Goal: Task Accomplishment & Management: Use online tool/utility

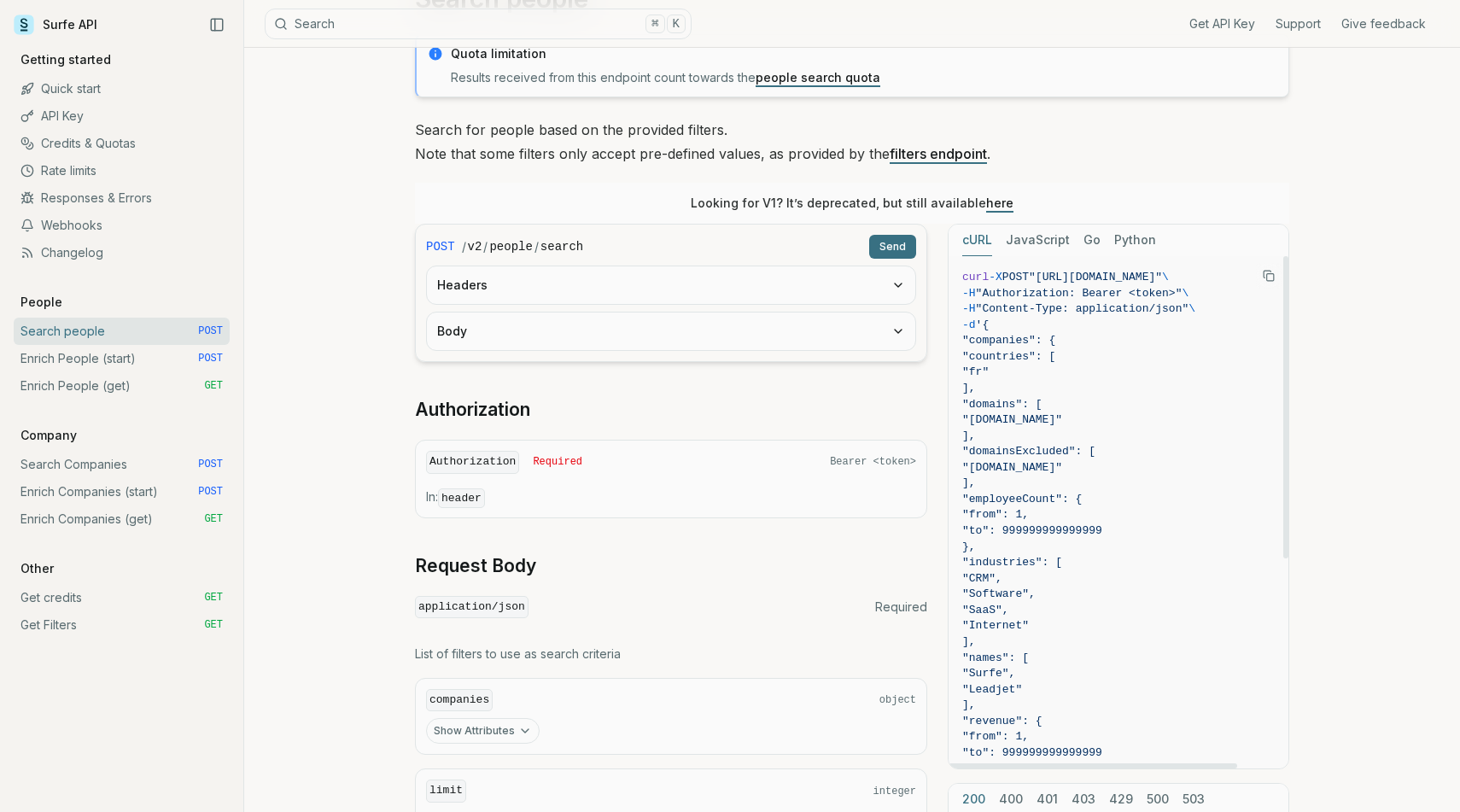
click at [1087, 282] on span ""[URL][DOMAIN_NAME]"" at bounding box center [1095, 276] width 134 height 13
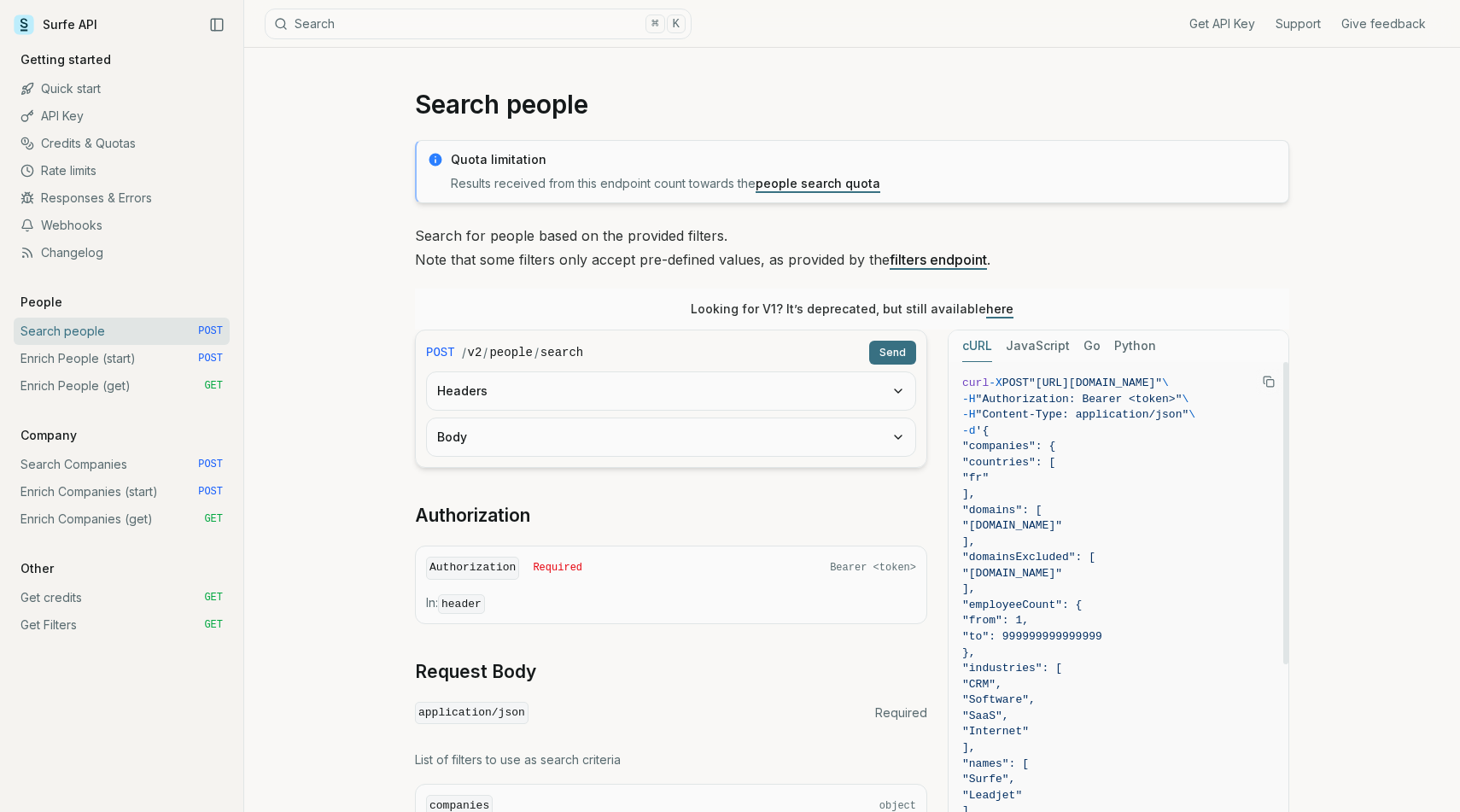
drag, startPoint x: 1199, startPoint y: 387, endPoint x: 1388, endPoint y: 386, distance: 189.0
click at [1388, 386] on div "Search people Quota limitation Results received from this endpoint count toward…" at bounding box center [852, 819] width 1216 height 1542
drag, startPoint x: 1056, startPoint y: 385, endPoint x: 1253, endPoint y: 383, distance: 197.0
click at [1162, 383] on span ""[URL][DOMAIN_NAME]"" at bounding box center [1095, 383] width 134 height 13
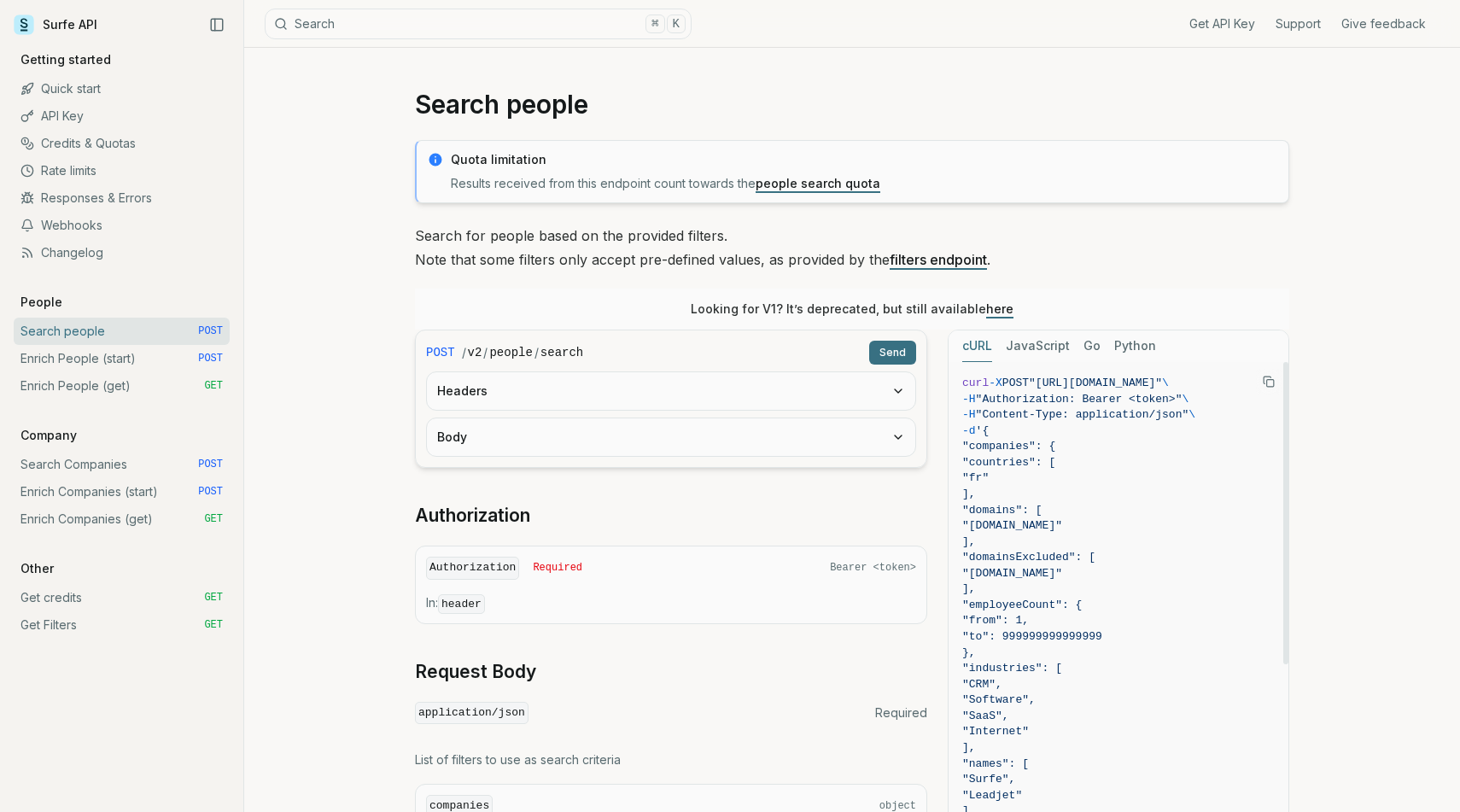
copy span "https://api.surfe.com/v2/people/search"
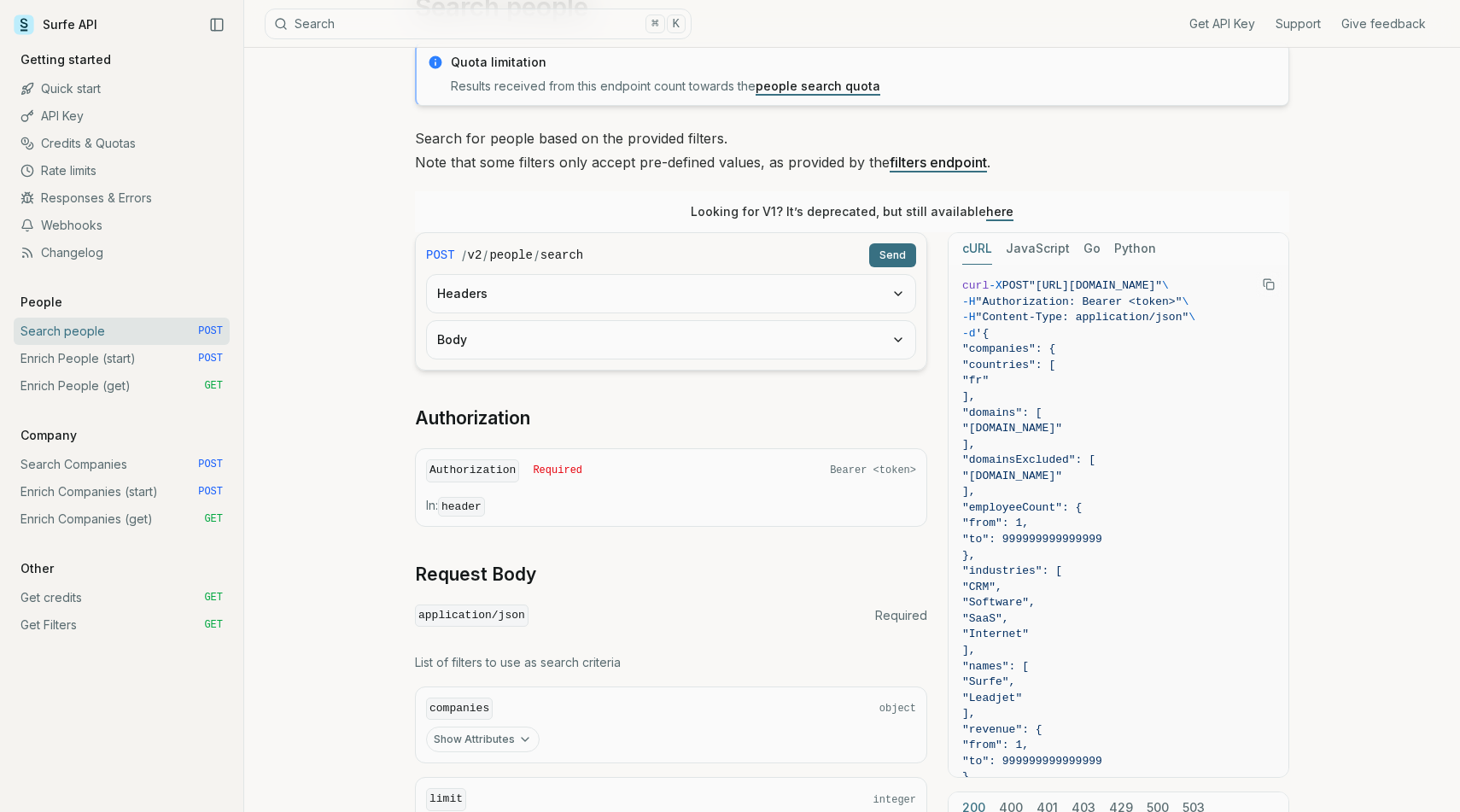
scroll to position [106, 0]
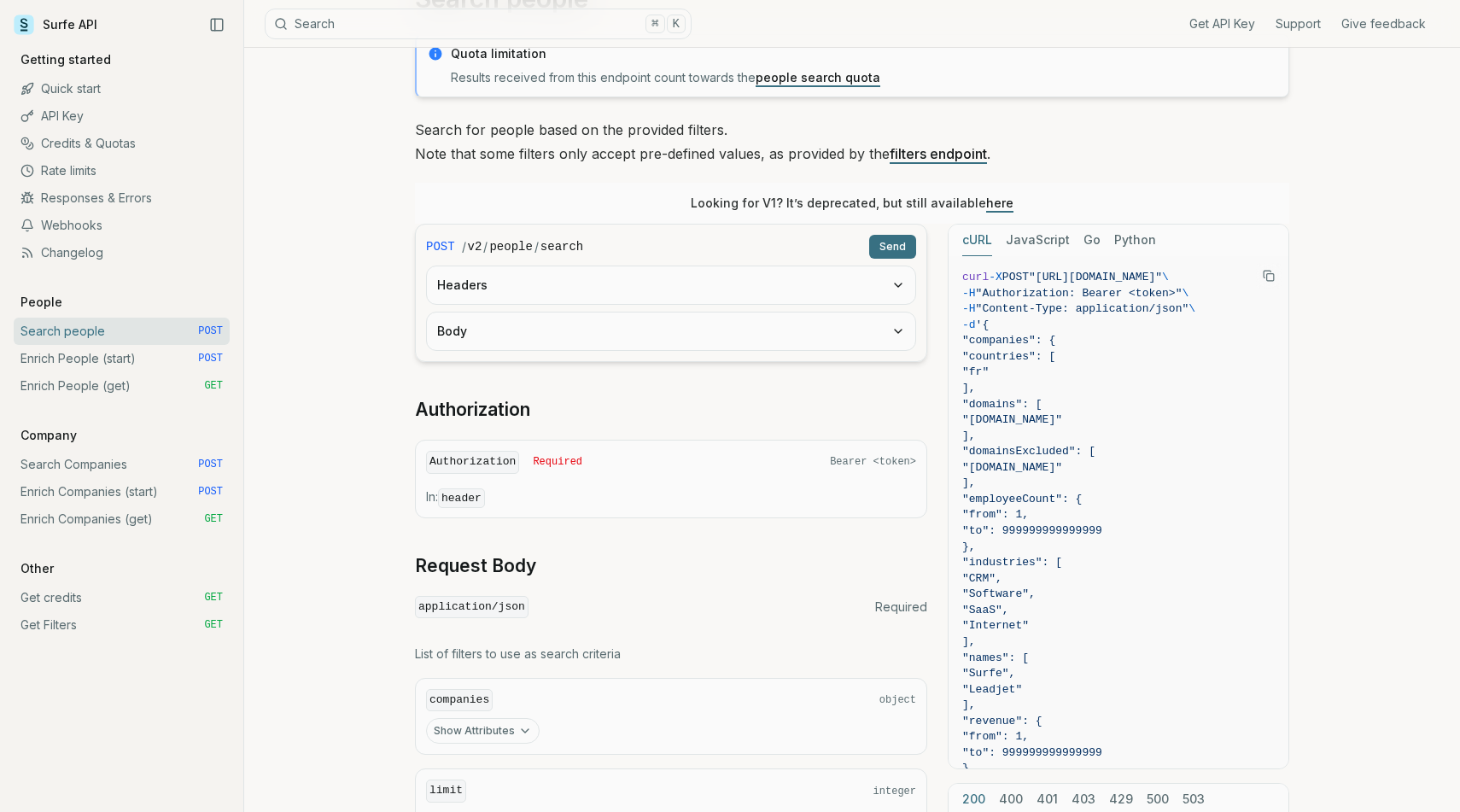
click at [910, 292] on button "Headers" at bounding box center [671, 284] width 489 height 38
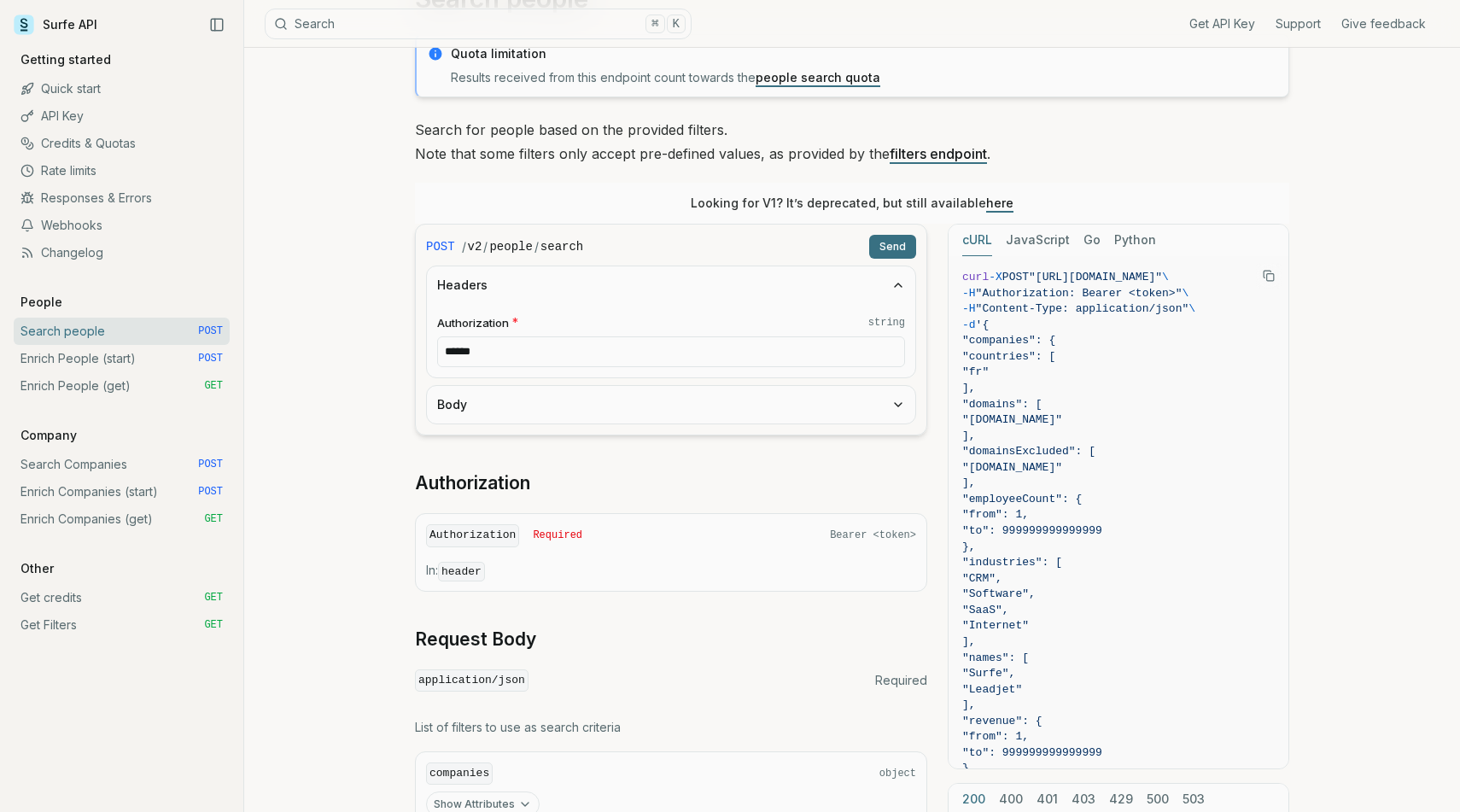
click at [903, 287] on icon "button" at bounding box center [899, 285] width 14 height 14
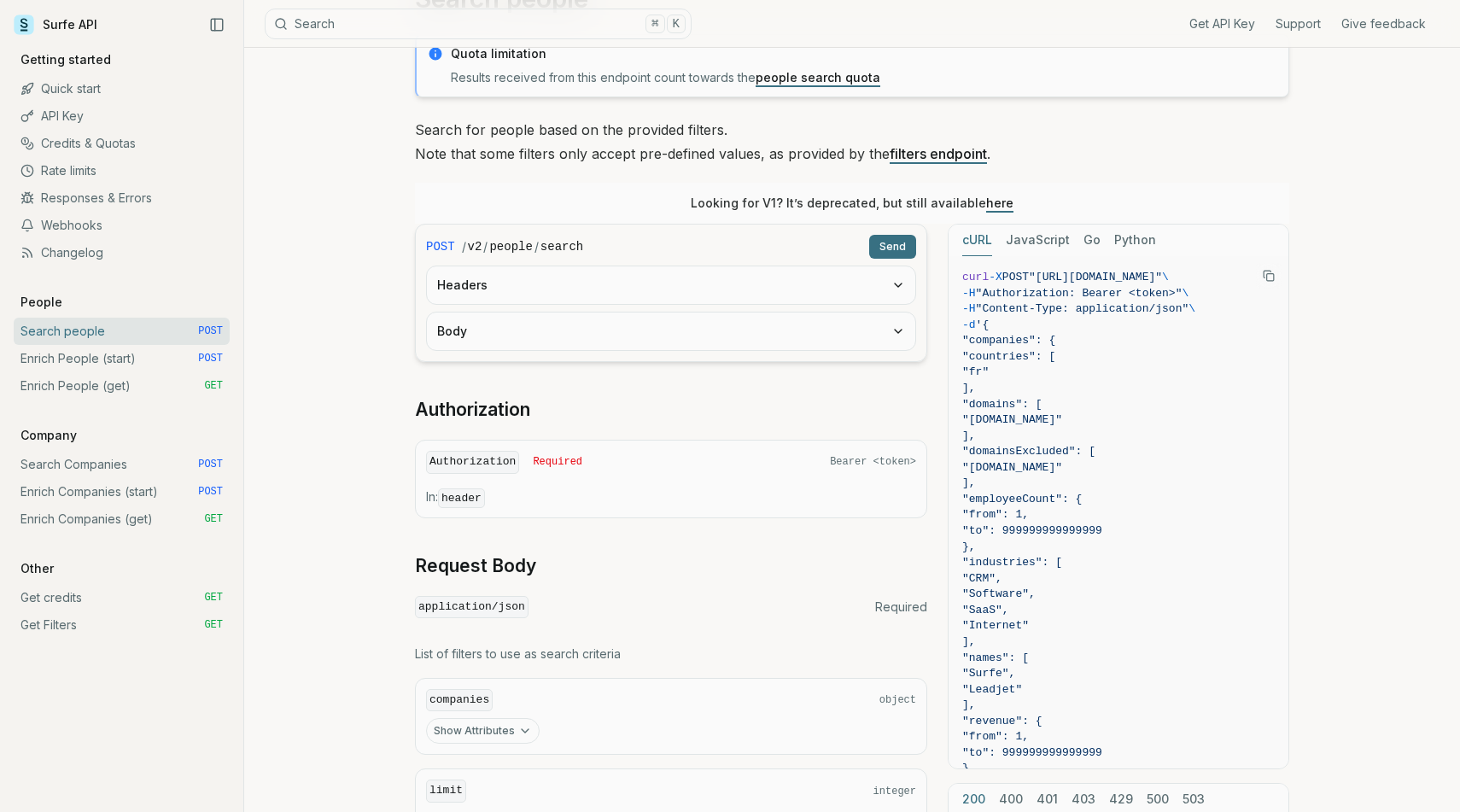
click at [892, 327] on icon "button" at bounding box center [899, 331] width 14 height 14
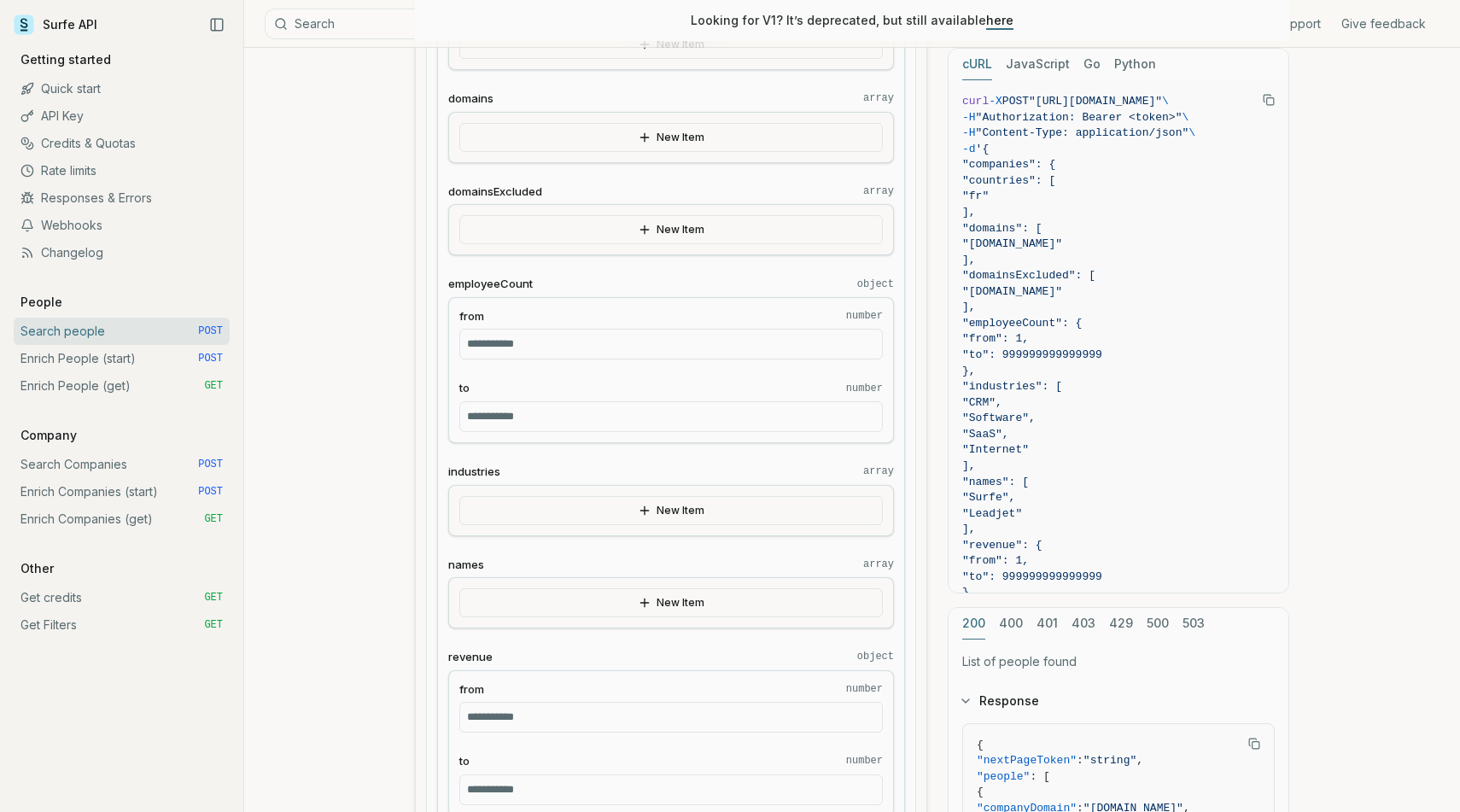
scroll to position [512, 0]
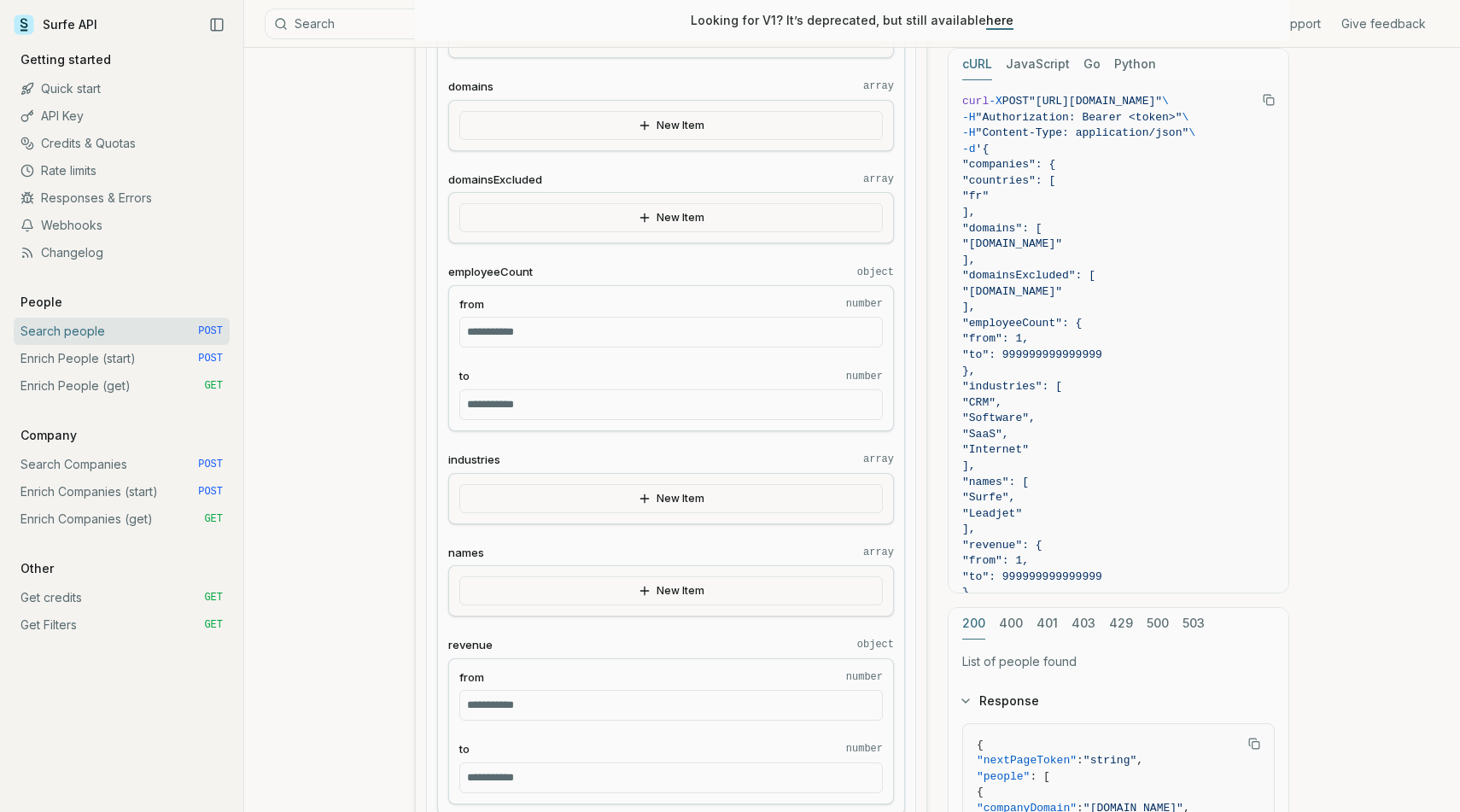
click at [687, 397] on input "**********" at bounding box center [670, 404] width 423 height 31
type input "****"
click at [644, 315] on fieldset "from number *" at bounding box center [670, 323] width 423 height 52
click at [632, 324] on input "*" at bounding box center [670, 331] width 423 height 31
type input "***"
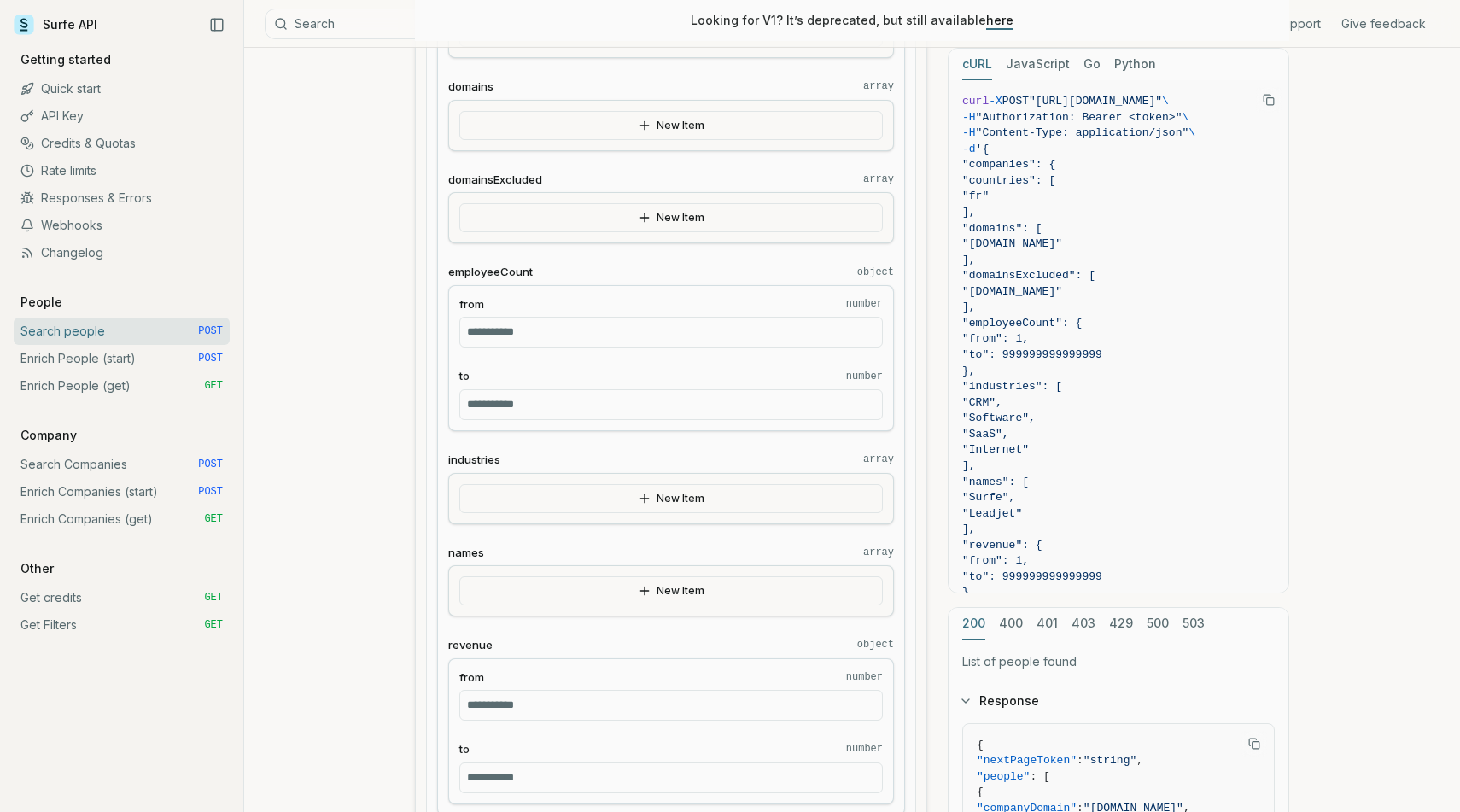
click at [697, 275] on label "employeeCount object" at bounding box center [671, 271] width 446 height 17
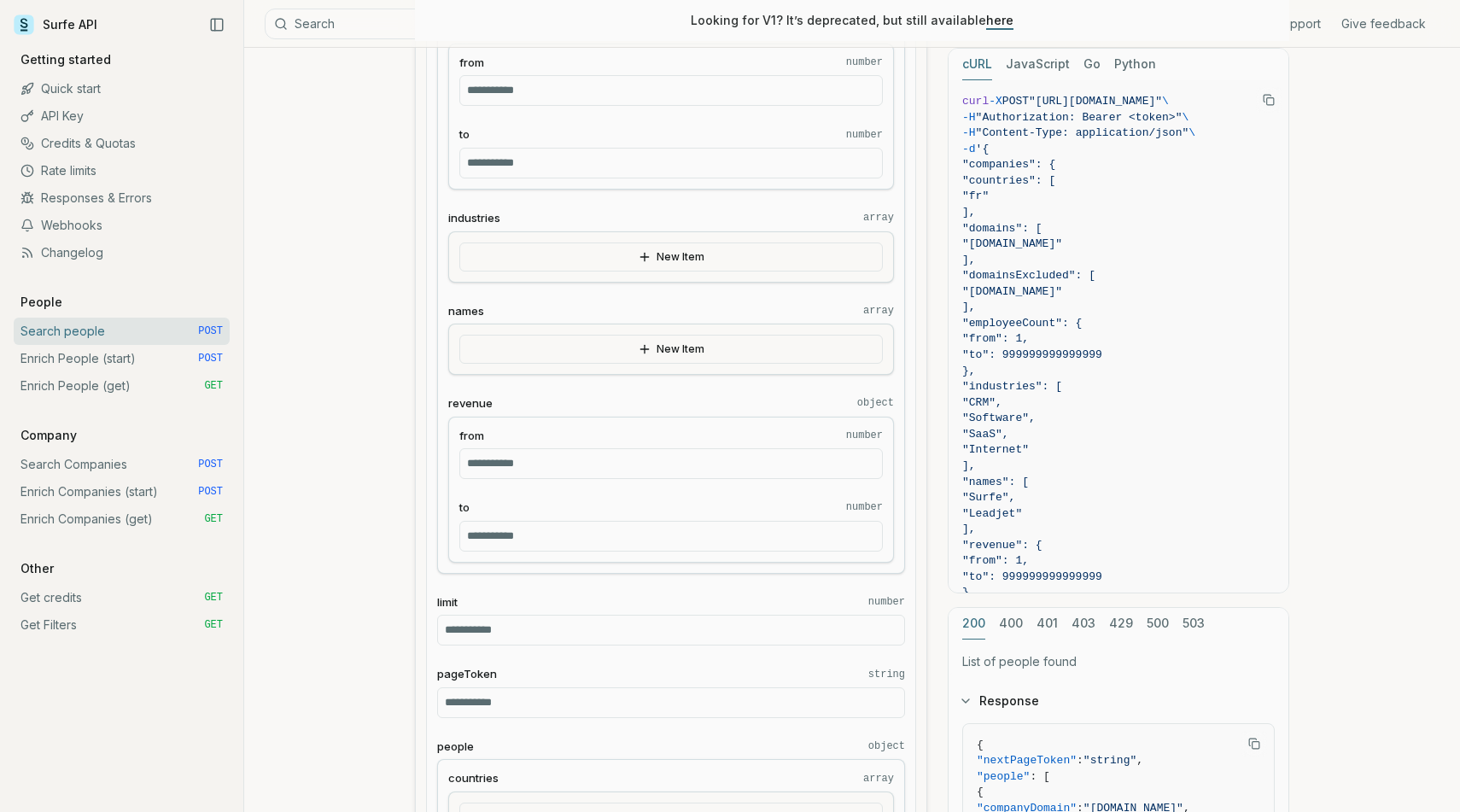
scroll to position [754, 0]
click at [638, 533] on input "**********" at bounding box center [670, 535] width 423 height 31
click at [658, 483] on div "from number * to number" at bounding box center [671, 488] width 446 height 146
click at [677, 460] on input "*" at bounding box center [670, 462] width 423 height 31
click at [756, 369] on div "New Item" at bounding box center [671, 348] width 446 height 51
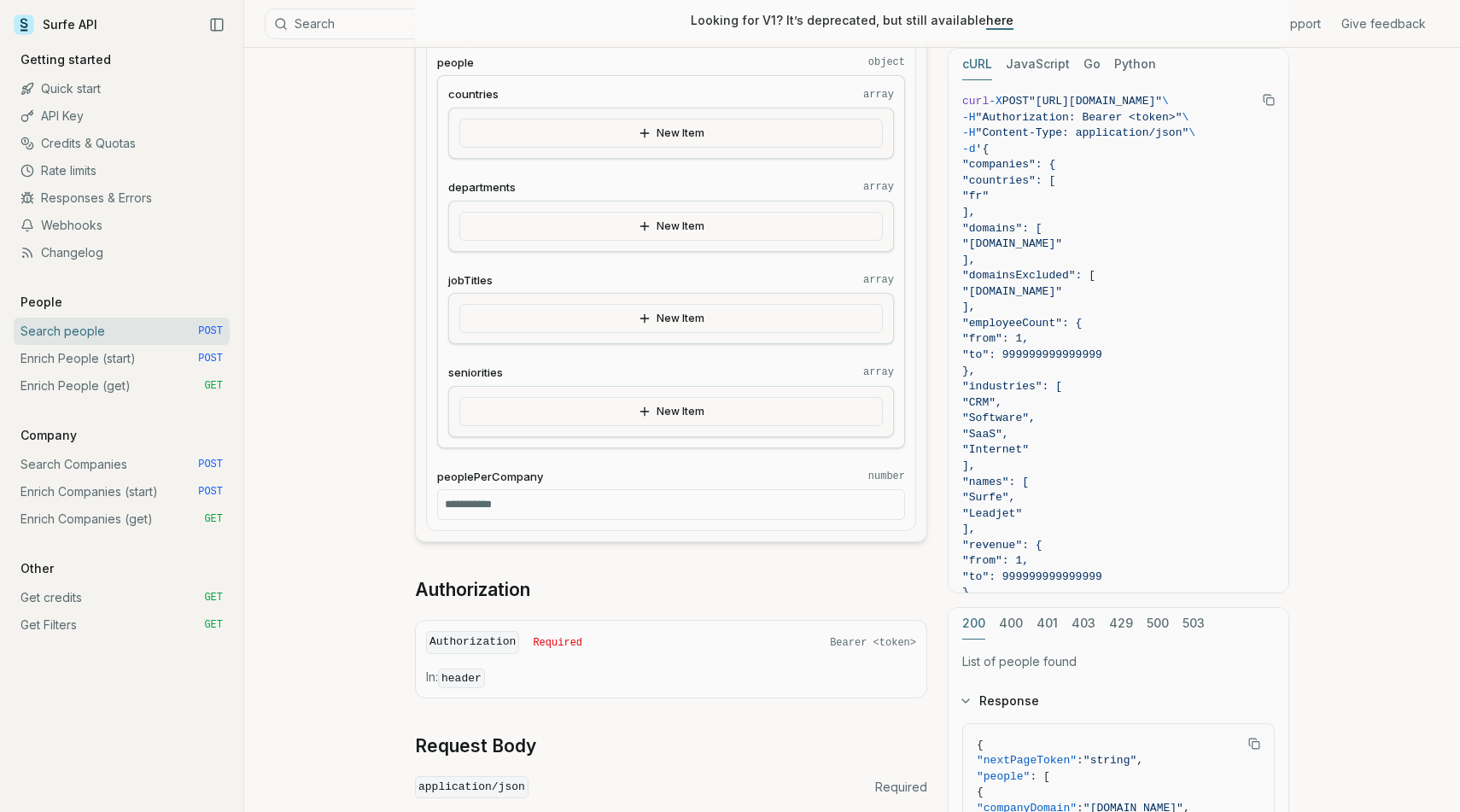
scroll to position [1436, 0]
click at [639, 420] on button "New Item" at bounding box center [670, 413] width 423 height 29
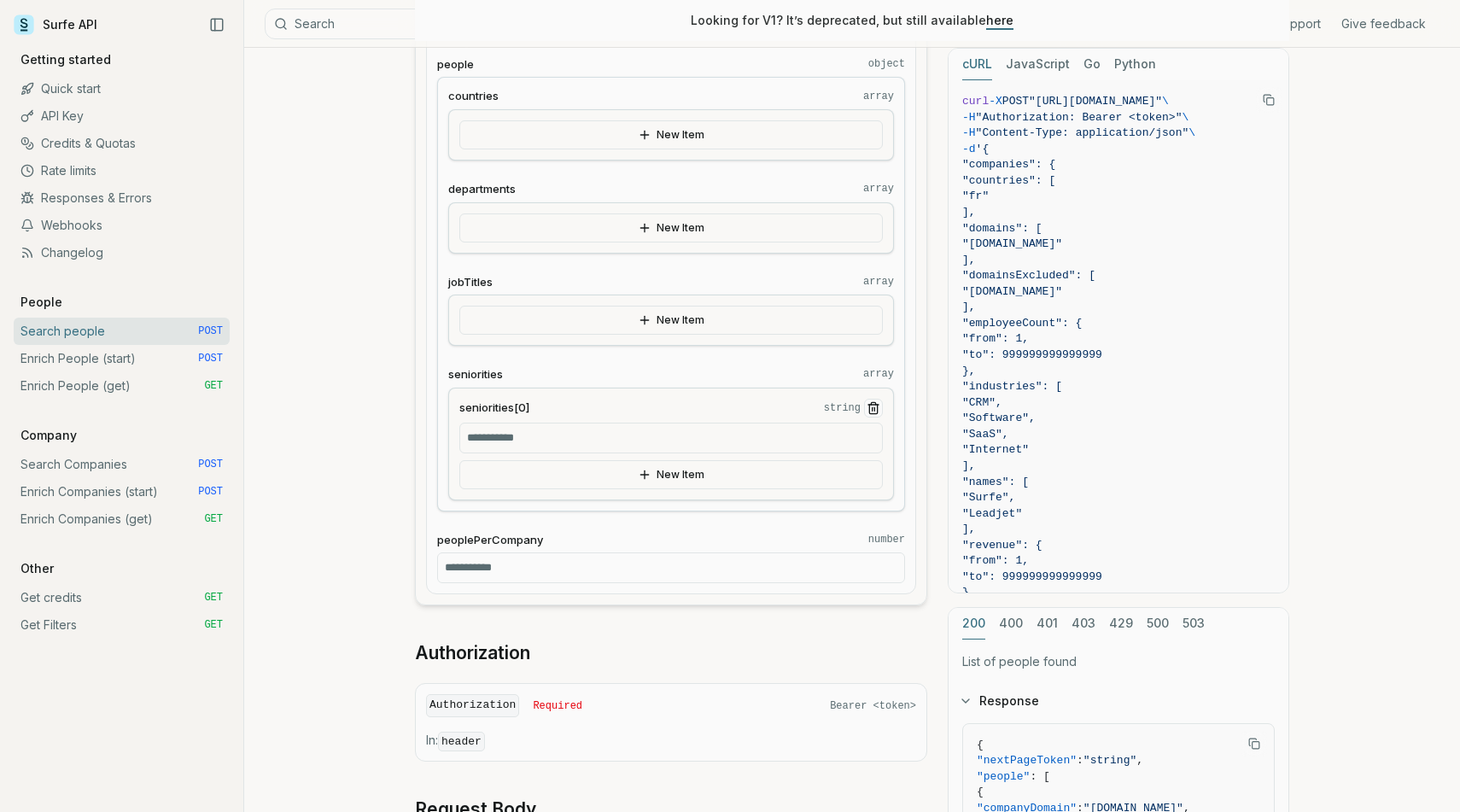
click at [628, 444] on input "seniorities[0] string" at bounding box center [670, 437] width 423 height 31
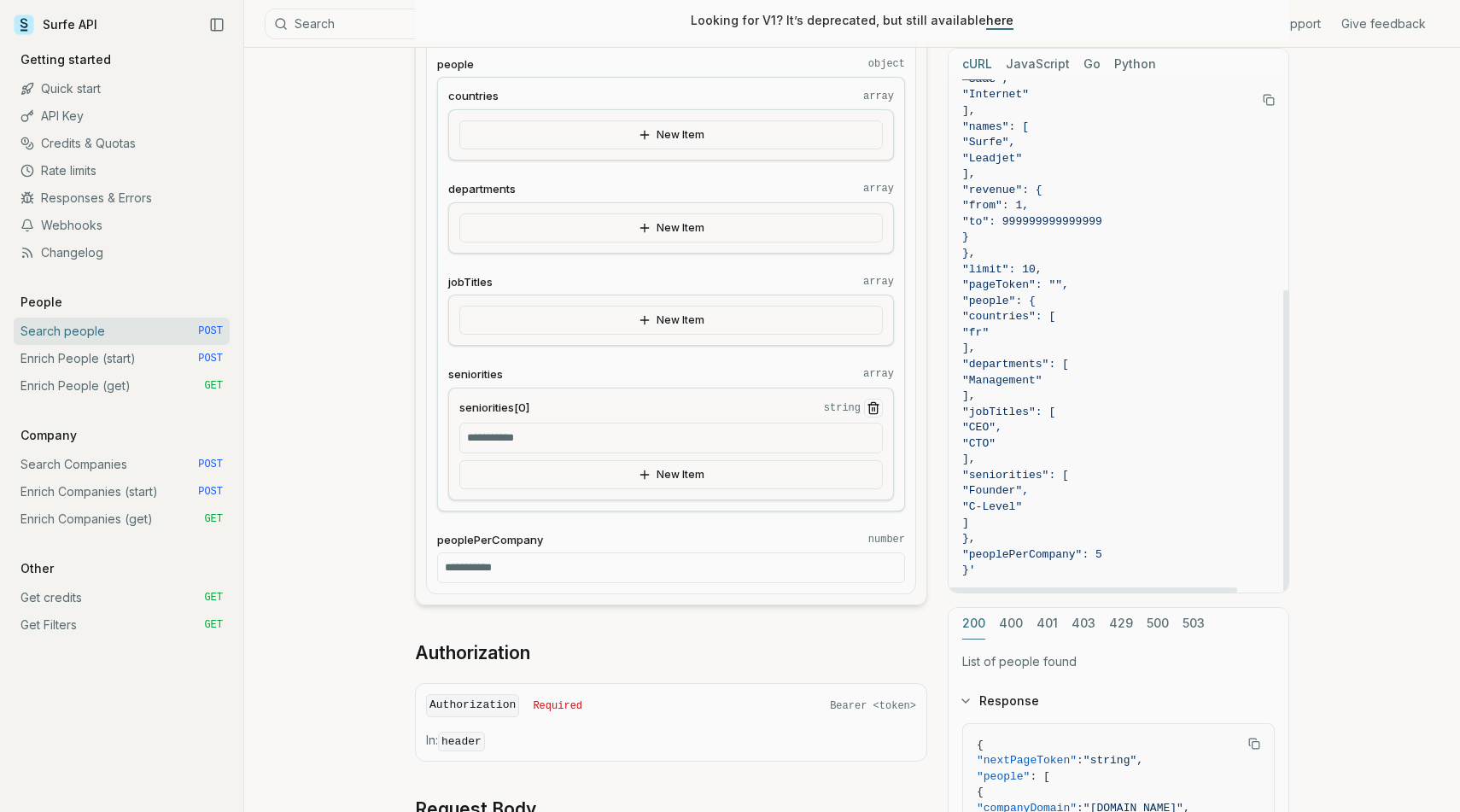
scroll to position [354, 0]
type input "*******"
click at [808, 368] on label "seniorities array" at bounding box center [671, 374] width 446 height 17
click at [644, 562] on input "*" at bounding box center [671, 567] width 468 height 31
type input "*"
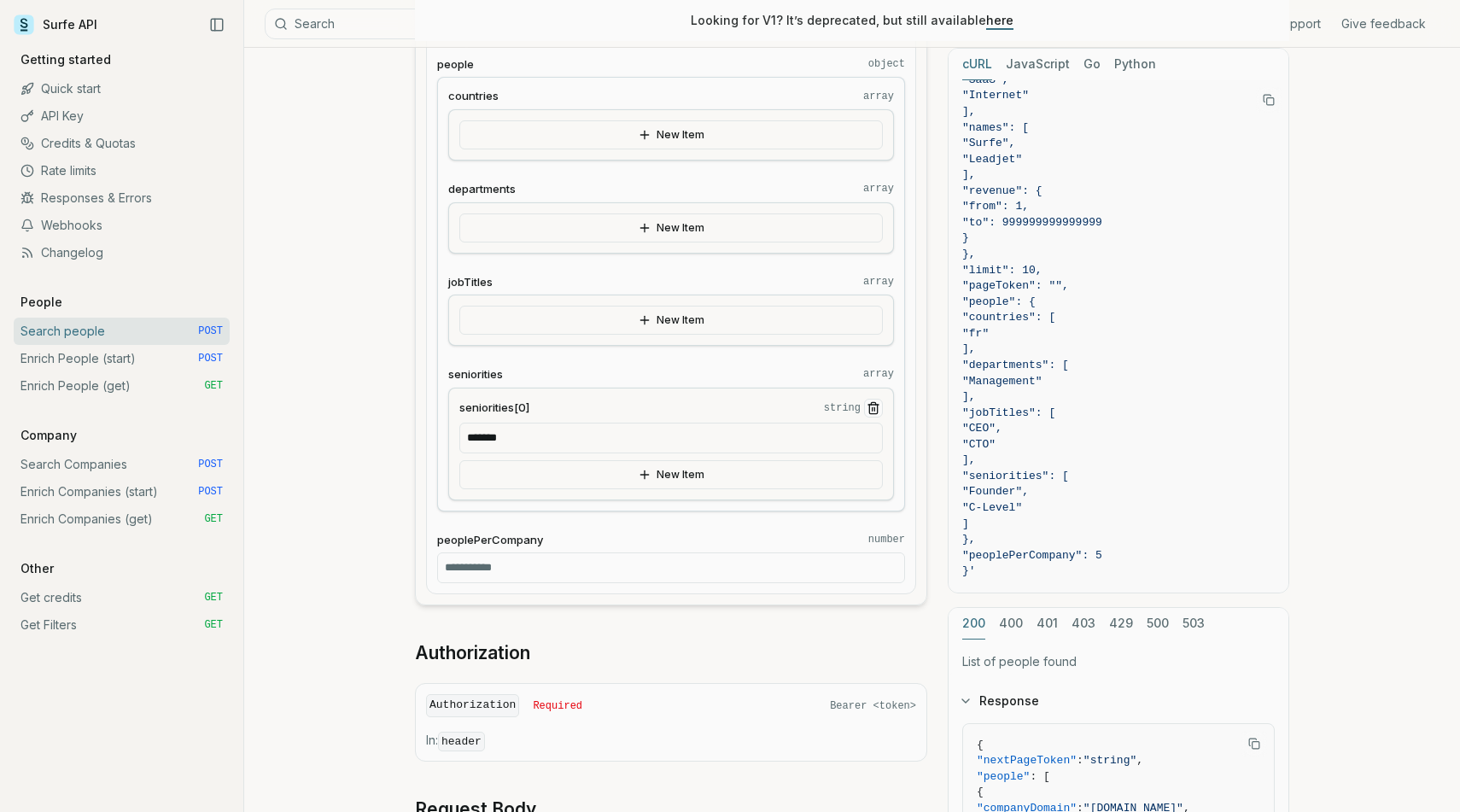
type input "*"
click at [552, 624] on div "POST / v2 / people / search Send Headers Body companies object countries array …" at bounding box center [671, 220] width 512 height 2652
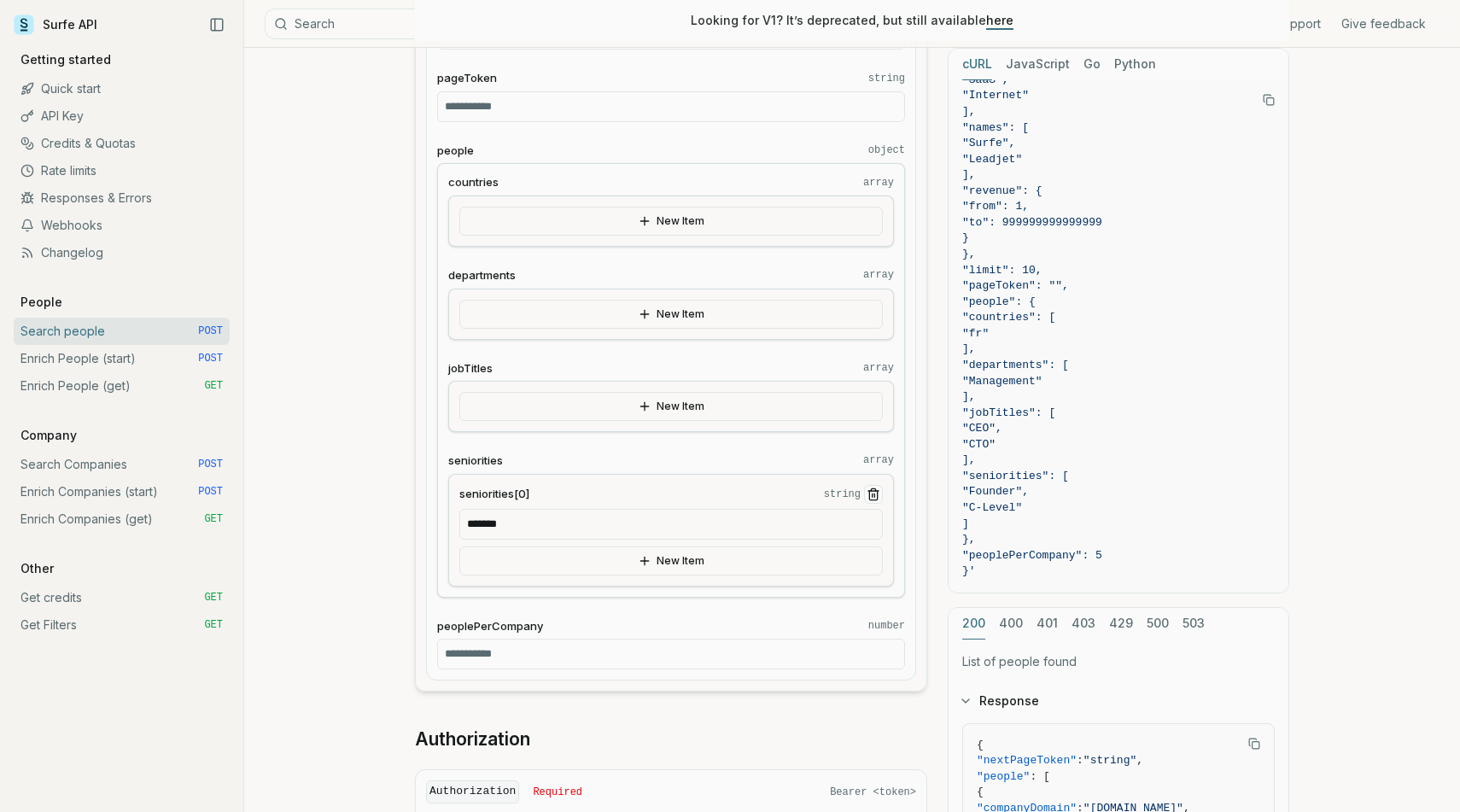
scroll to position [1348, 0]
click at [571, 525] on input "*******" at bounding box center [670, 525] width 423 height 31
click at [627, 400] on button "New Item" at bounding box center [670, 407] width 423 height 29
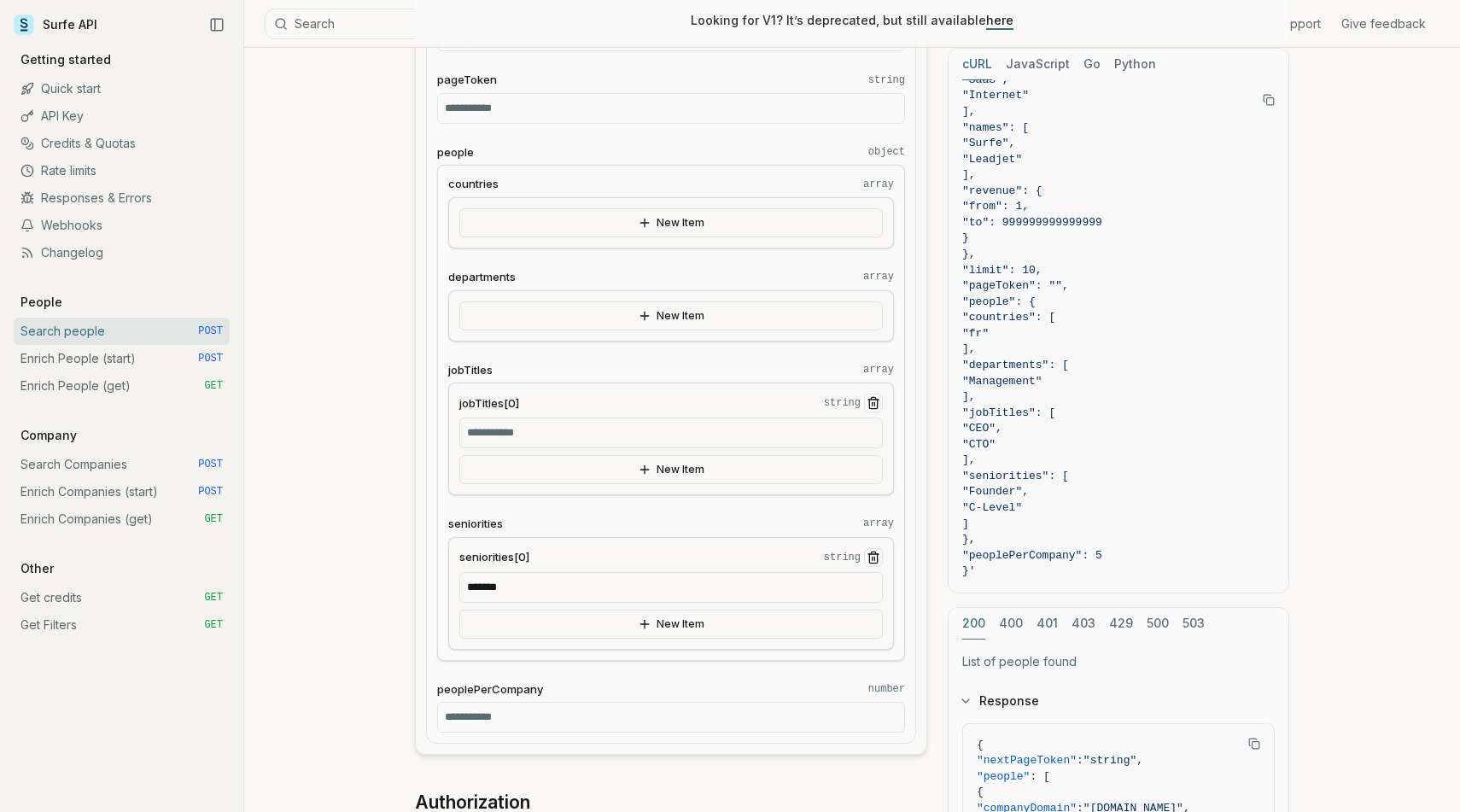
click at [583, 432] on input "jobTitles[0] string" at bounding box center [670, 433] width 423 height 31
type input "***"
click at [651, 467] on icon "button" at bounding box center [645, 469] width 14 height 14
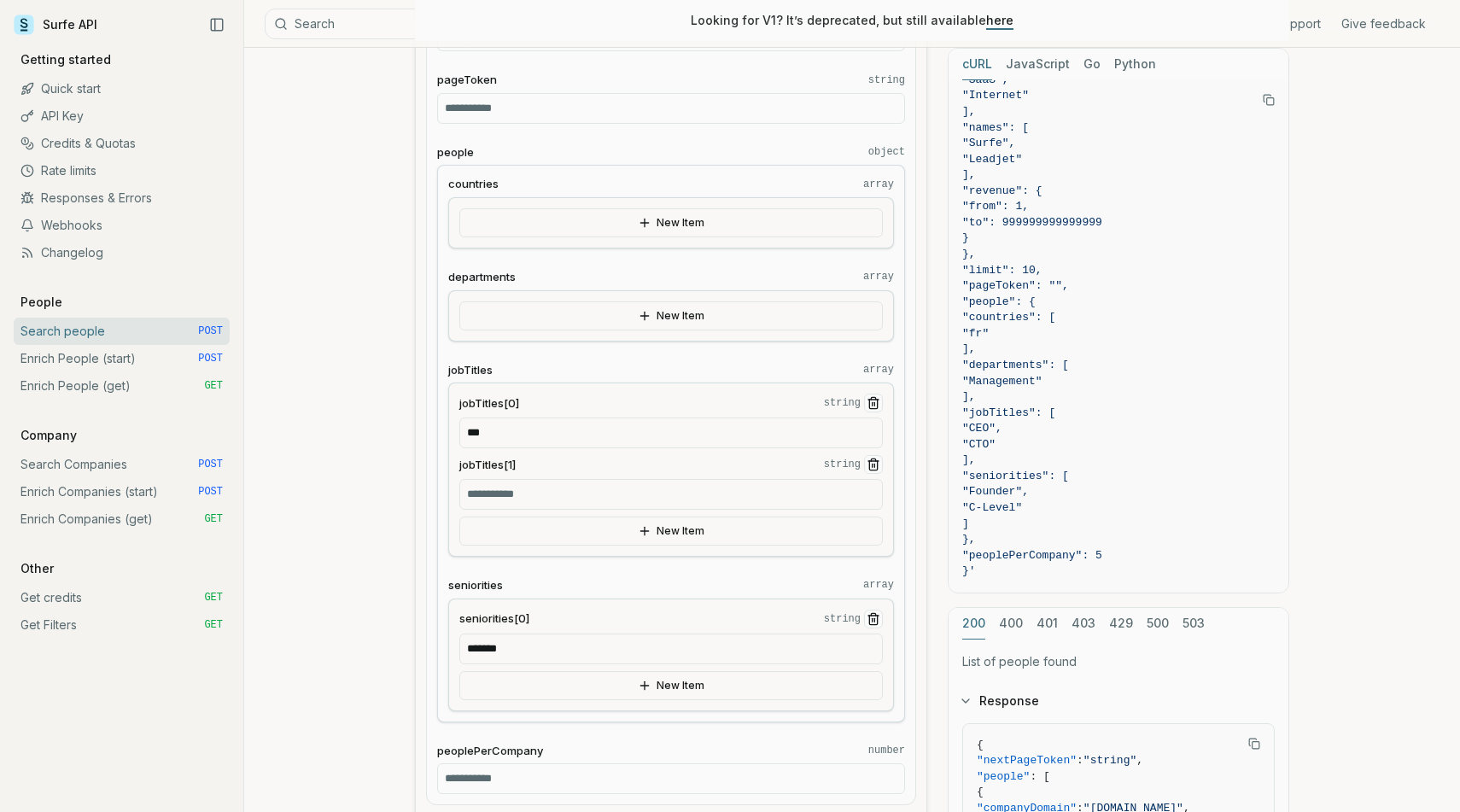
click at [872, 462] on icon "Remove Item" at bounding box center [874, 464] width 14 height 14
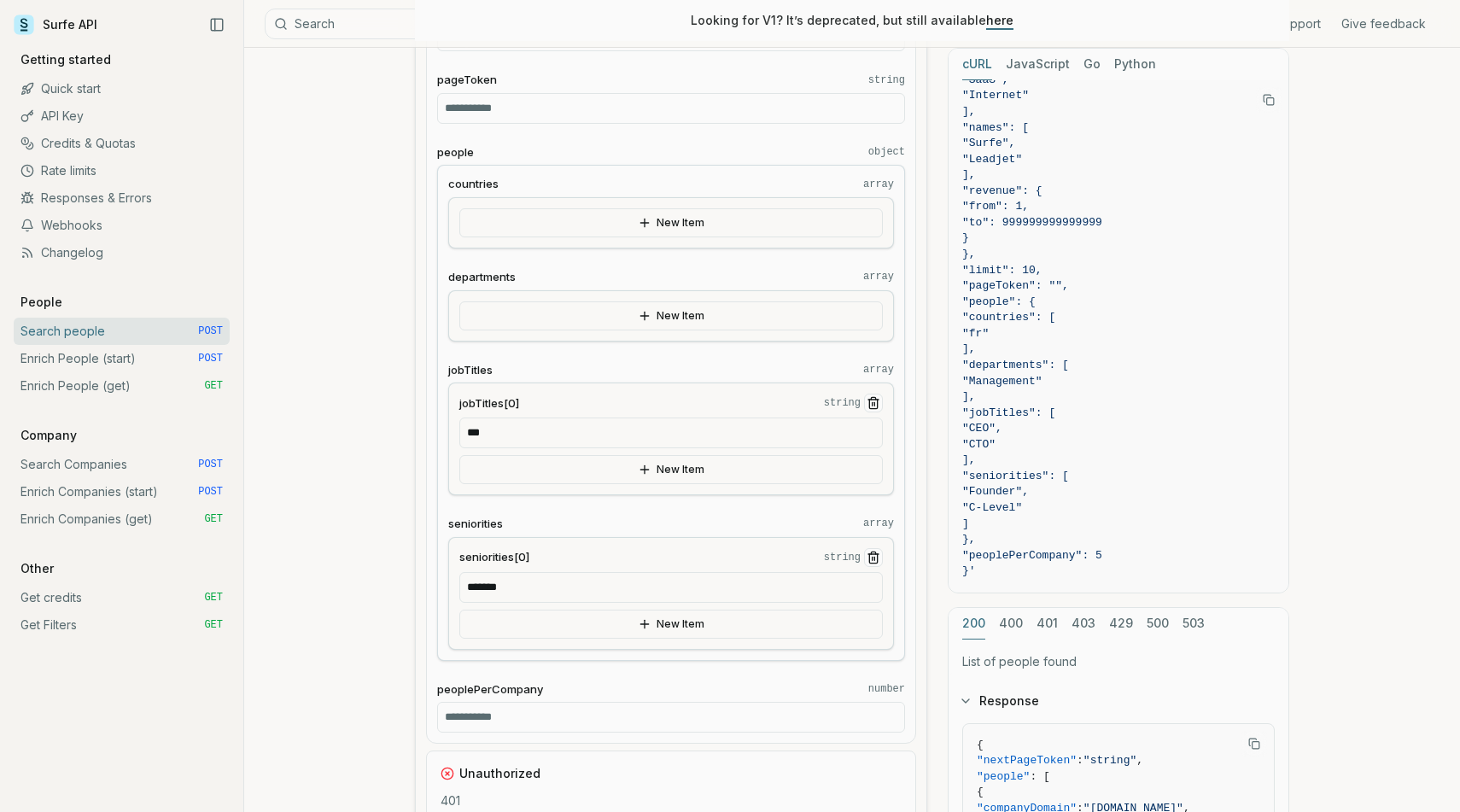
click at [617, 414] on fieldset "jobTitles[0] string ***" at bounding box center [670, 420] width 423 height 55
click at [600, 436] on input "***" at bounding box center [670, 433] width 423 height 31
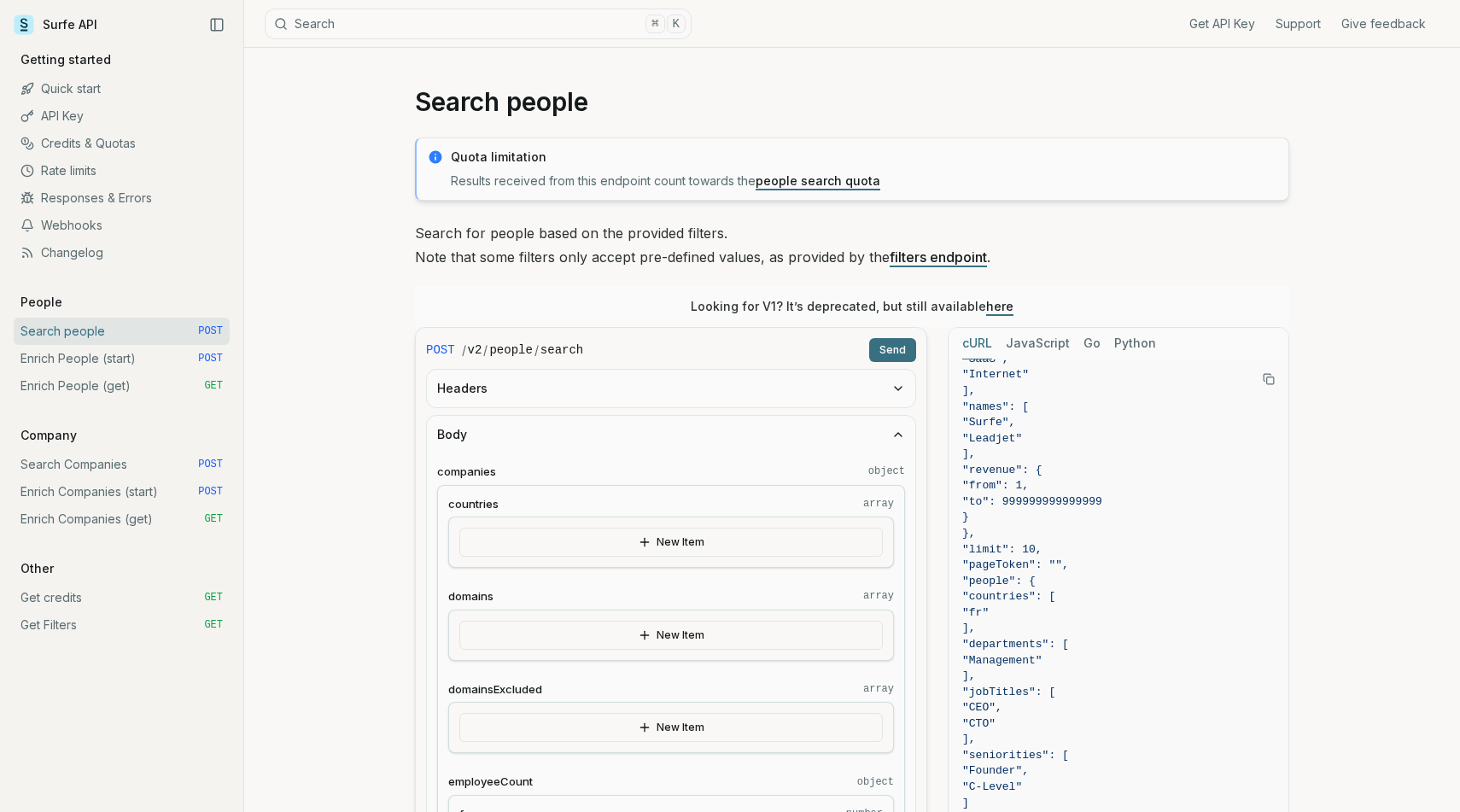
scroll to position [3, 0]
click at [894, 351] on button "Send" at bounding box center [893, 349] width 47 height 24
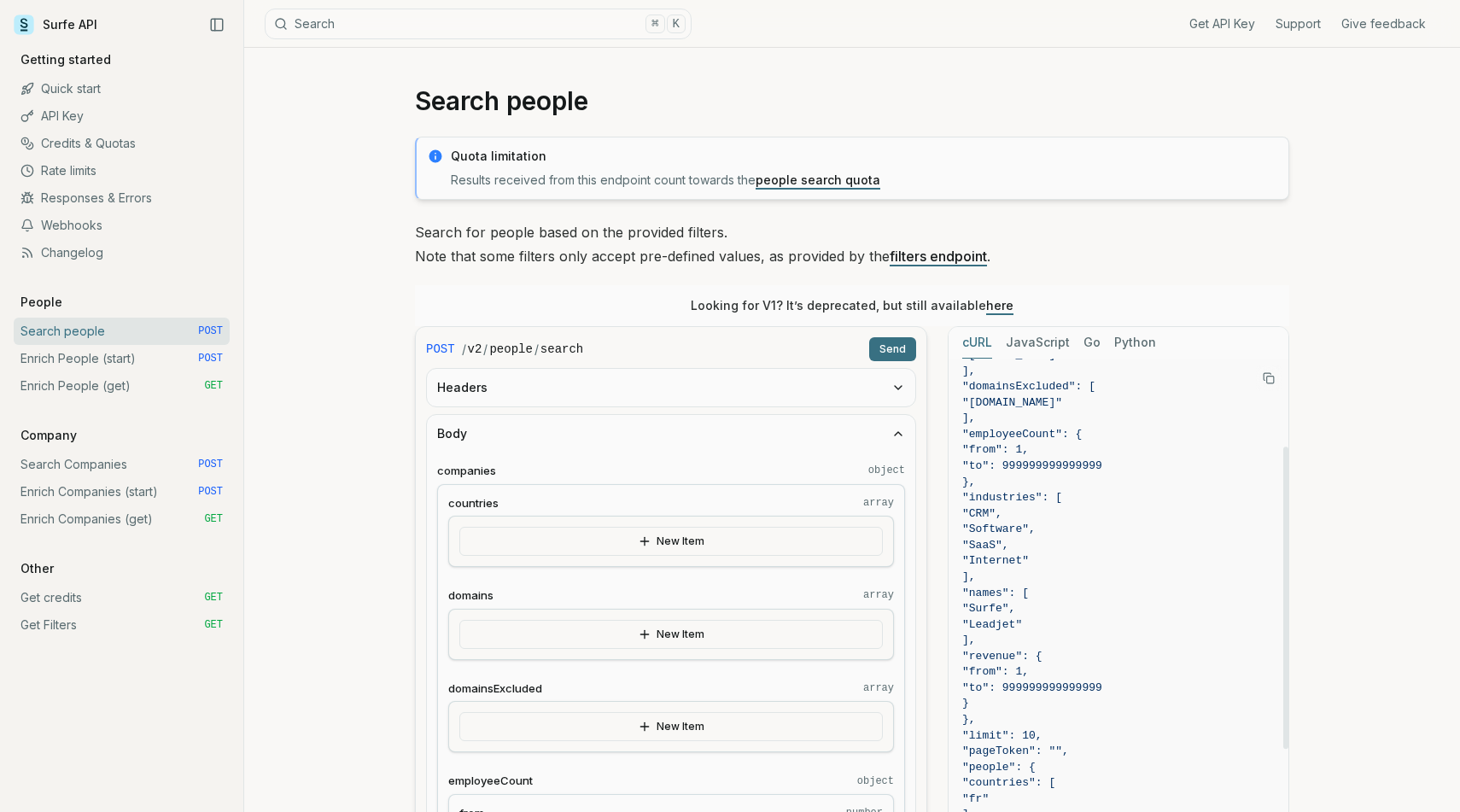
scroll to position [142, 0]
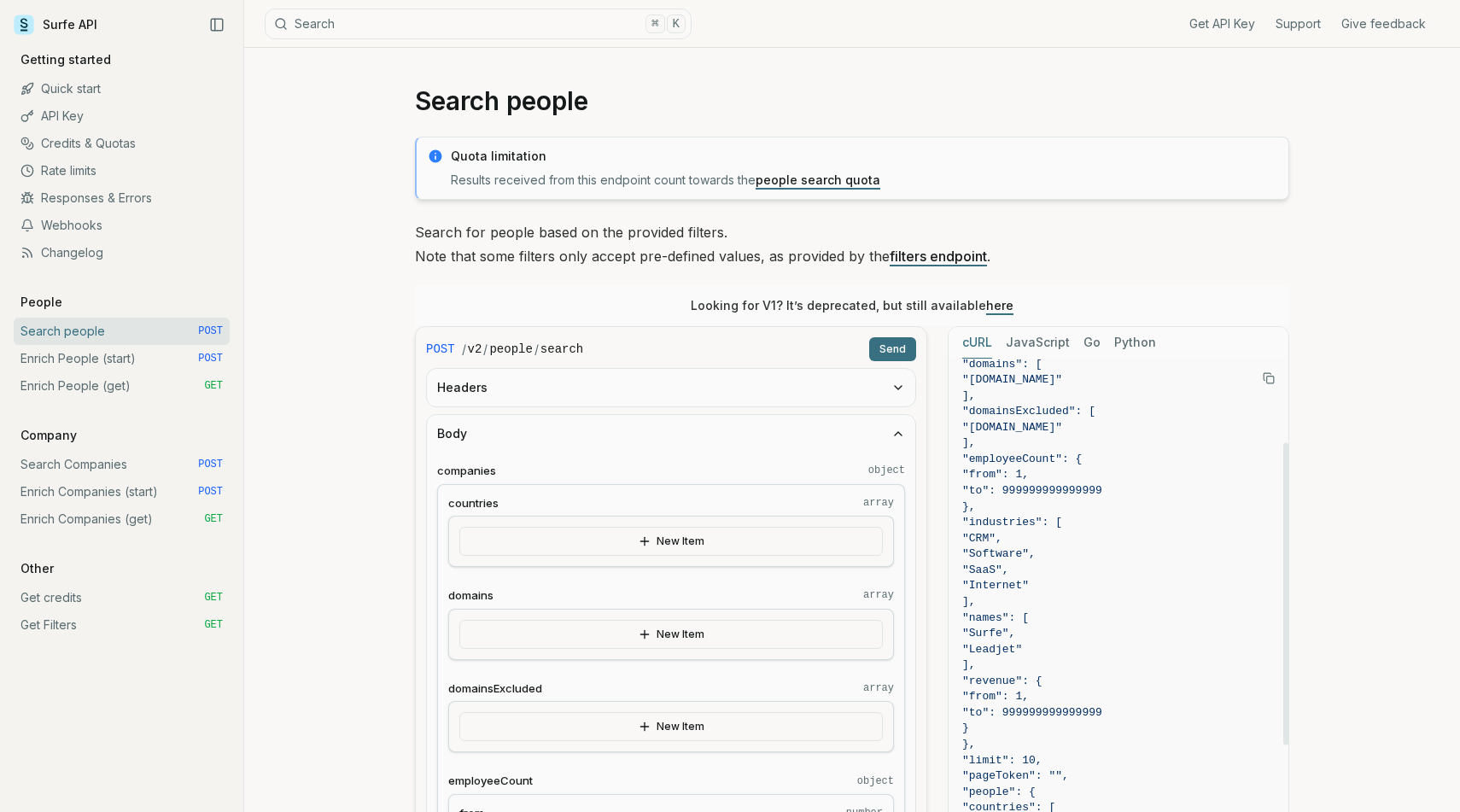
click at [901, 346] on button "Send" at bounding box center [893, 349] width 47 height 24
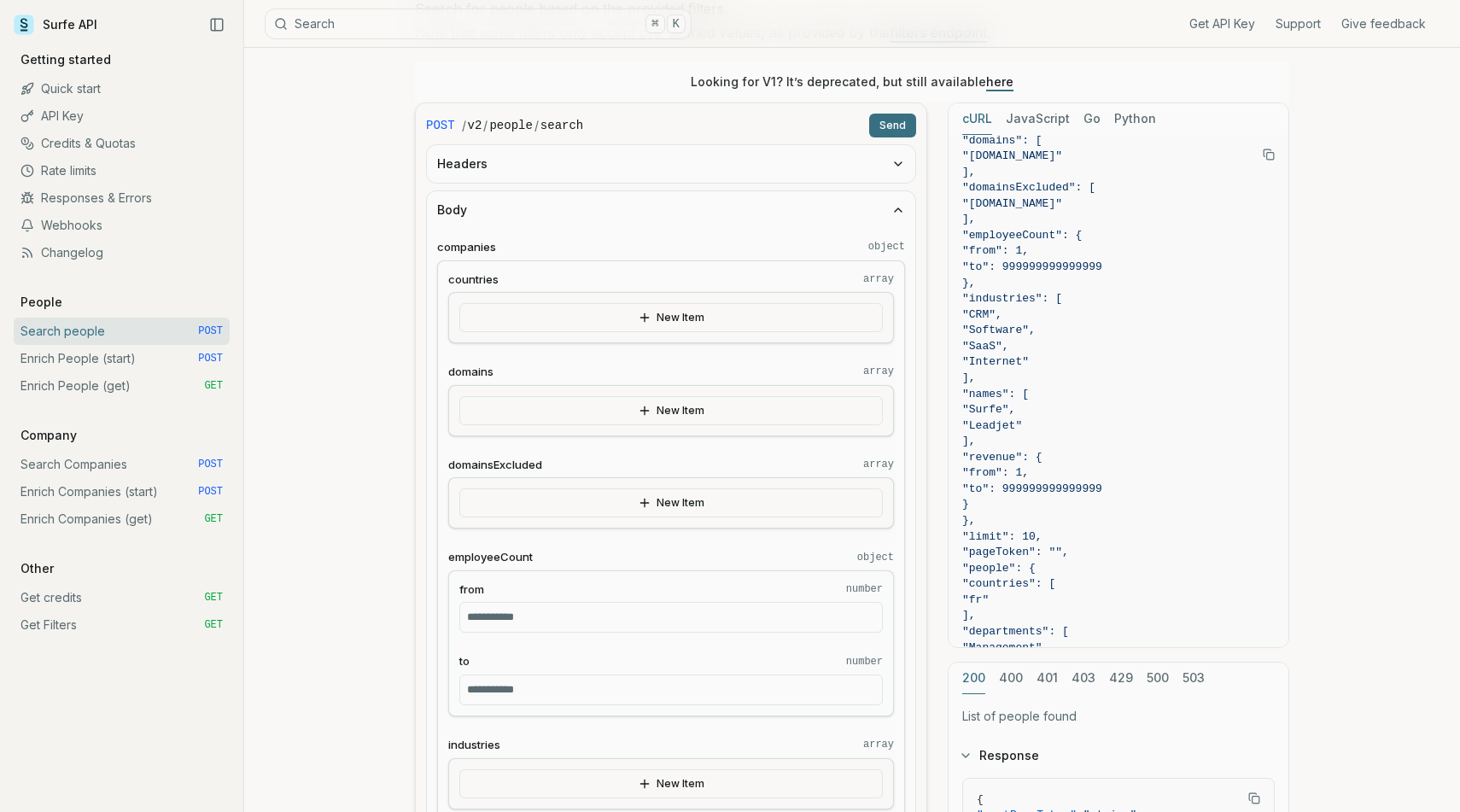
scroll to position [292, 0]
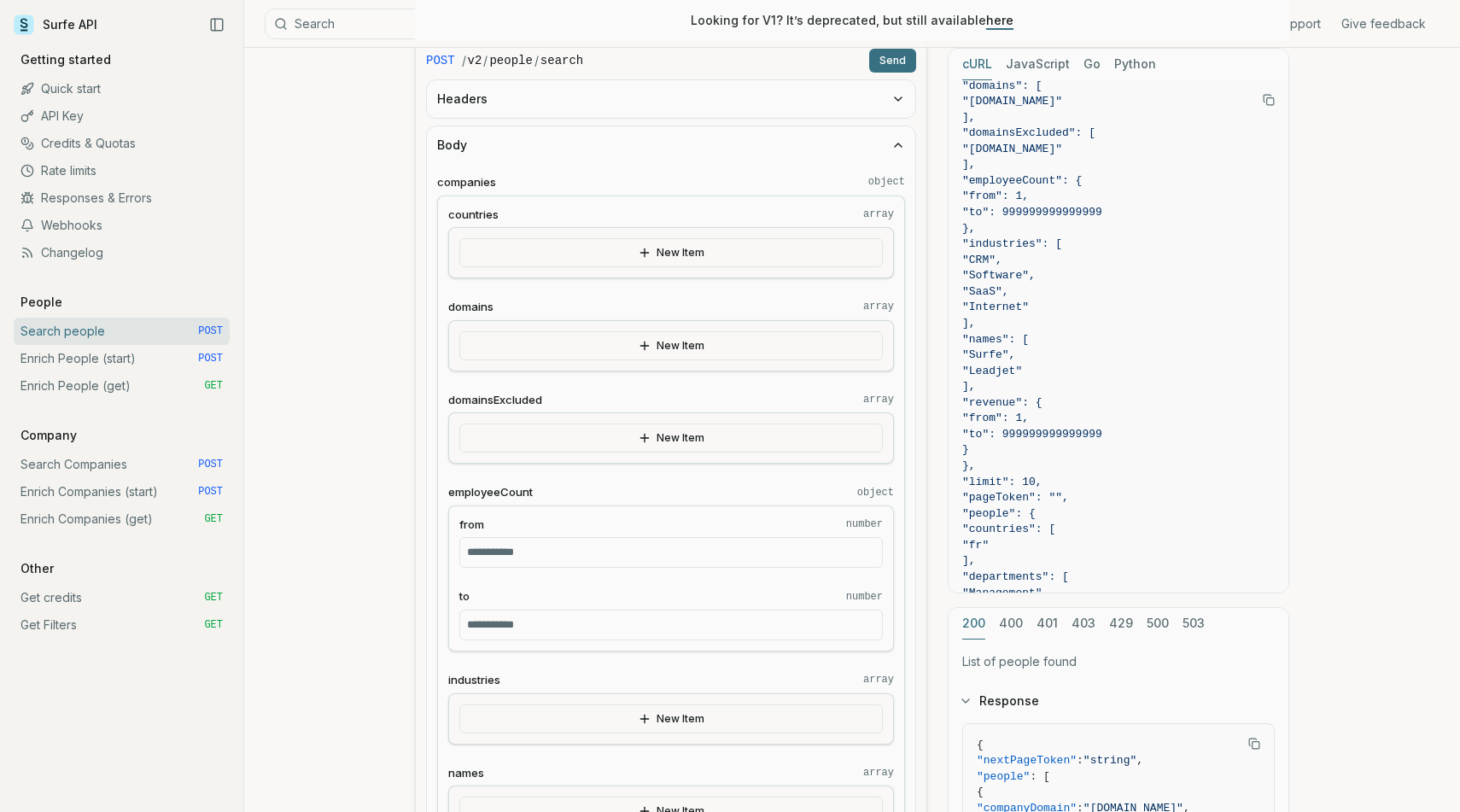
click at [623, 238] on button "New Item" at bounding box center [670, 252] width 423 height 29
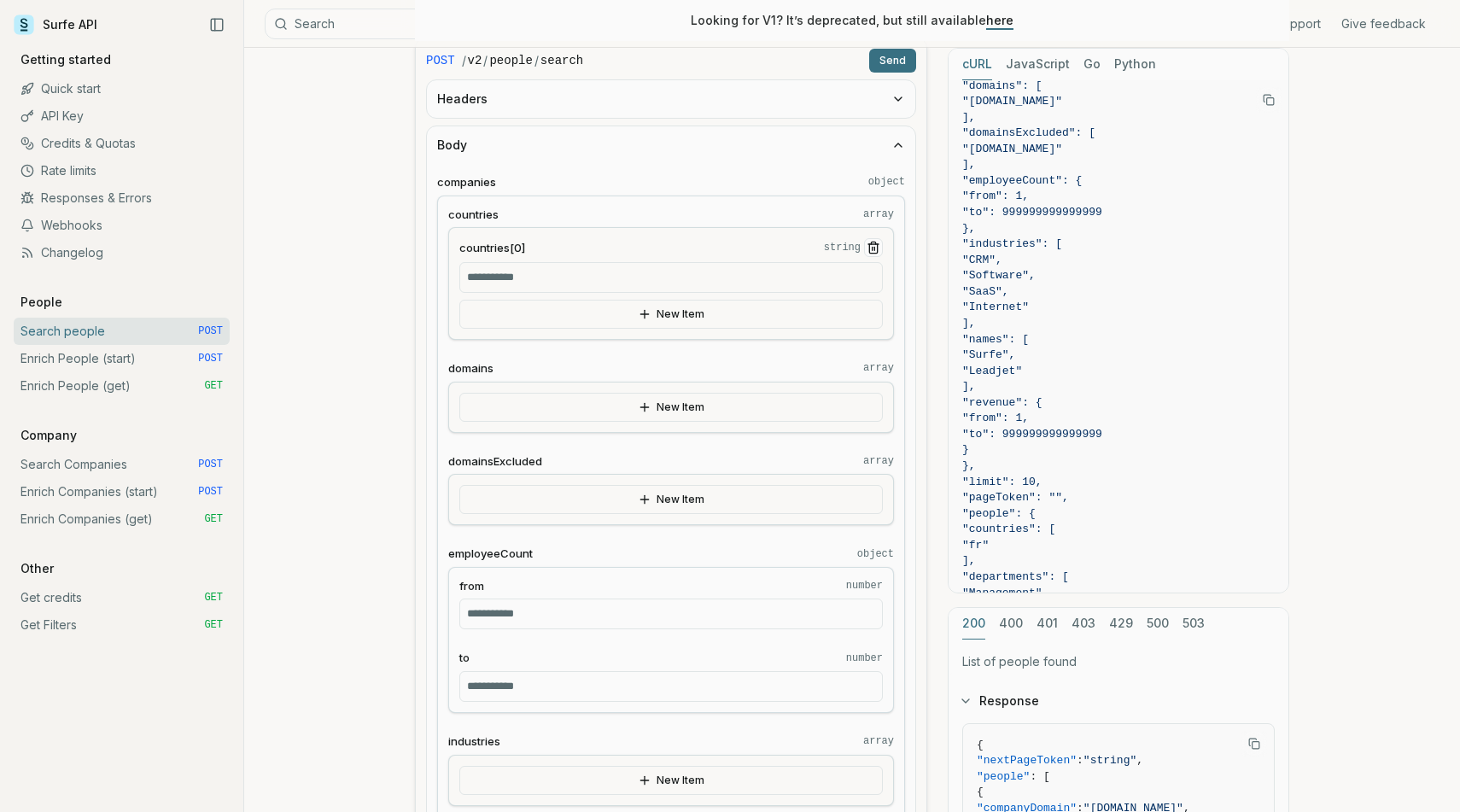
click at [586, 283] on input "countries[0] string" at bounding box center [670, 276] width 423 height 31
click at [874, 246] on icon "Remove Item" at bounding box center [874, 248] width 14 height 14
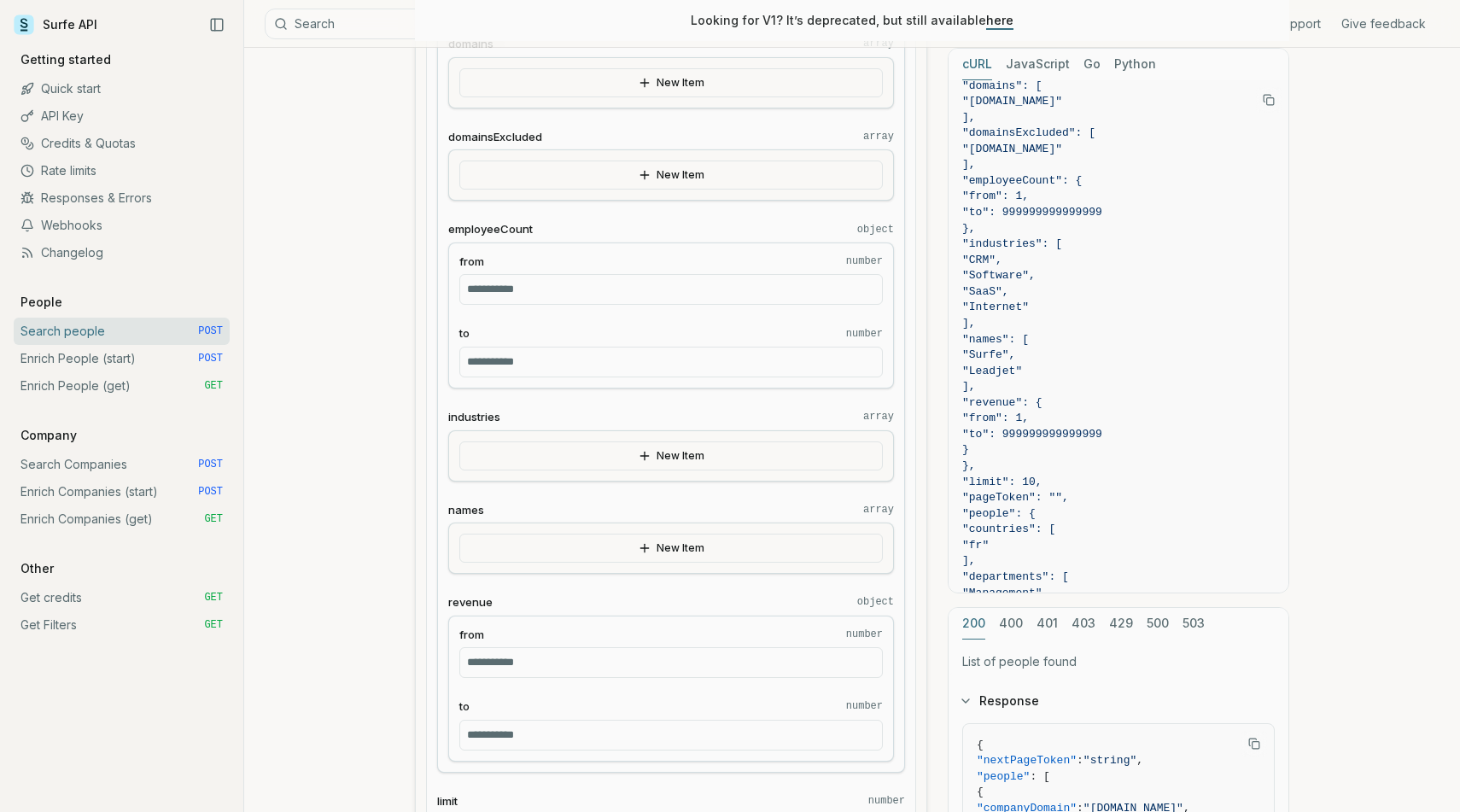
scroll to position [556, 0]
click at [766, 231] on label "employeeCount object" at bounding box center [671, 228] width 446 height 17
click at [654, 464] on button "New Item" at bounding box center [670, 454] width 423 height 29
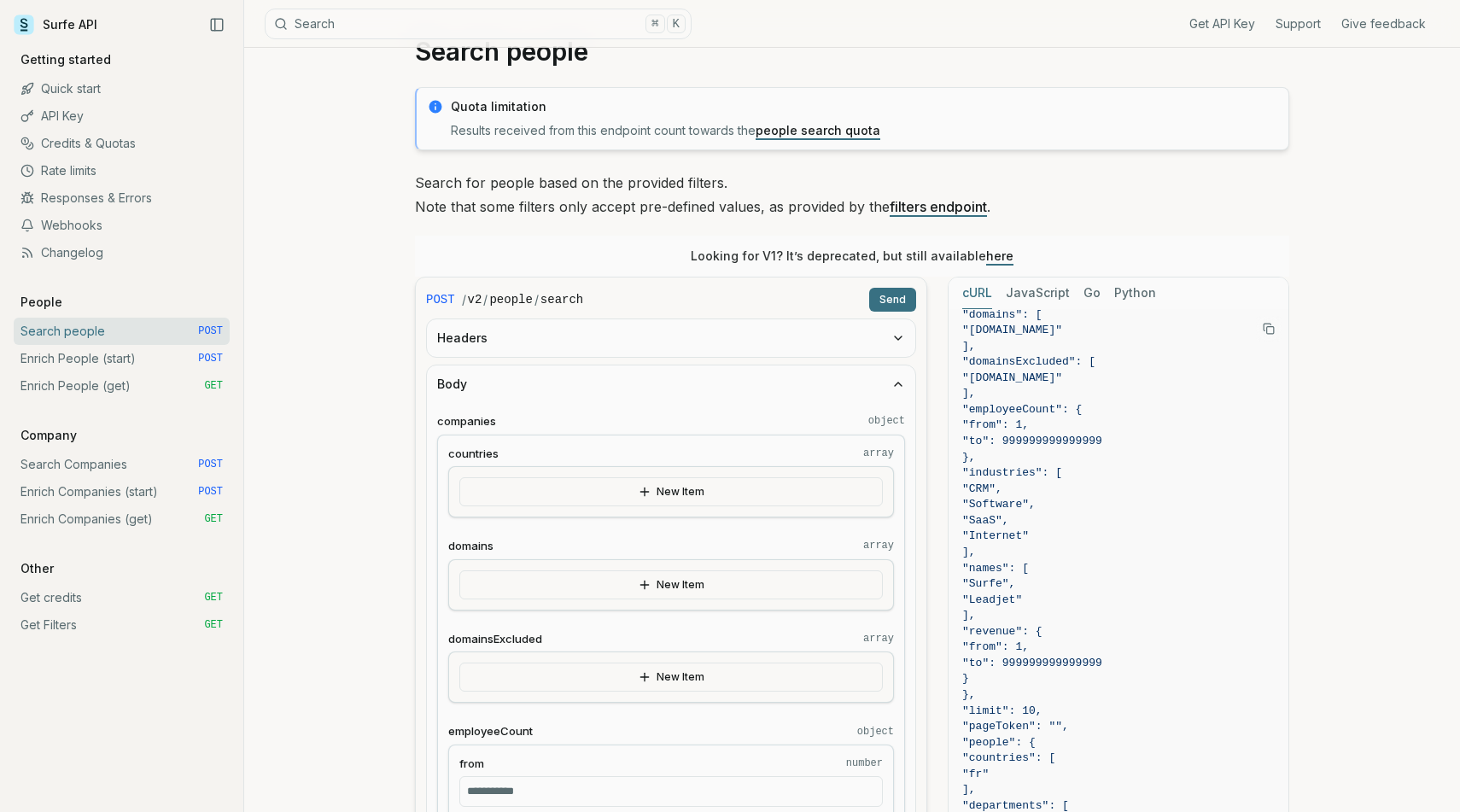
scroll to position [64, 0]
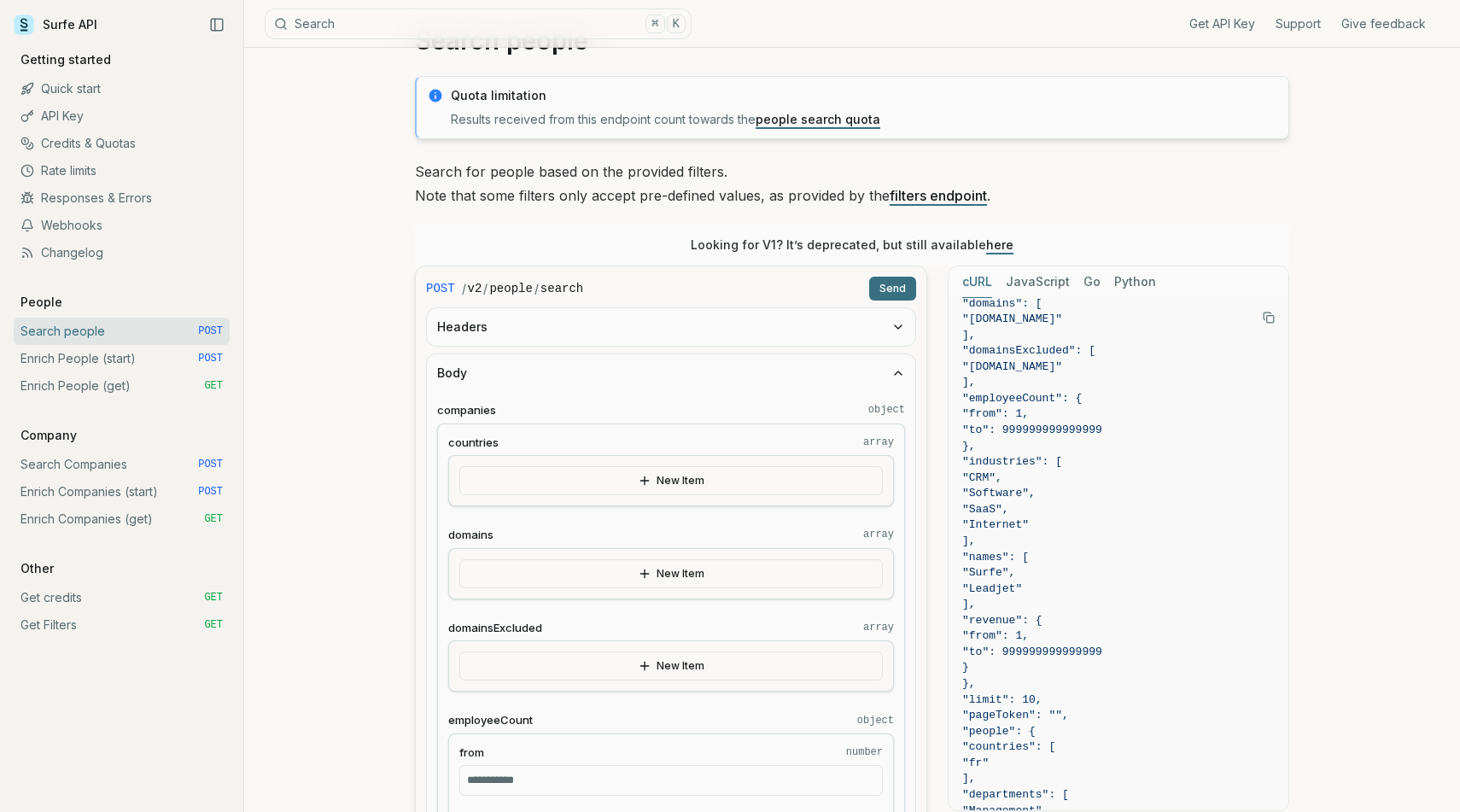
click at [663, 483] on button "New Item" at bounding box center [670, 480] width 423 height 29
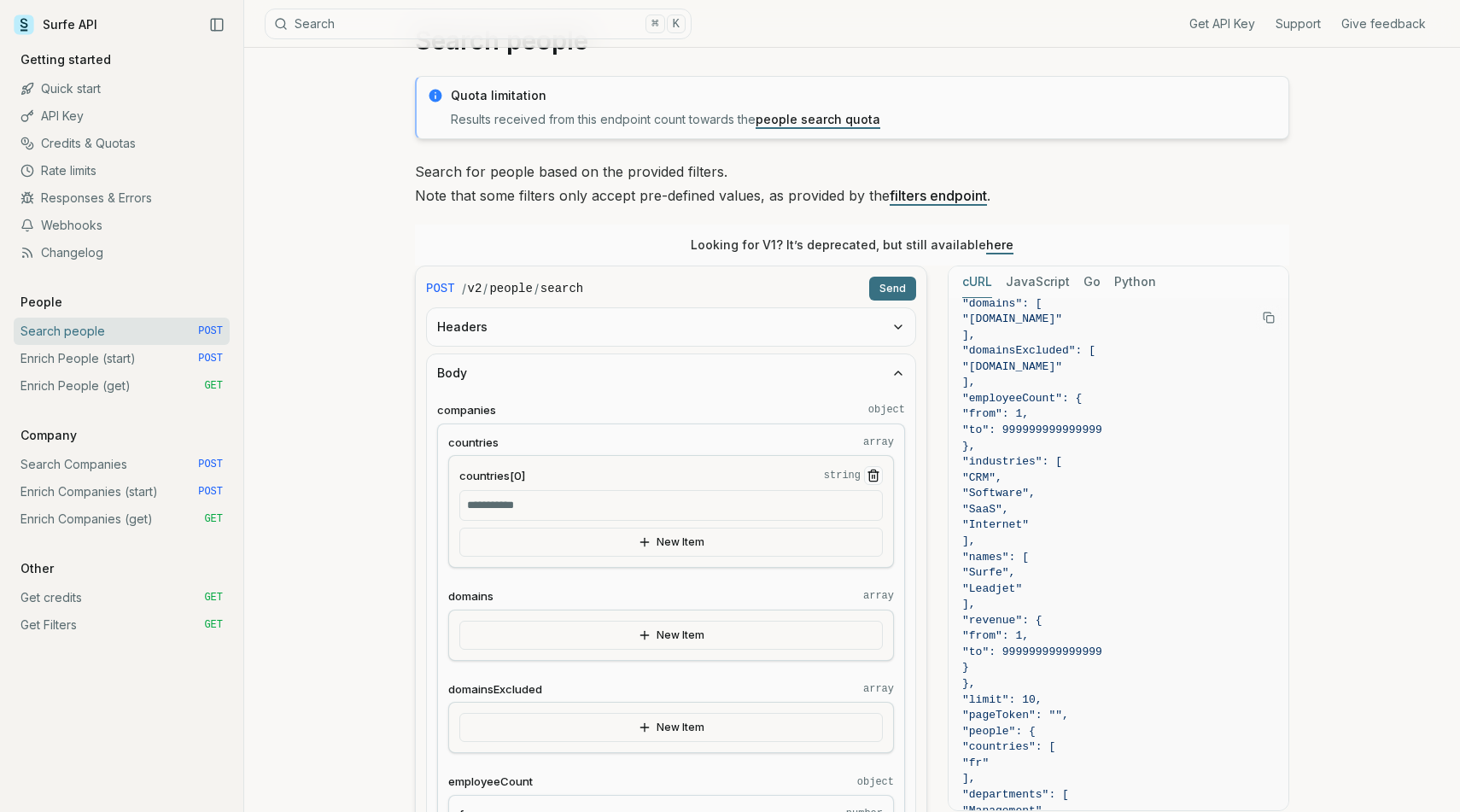
click at [604, 516] on input "countries[0] string" at bounding box center [670, 505] width 423 height 31
type input "*****"
click at [880, 278] on button "Send" at bounding box center [893, 288] width 47 height 24
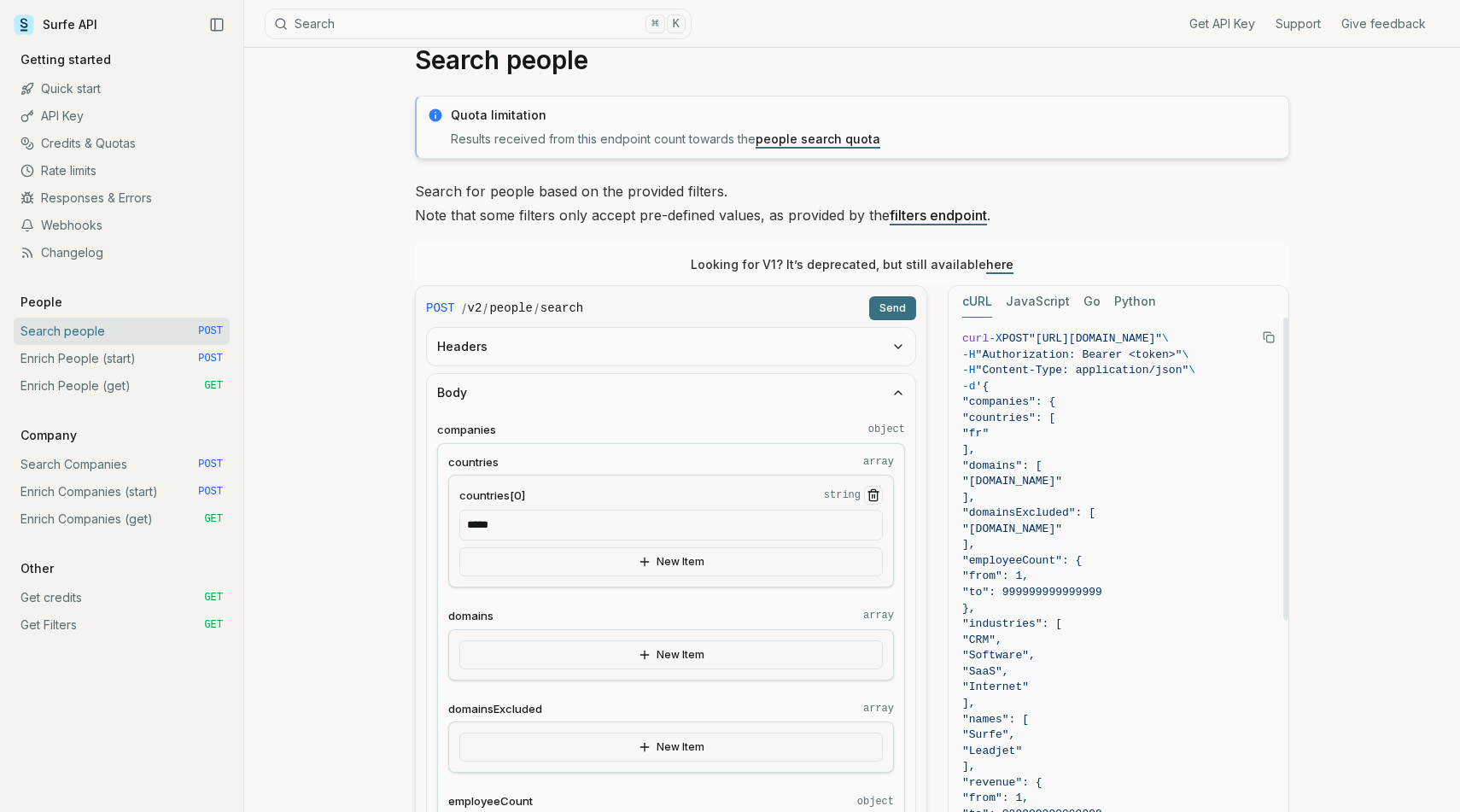
scroll to position [43, 0]
click at [753, 520] on input "*****" at bounding box center [670, 526] width 423 height 31
type input "**"
click at [885, 298] on button "Send" at bounding box center [893, 310] width 47 height 24
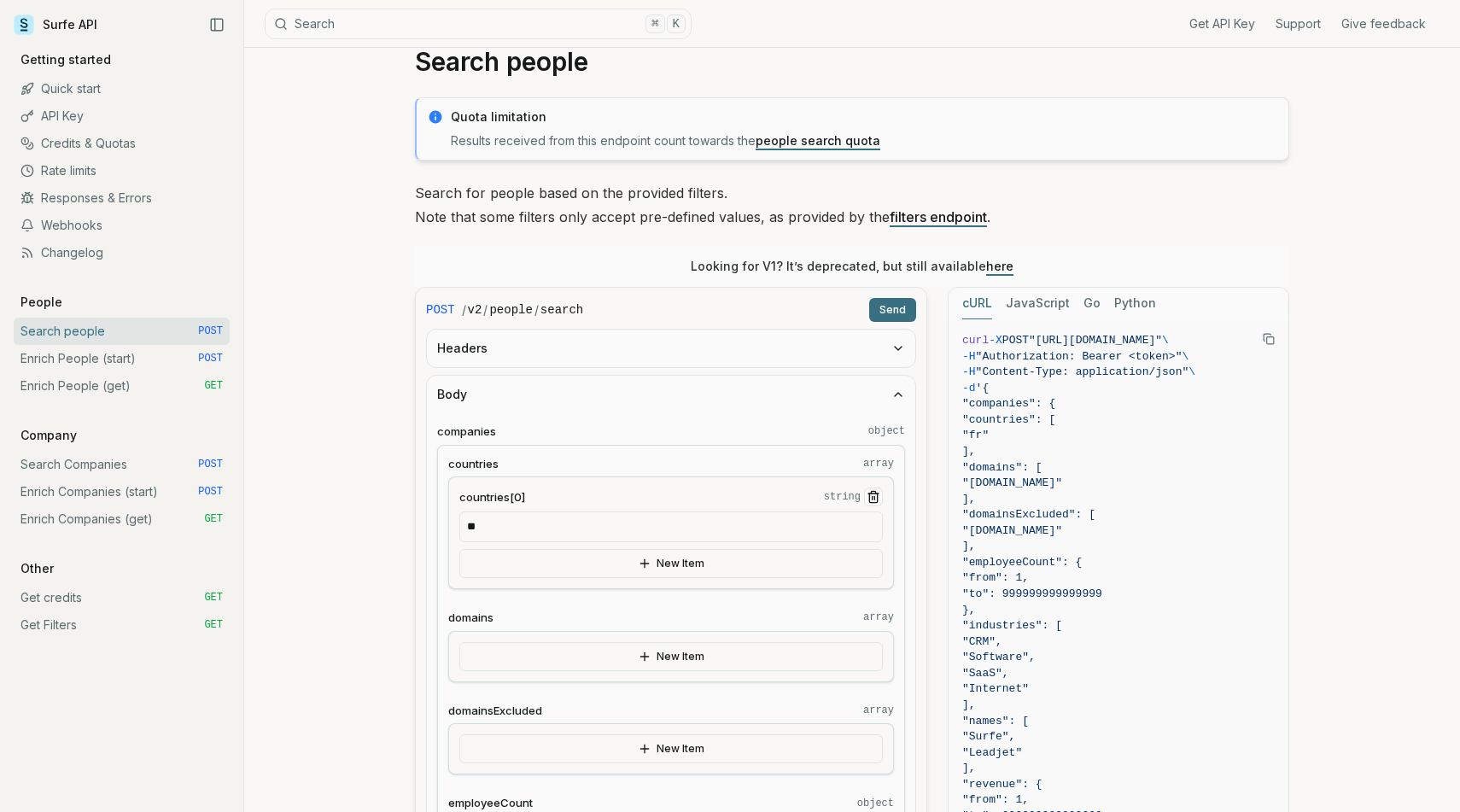
click at [875, 497] on icon "Remove Item" at bounding box center [874, 497] width 14 height 14
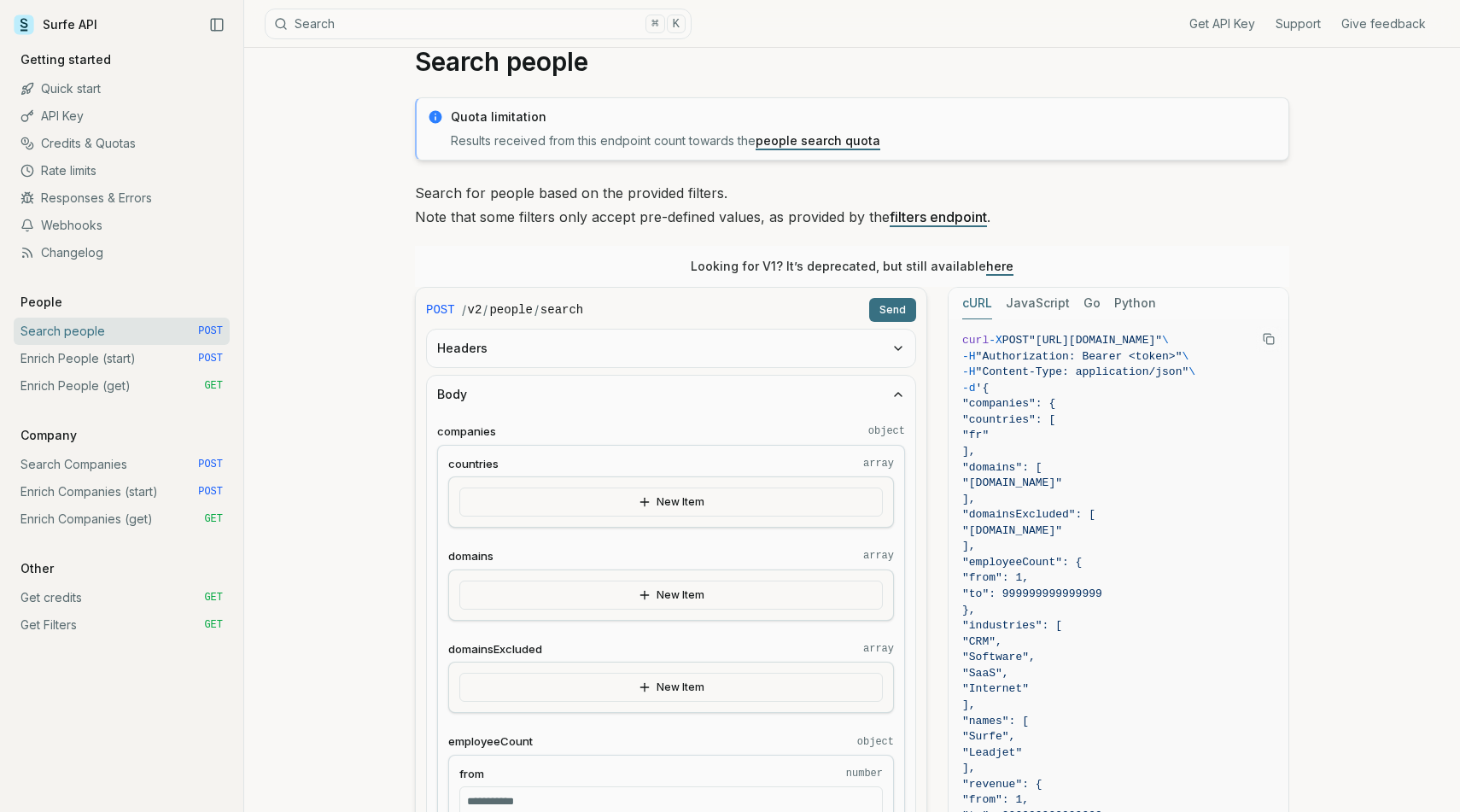
click at [880, 476] on div "New Item" at bounding box center [671, 502] width 446 height 51
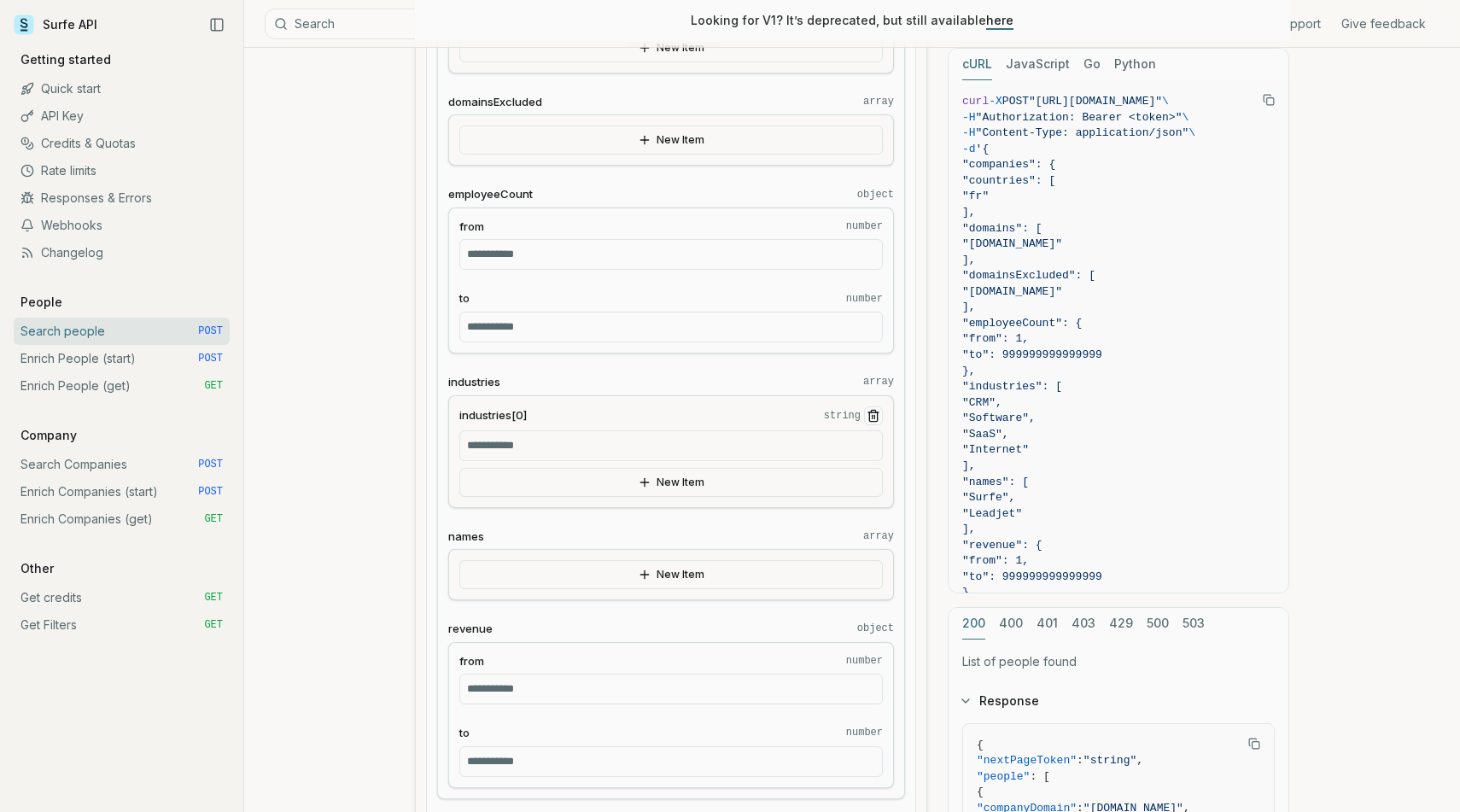
scroll to position [589, 0]
click at [872, 418] on icon "Remove Item" at bounding box center [874, 417] width 14 height 14
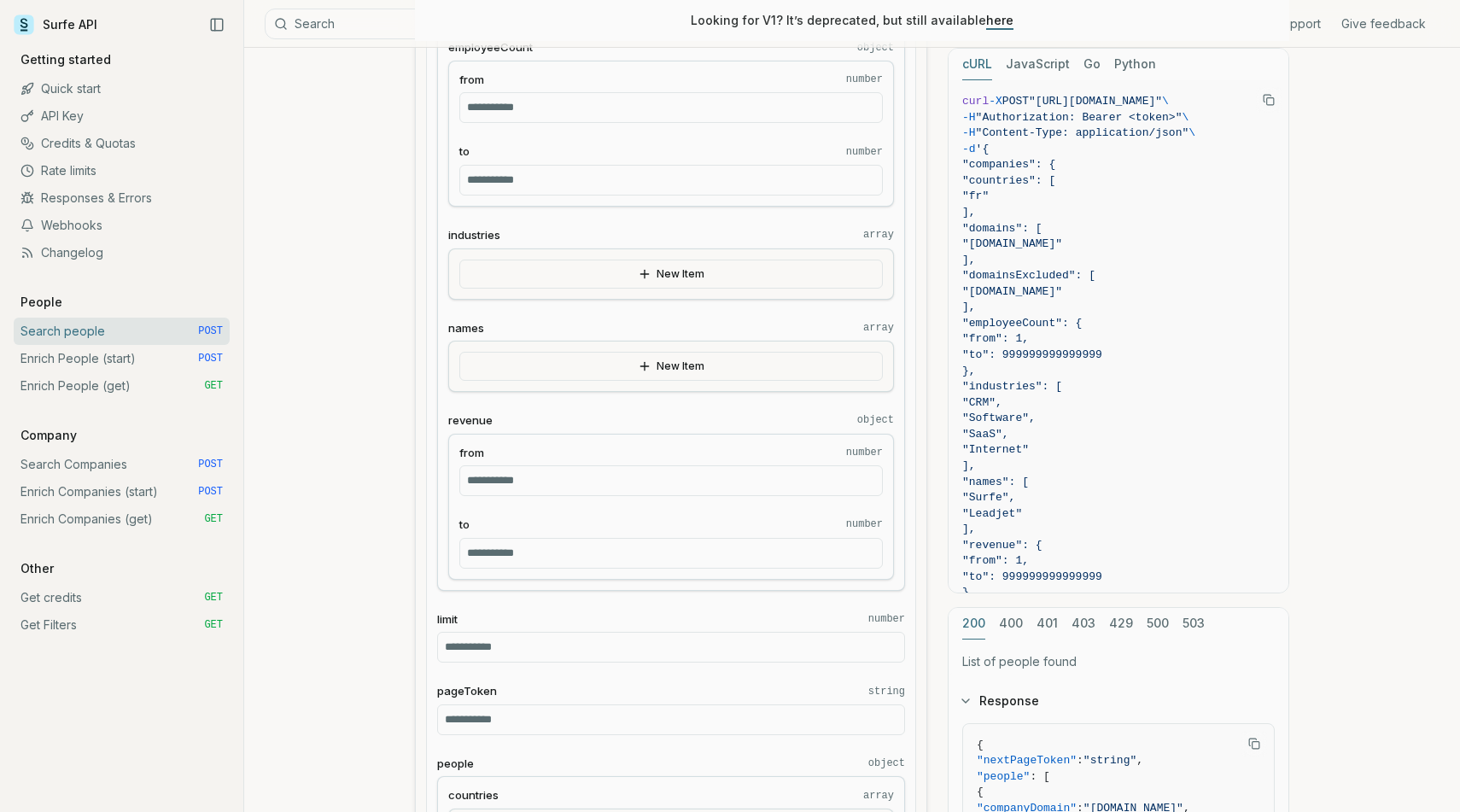
scroll to position [747, 0]
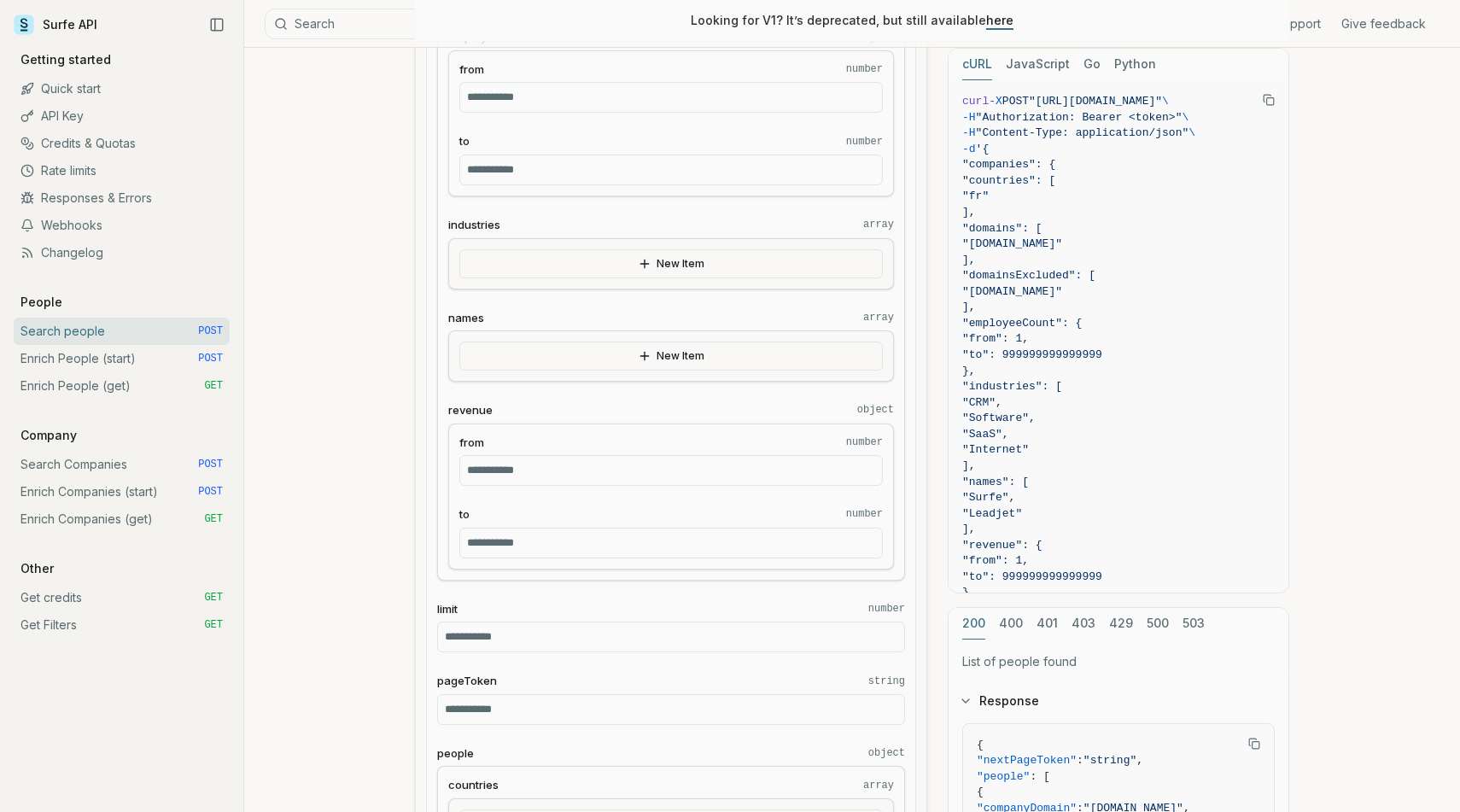
click at [856, 350] on button "New Item" at bounding box center [670, 355] width 423 height 29
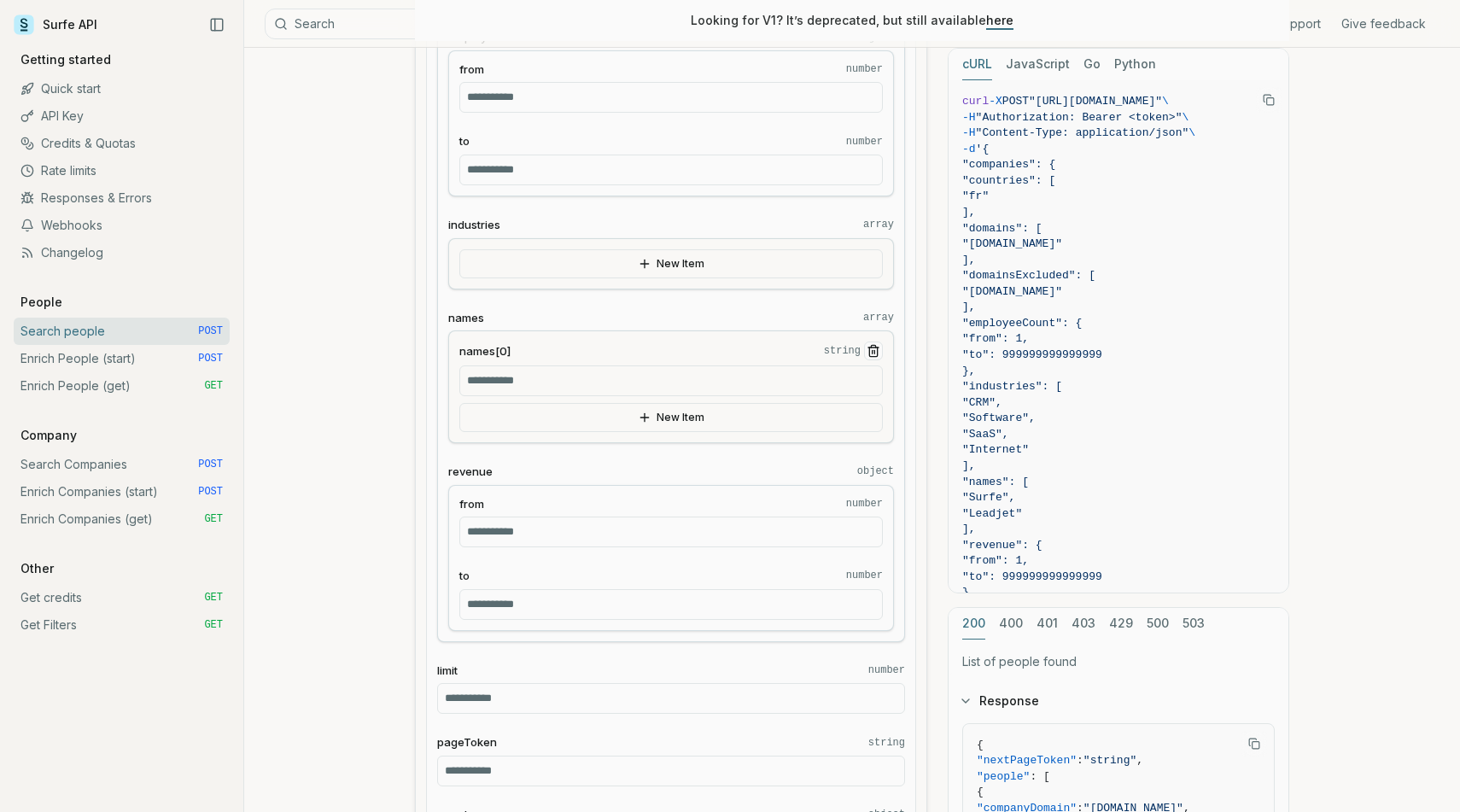
click at [879, 350] on icon "Remove Item" at bounding box center [874, 351] width 14 height 14
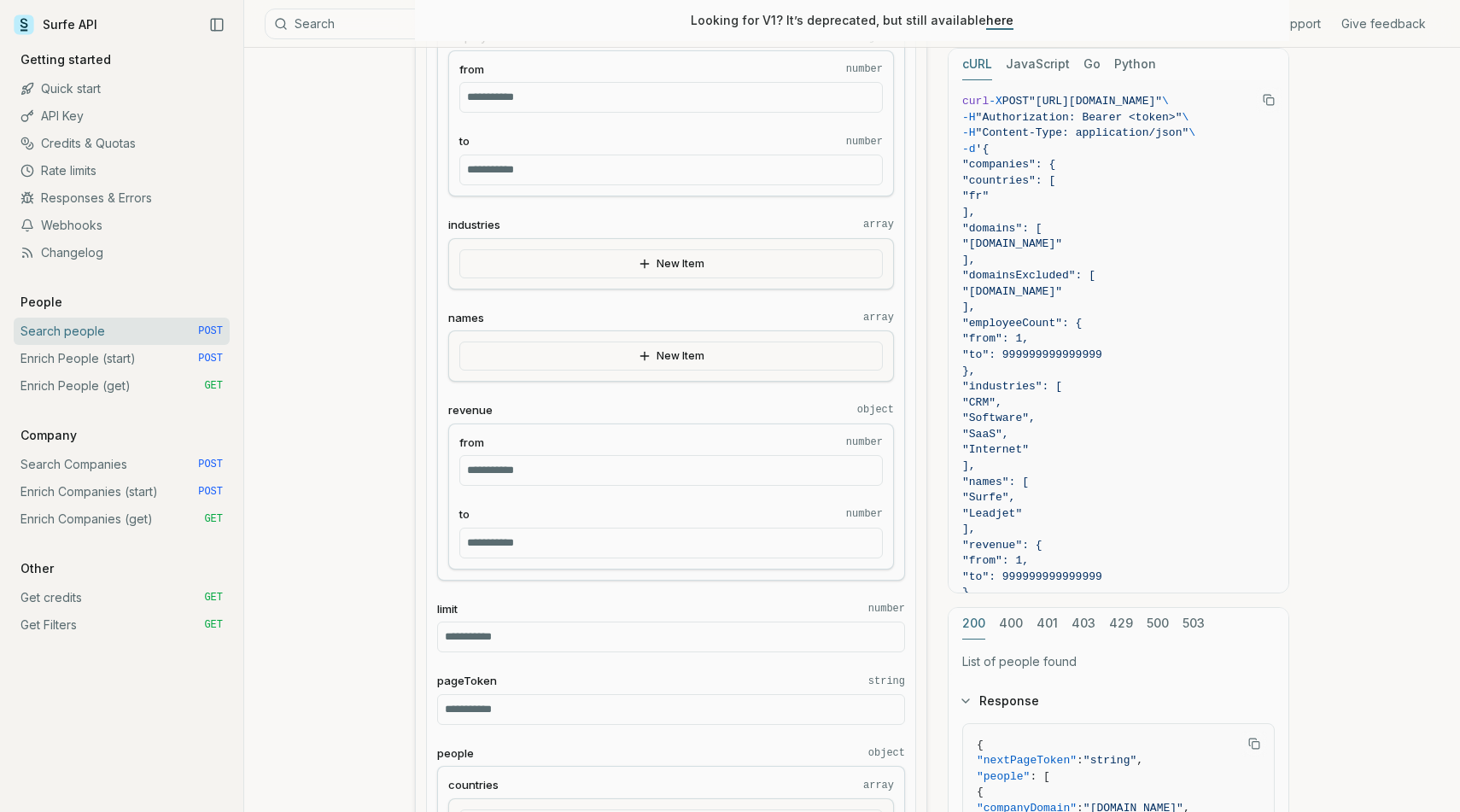
click at [854, 452] on fieldset "from number" at bounding box center [670, 461] width 423 height 52
click at [807, 486] on div "from number to number" at bounding box center [671, 495] width 446 height 146
click at [823, 465] on input "from number" at bounding box center [670, 470] width 423 height 31
click at [829, 546] on input "to number" at bounding box center [670, 542] width 423 height 31
click at [812, 545] on input "*" at bounding box center [670, 542] width 423 height 31
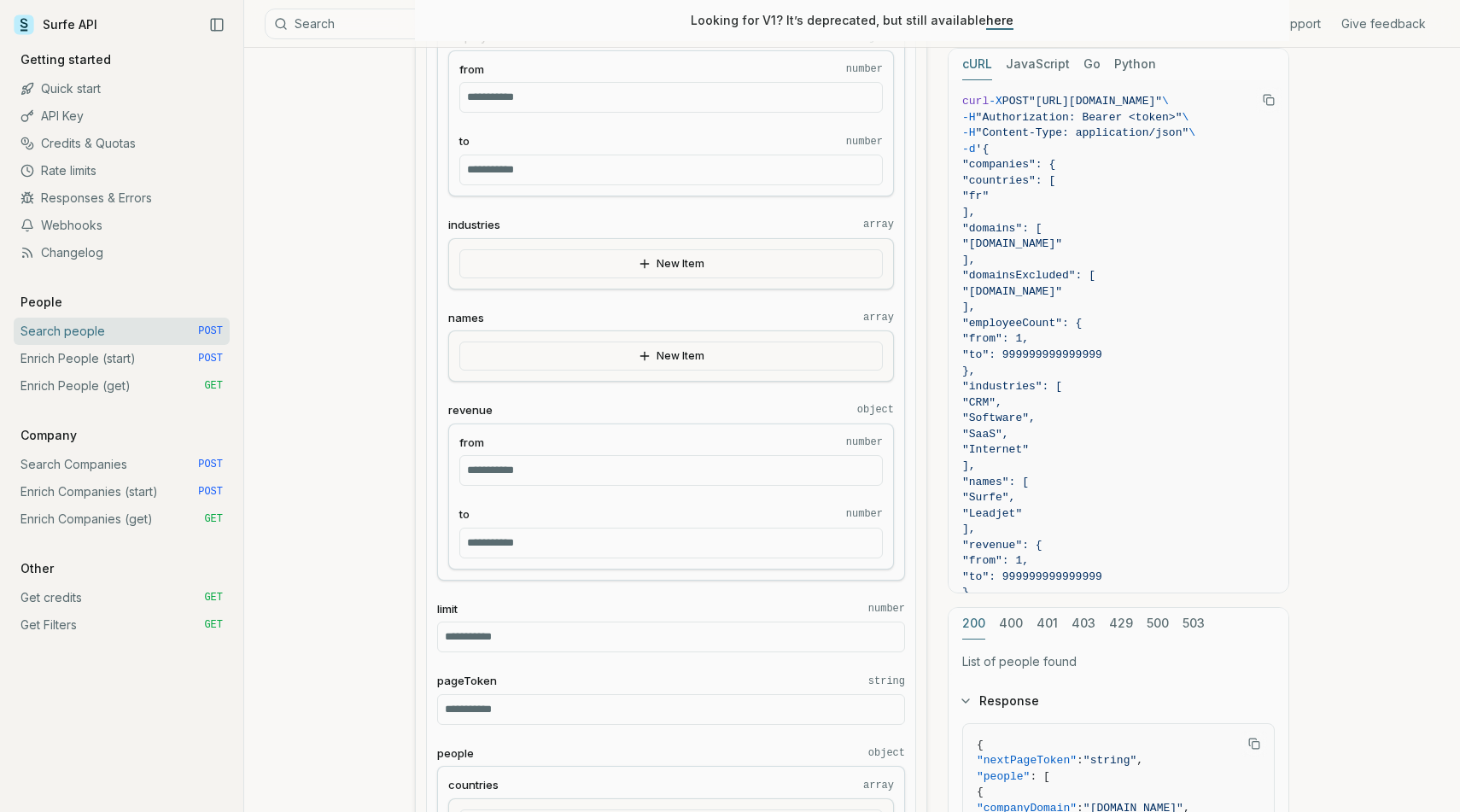
click at [750, 509] on label "to number" at bounding box center [670, 514] width 423 height 17
click at [750, 528] on input "*" at bounding box center [670, 542] width 423 height 31
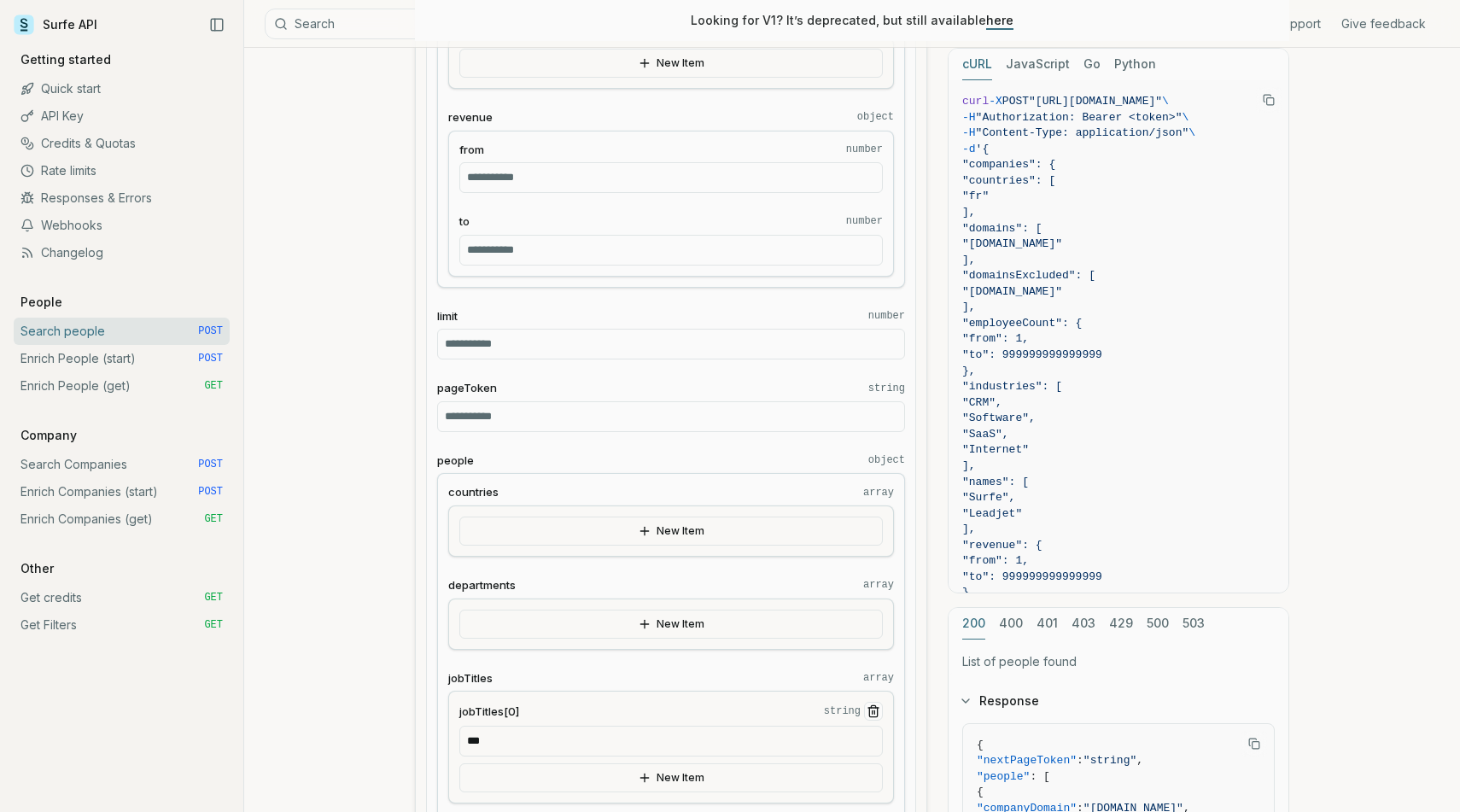
scroll to position [1041, 0]
type input "**"
click at [337, 375] on div "Search people Quota limitation Results received from this endpoint count toward…" at bounding box center [852, 662] width 1216 height 3312
click at [792, 243] on input "**" at bounding box center [670, 248] width 423 height 31
click at [359, 302] on div "Search people Quota limitation Results received from this endpoint count toward…" at bounding box center [852, 662] width 1216 height 3312
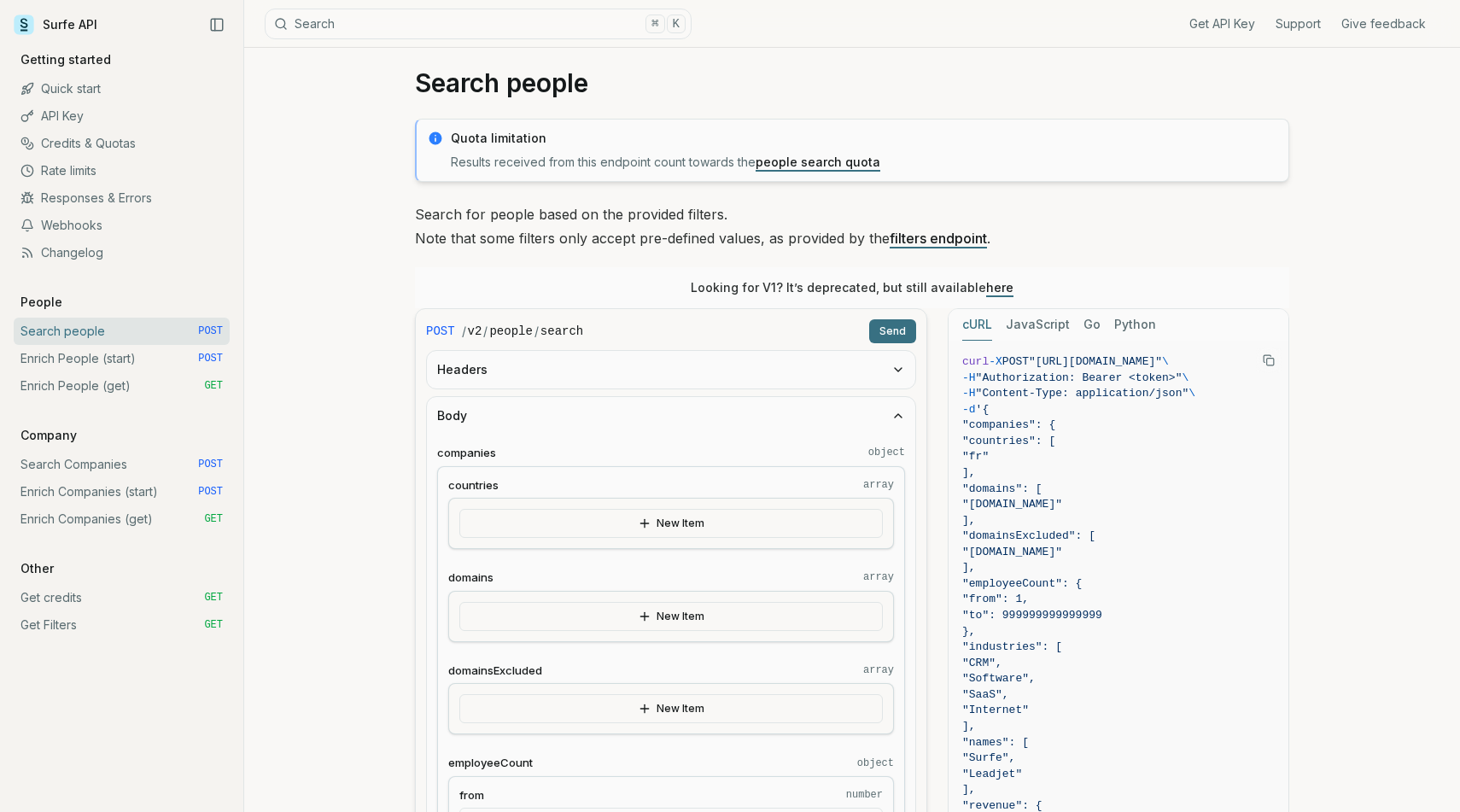
scroll to position [0, 0]
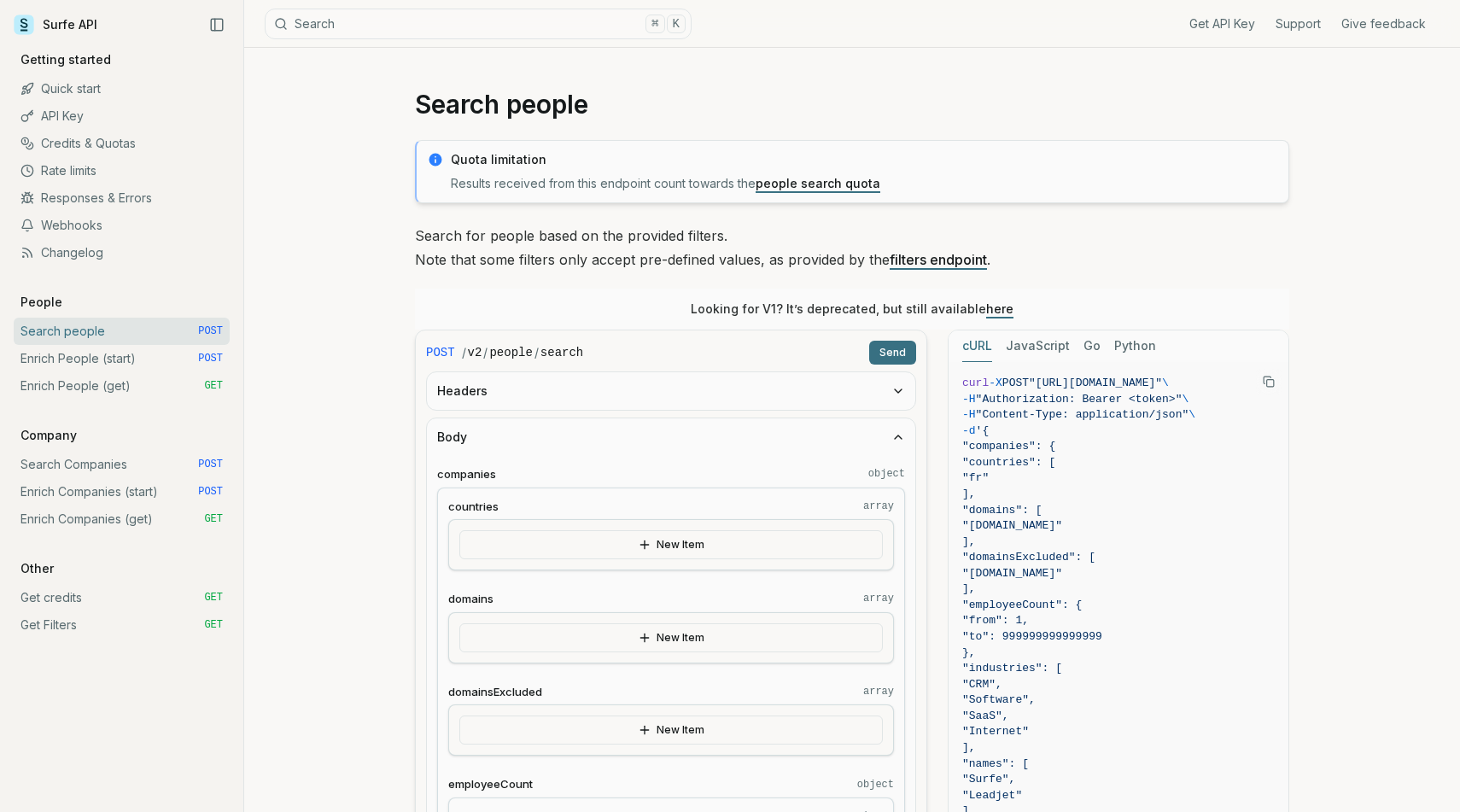
click at [887, 349] on button "Send" at bounding box center [893, 351] width 47 height 24
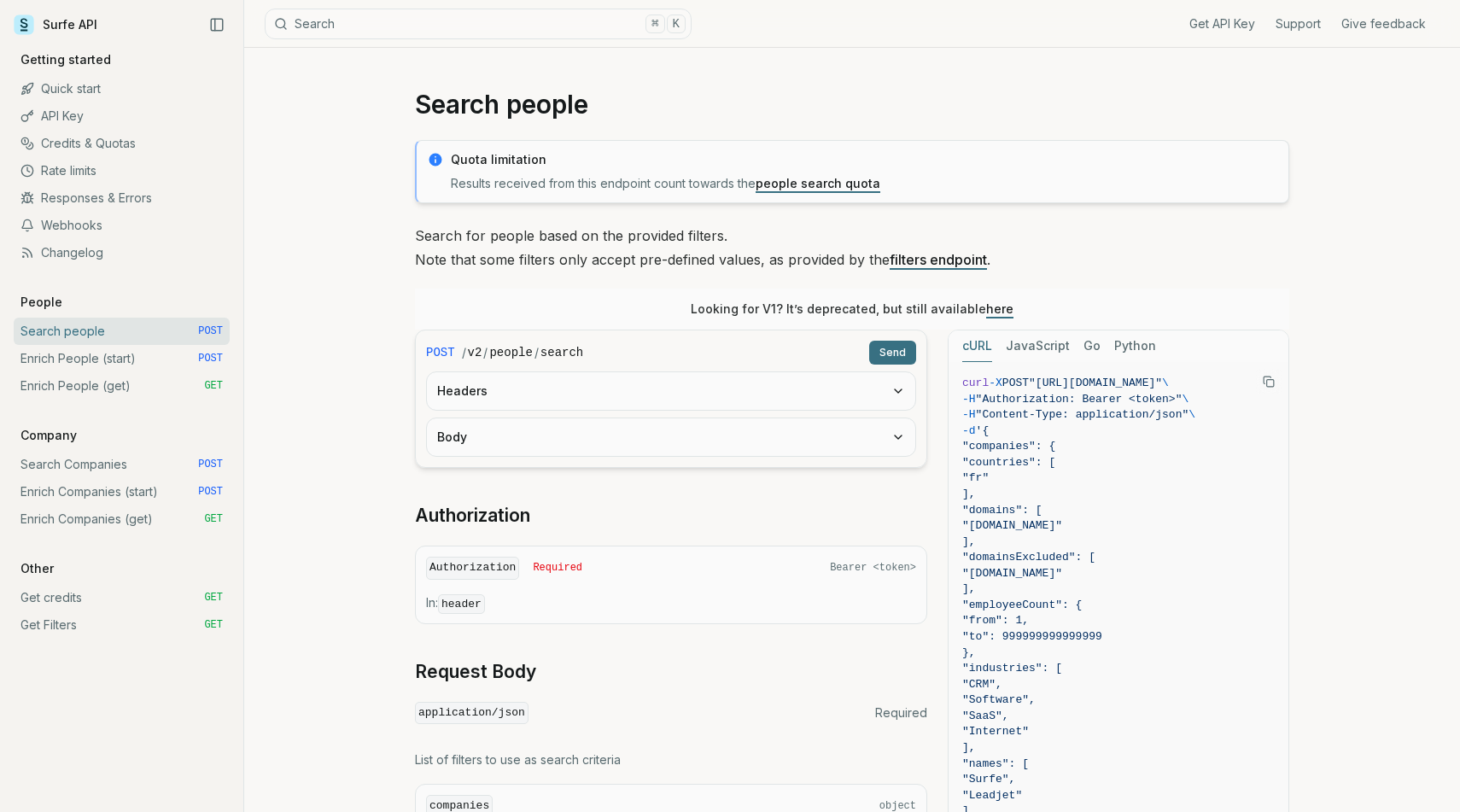
click at [875, 351] on button "Send" at bounding box center [893, 351] width 47 height 24
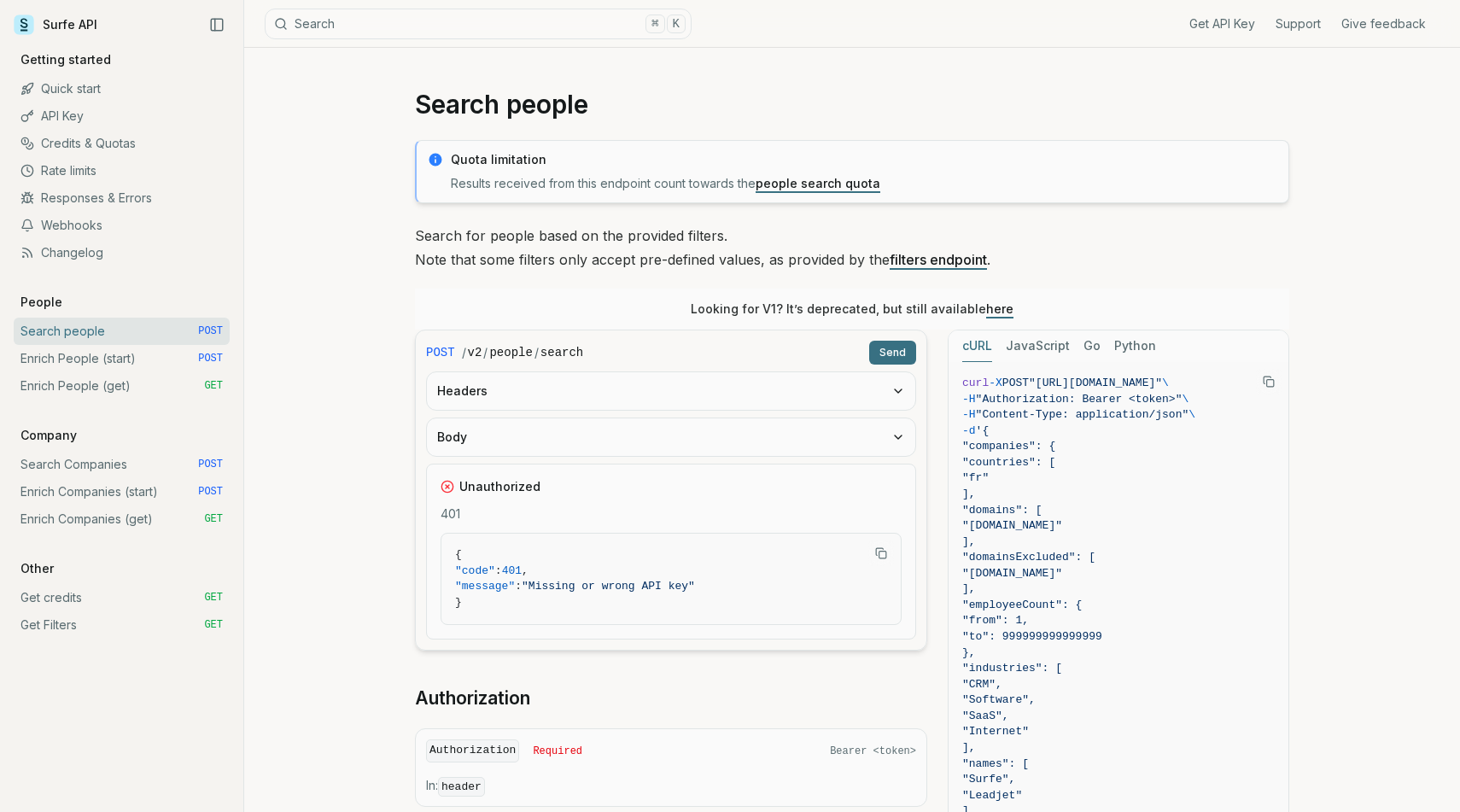
click at [875, 351] on button "Send" at bounding box center [893, 351] width 47 height 24
click at [881, 467] on div "Unauthorized 401 { "code" : 401 , "message" : "Missing or wrong API key" }" at bounding box center [671, 551] width 490 height 176
click at [794, 423] on button "Body" at bounding box center [671, 436] width 489 height 38
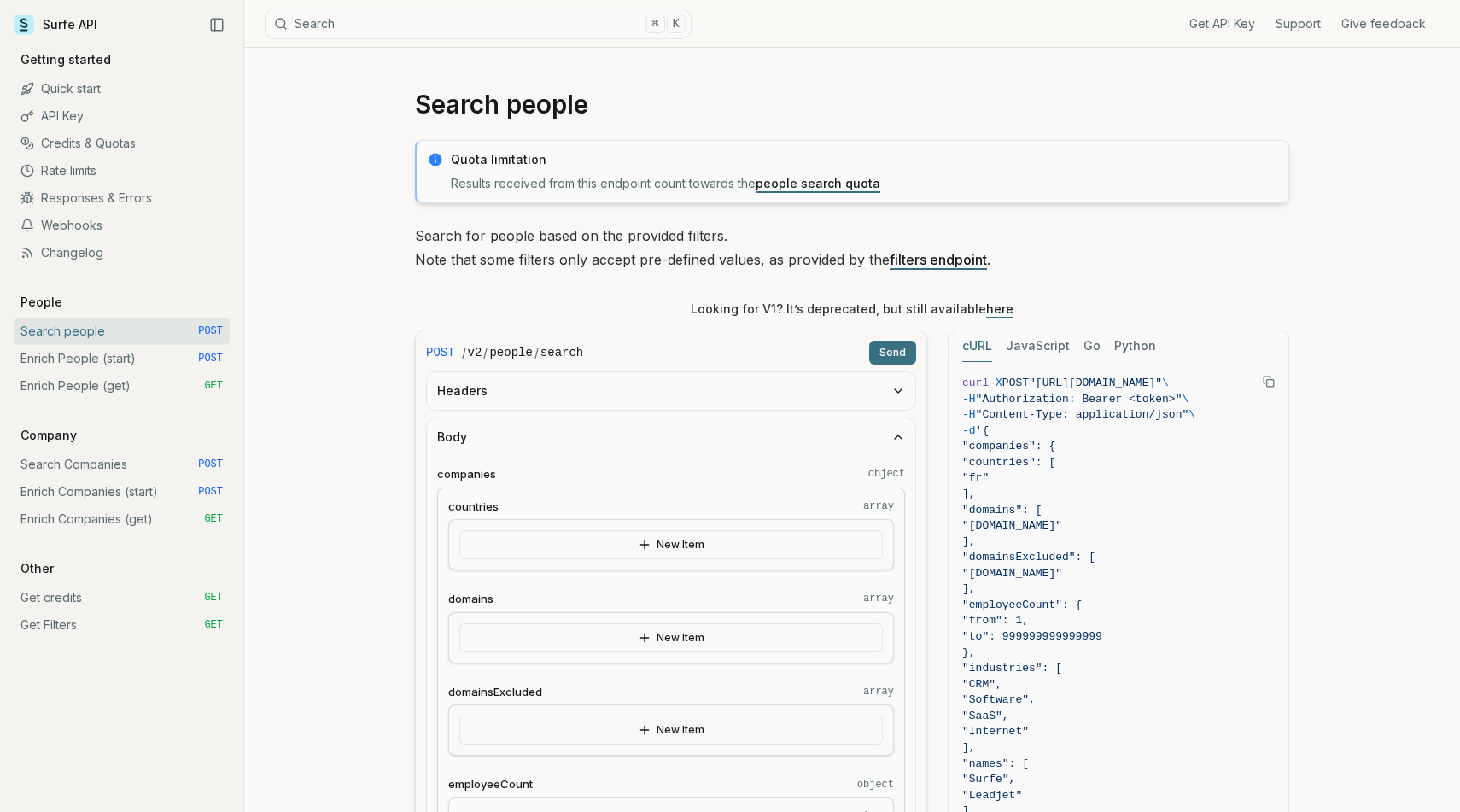
click at [770, 404] on button "Headers" at bounding box center [671, 391] width 489 height 38
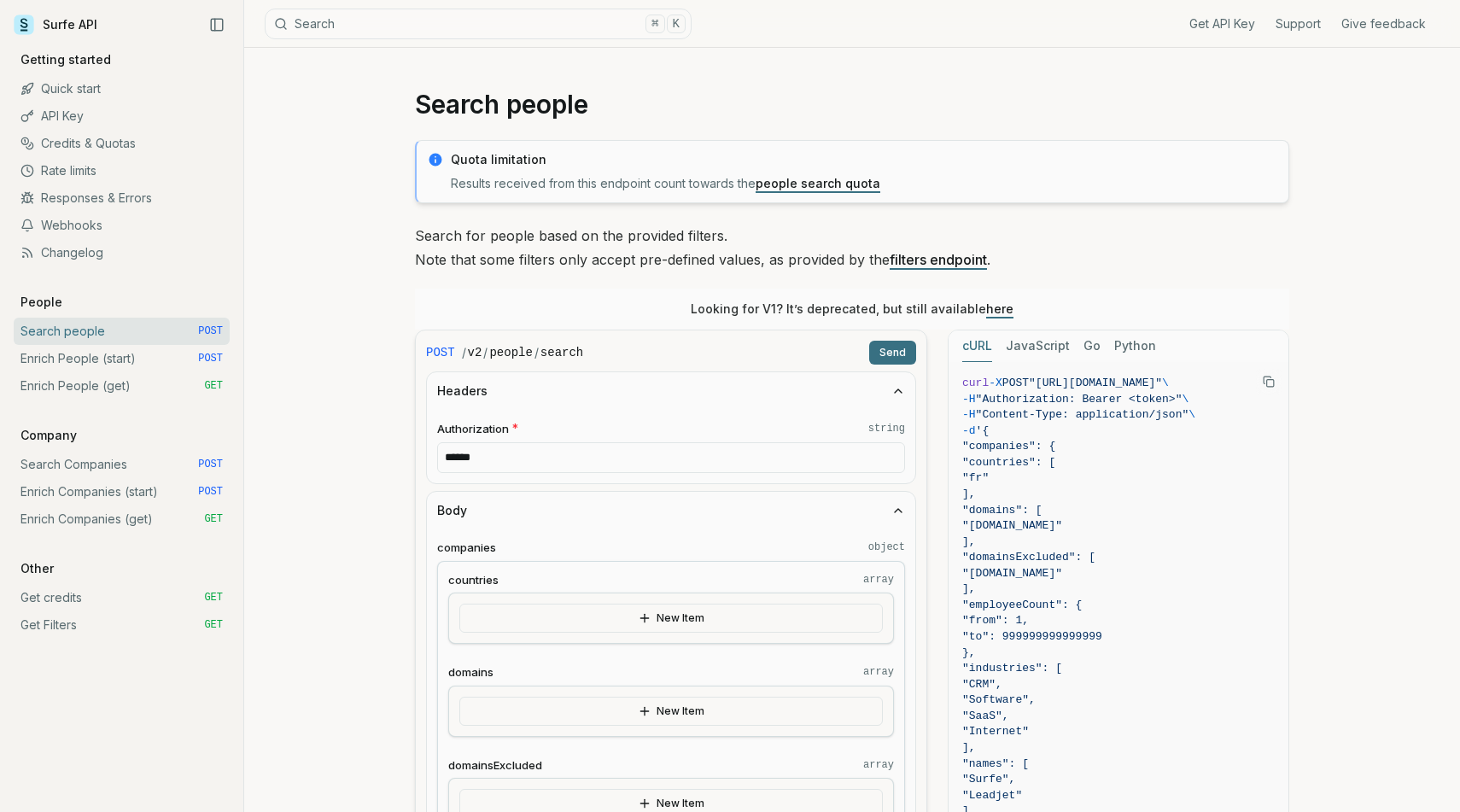
click at [648, 456] on input "******" at bounding box center [671, 457] width 468 height 31
paste input "**********"
type input "**********"
click at [674, 387] on button "Headers" at bounding box center [671, 391] width 489 height 38
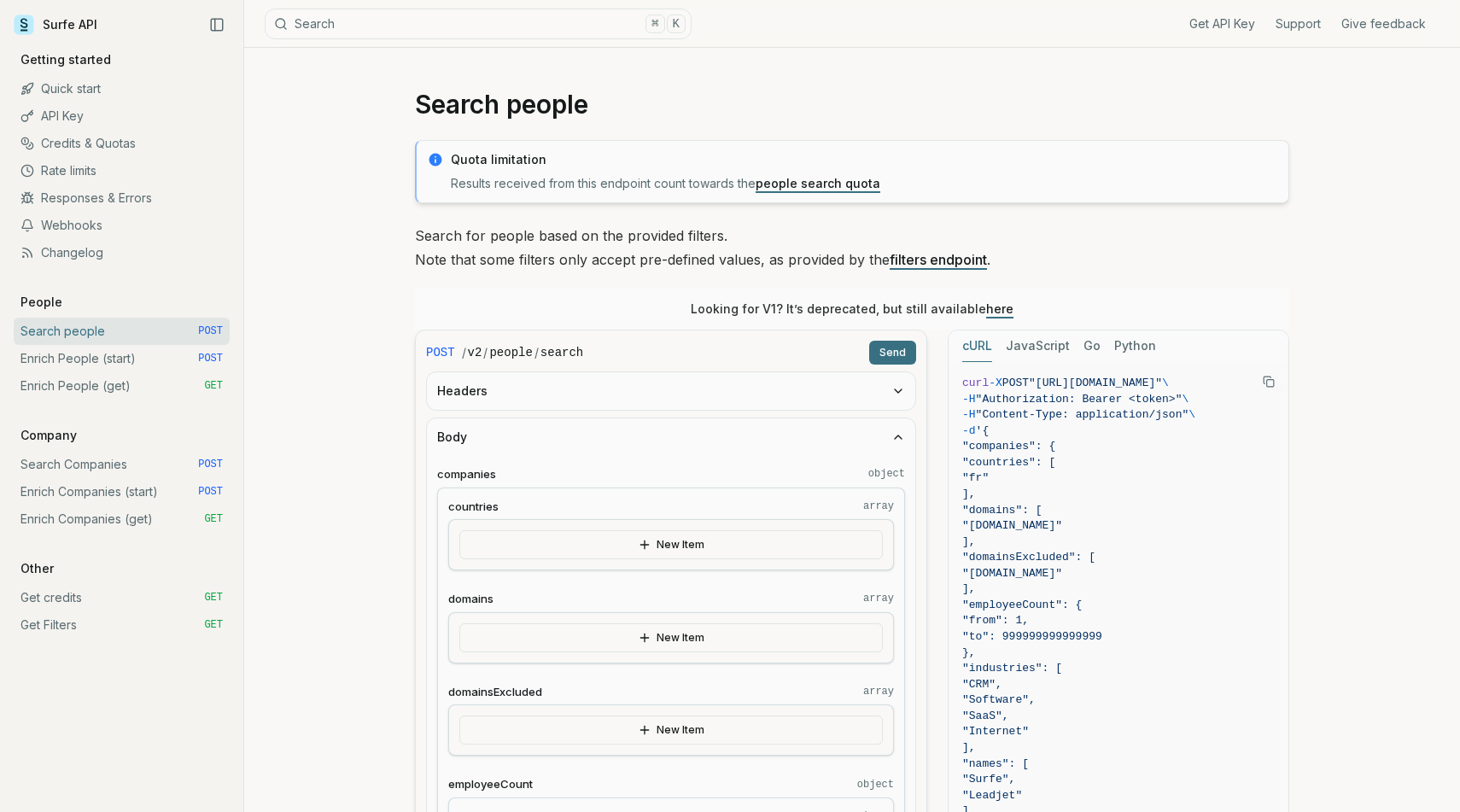
scroll to position [45, 0]
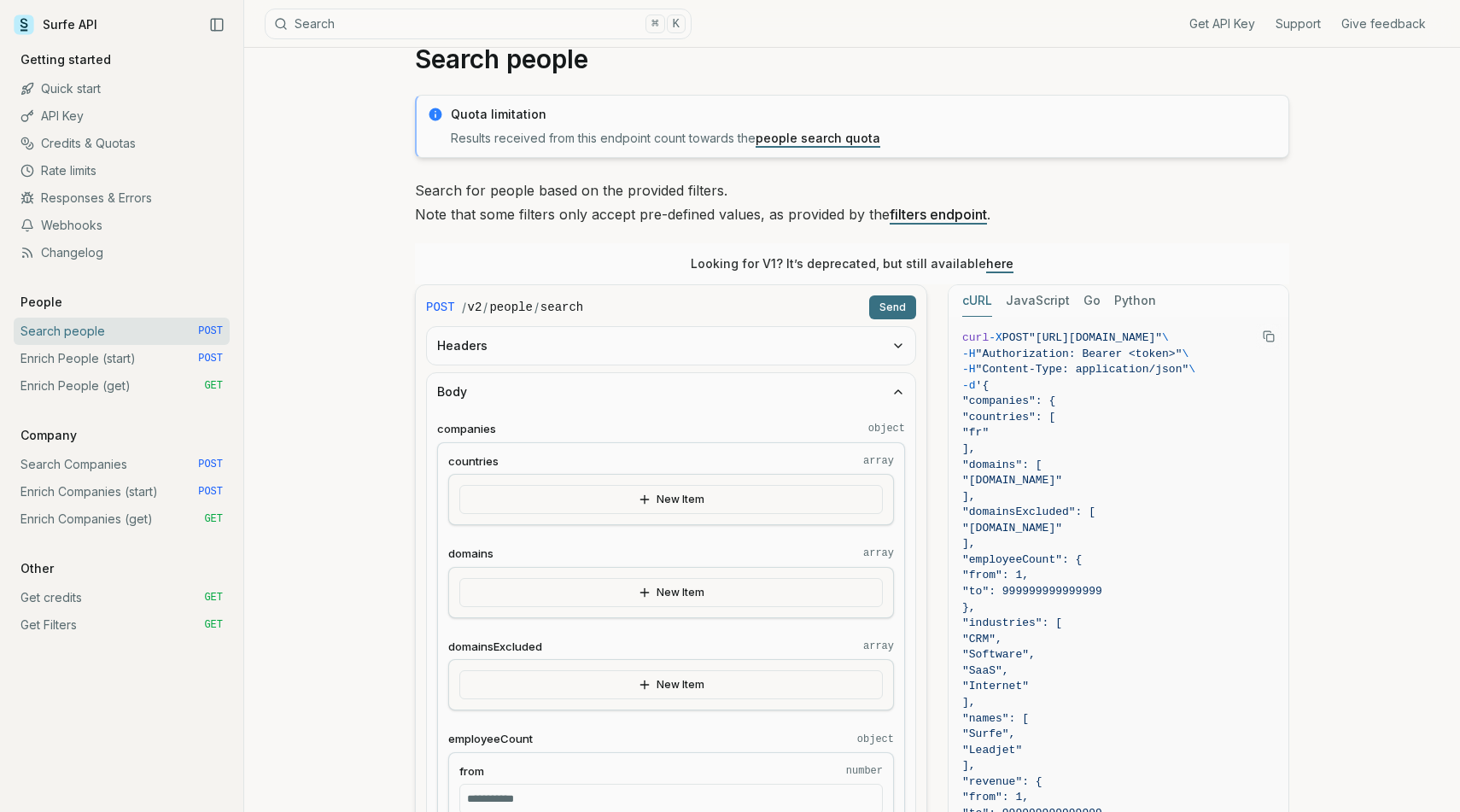
click at [672, 391] on button "Body" at bounding box center [671, 392] width 489 height 38
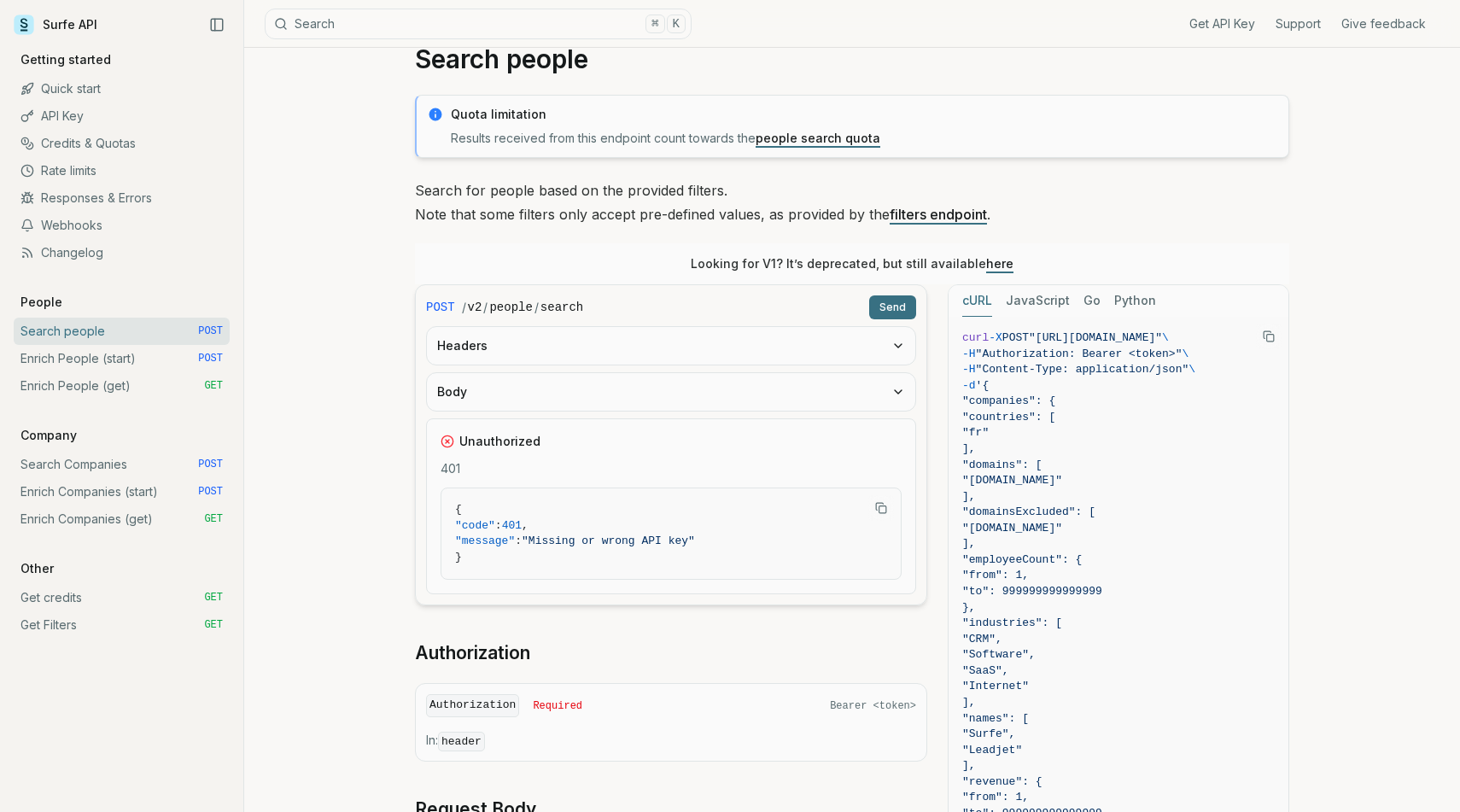
click at [672, 391] on button "Body" at bounding box center [671, 392] width 489 height 38
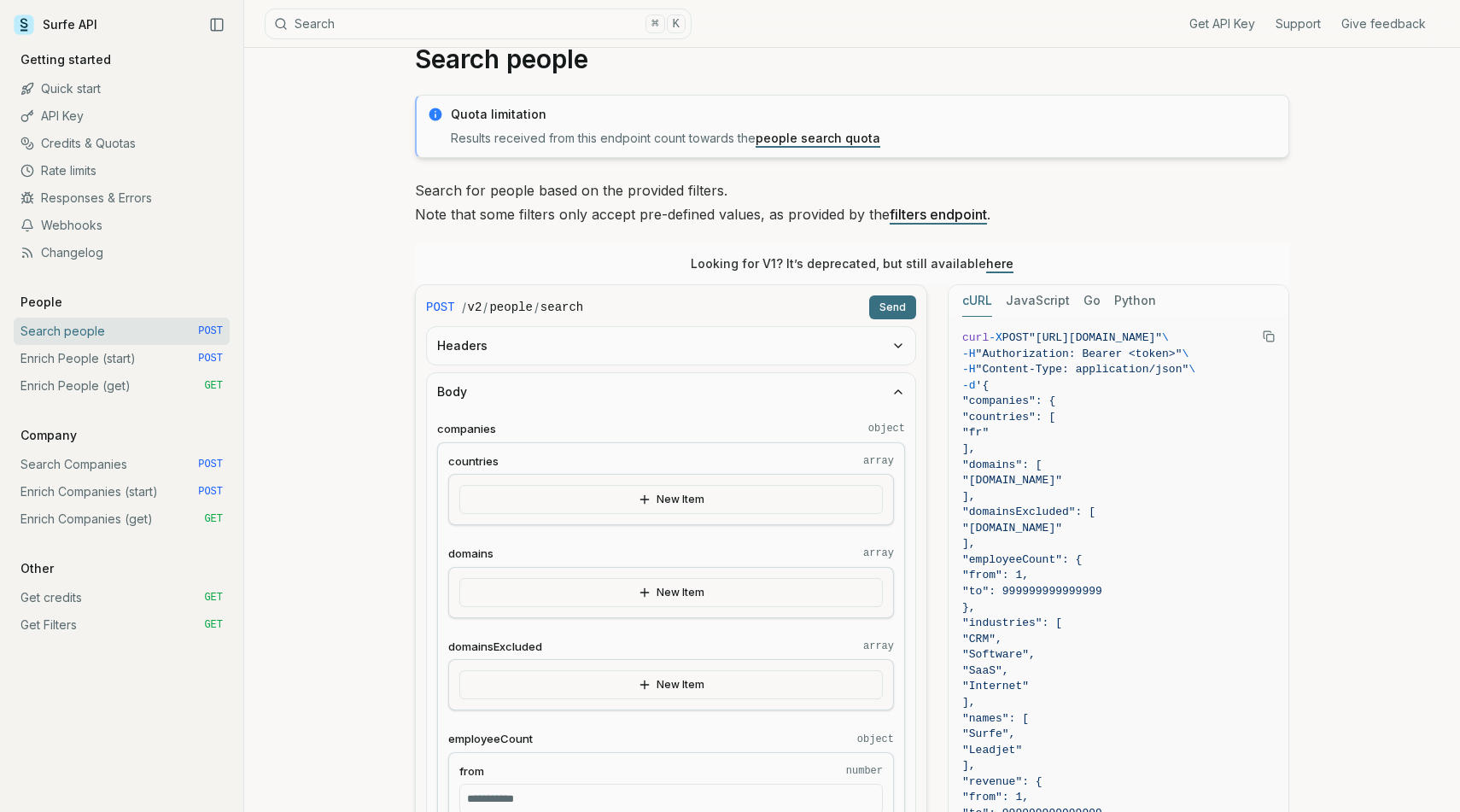
click at [672, 391] on button "Body" at bounding box center [671, 392] width 489 height 38
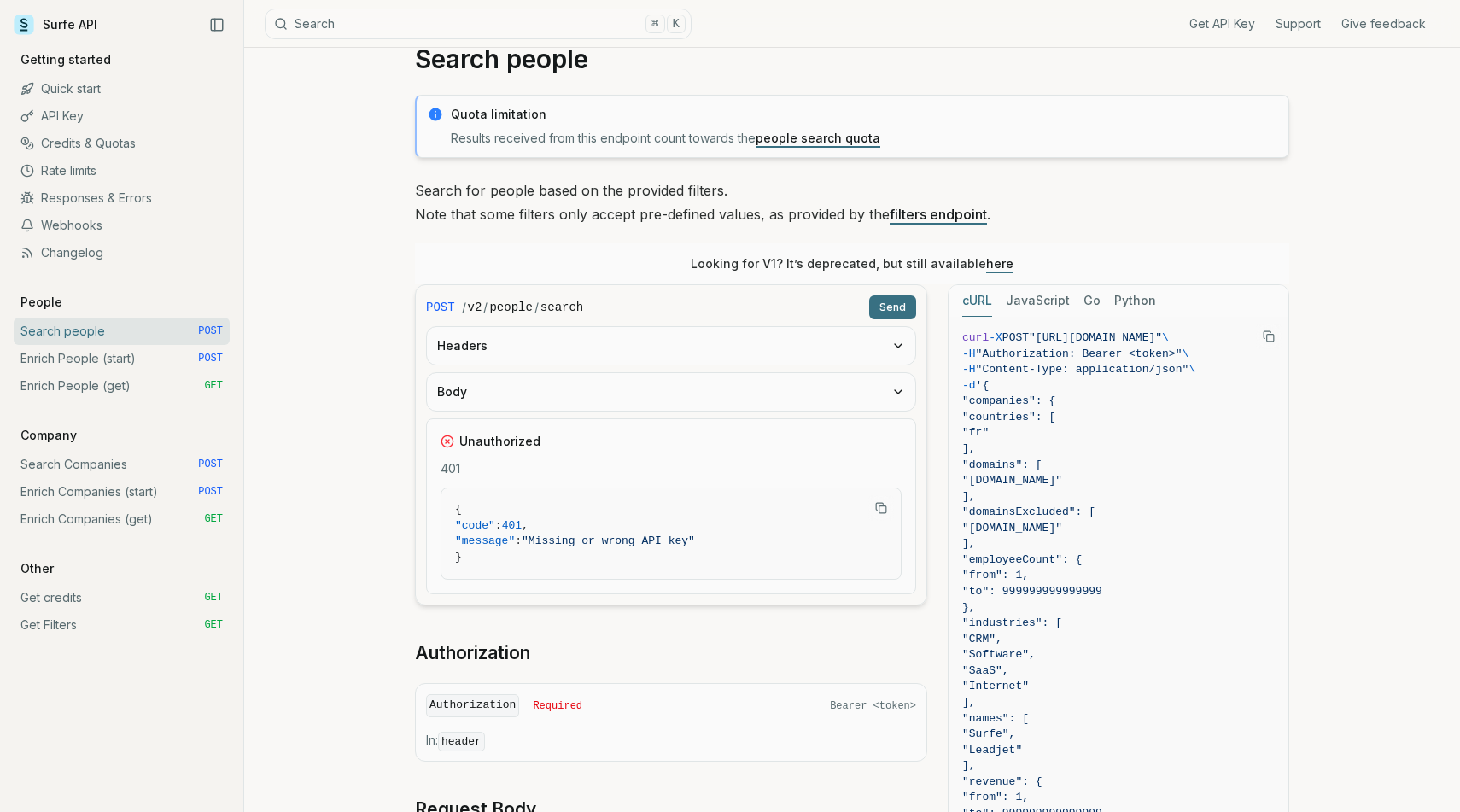
click at [898, 384] on button "Body" at bounding box center [671, 392] width 489 height 38
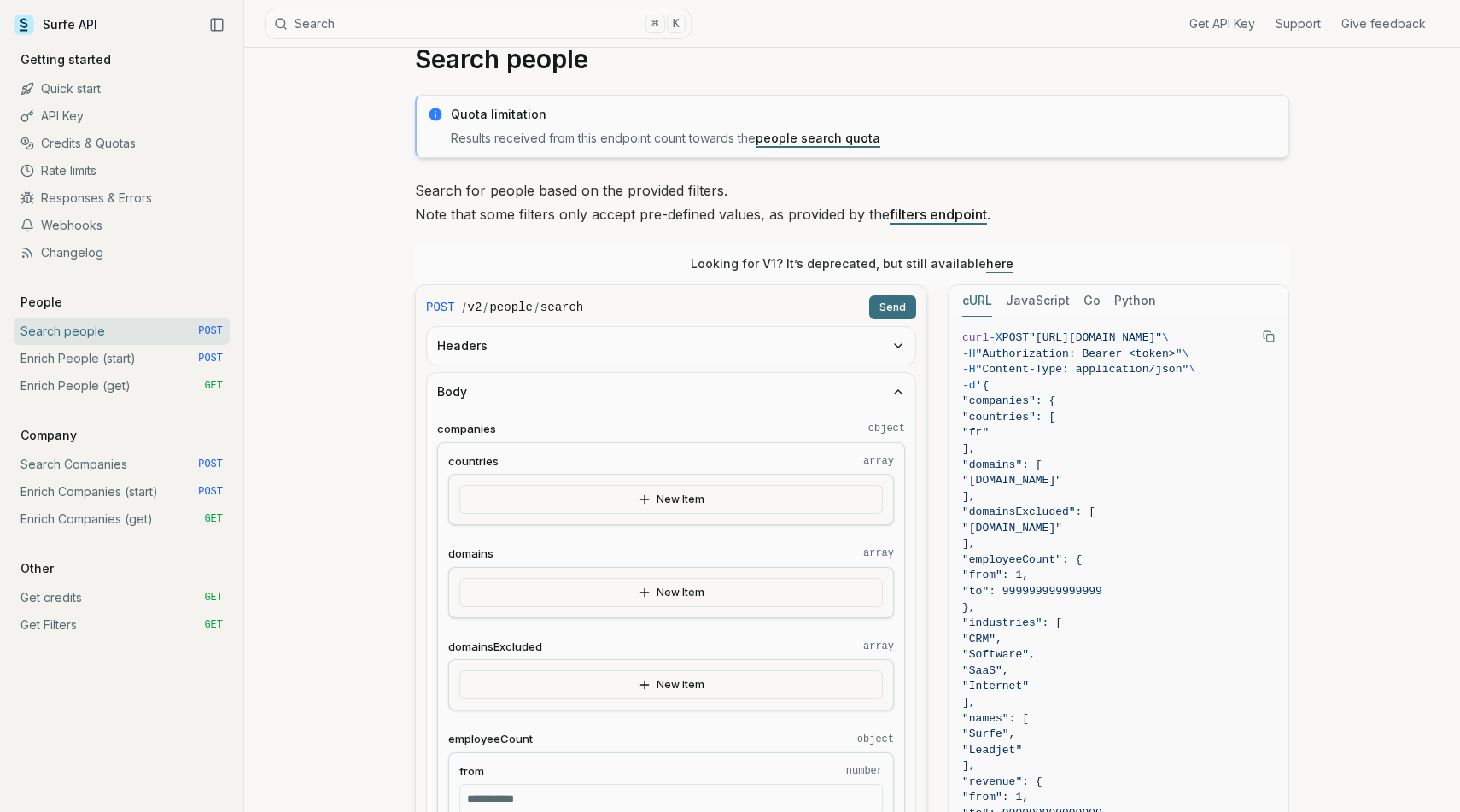
click at [898, 384] on button "Body" at bounding box center [671, 392] width 489 height 38
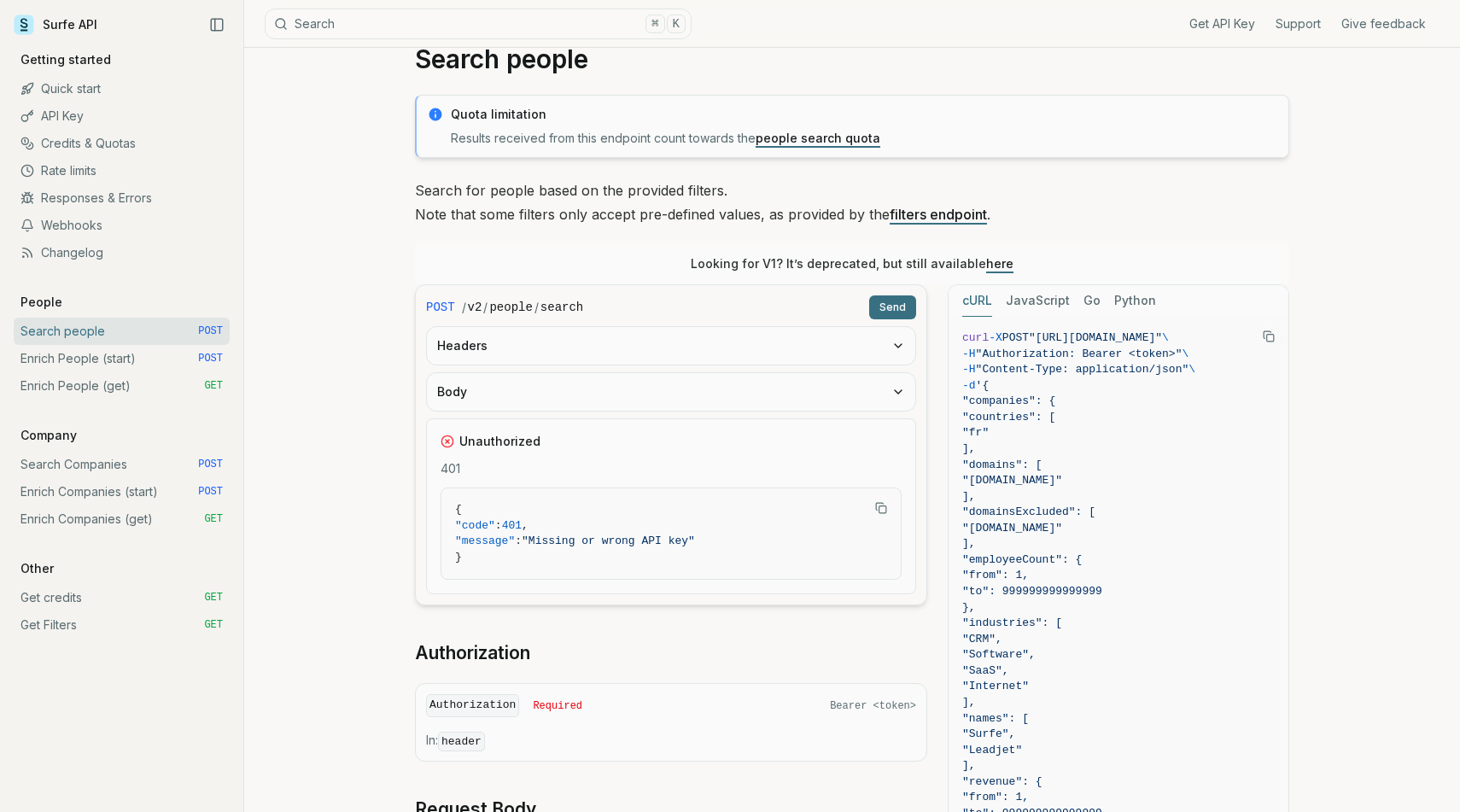
click at [881, 357] on button "Headers" at bounding box center [671, 345] width 489 height 38
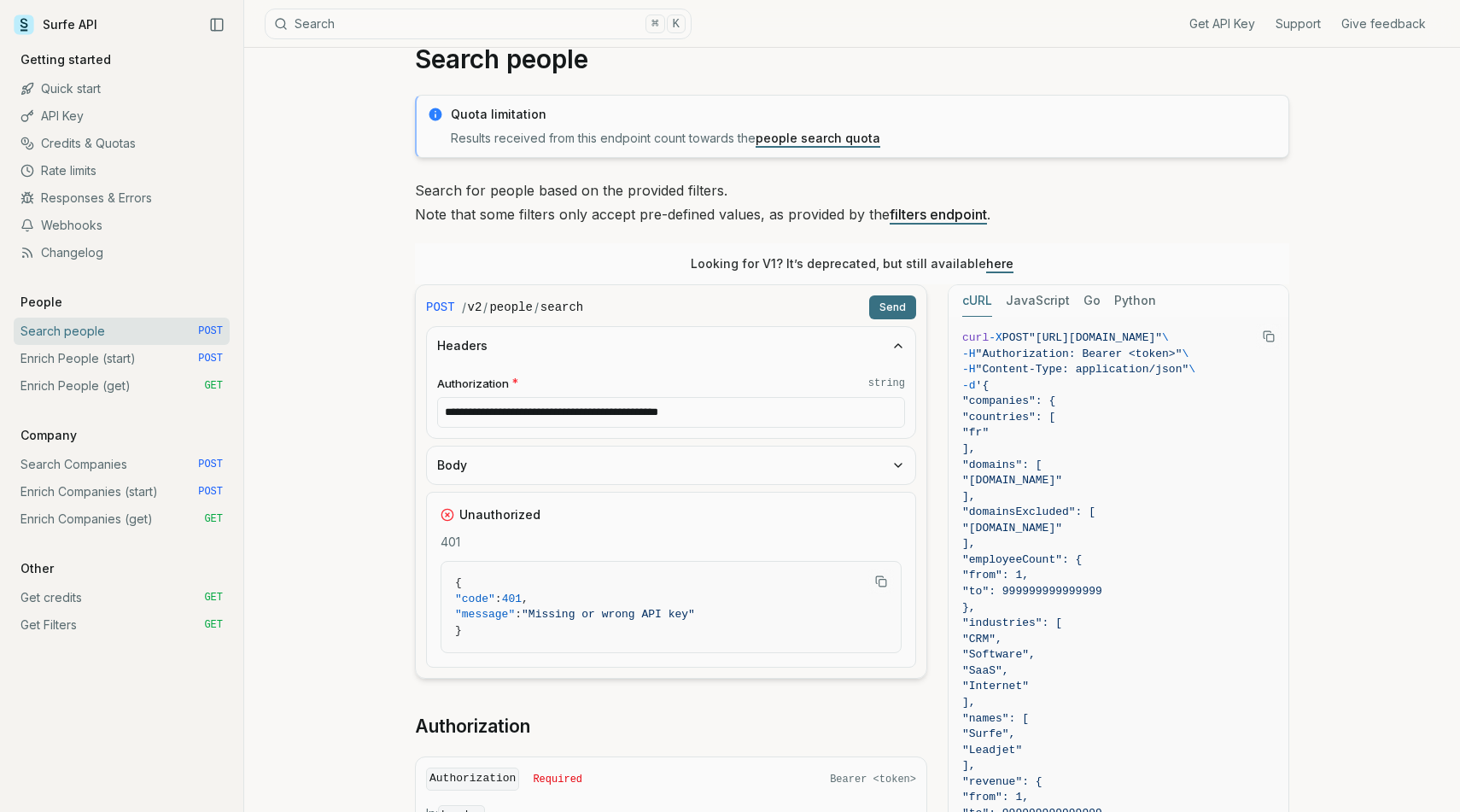
click at [785, 413] on input "**********" at bounding box center [671, 412] width 468 height 31
click at [904, 306] on button "Send" at bounding box center [893, 307] width 47 height 24
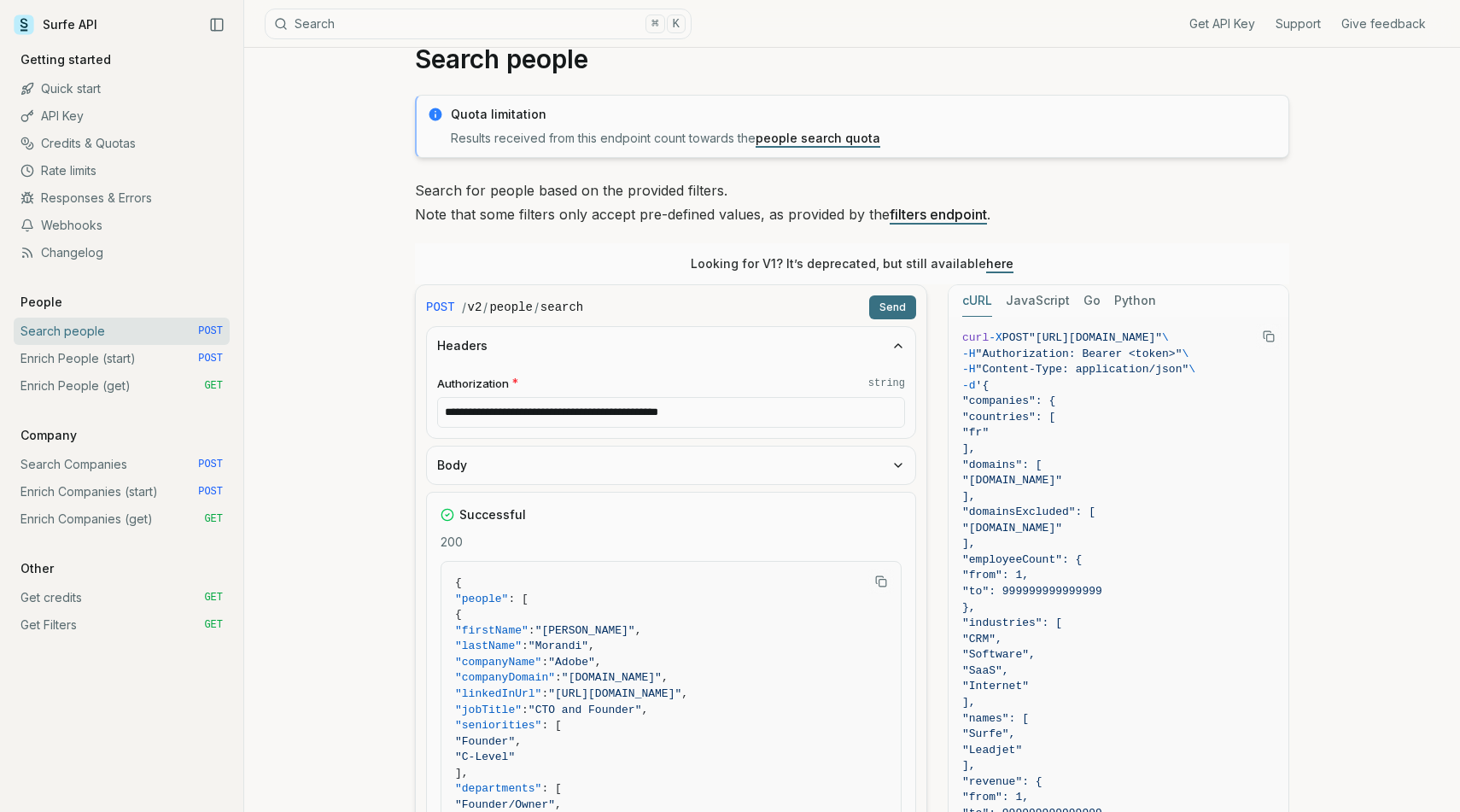
click at [895, 340] on icon "button" at bounding box center [899, 345] width 14 height 14
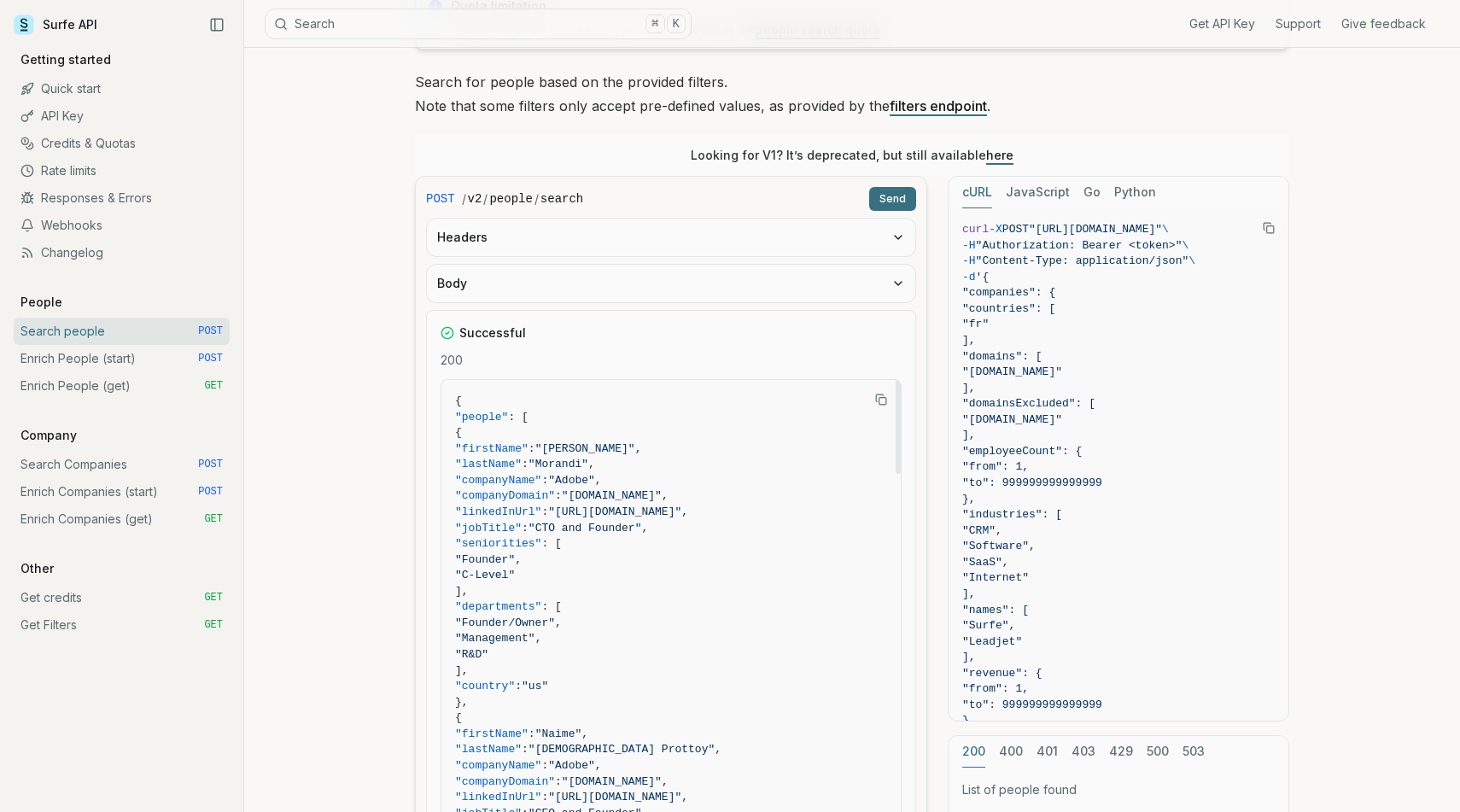
scroll to position [15, 0]
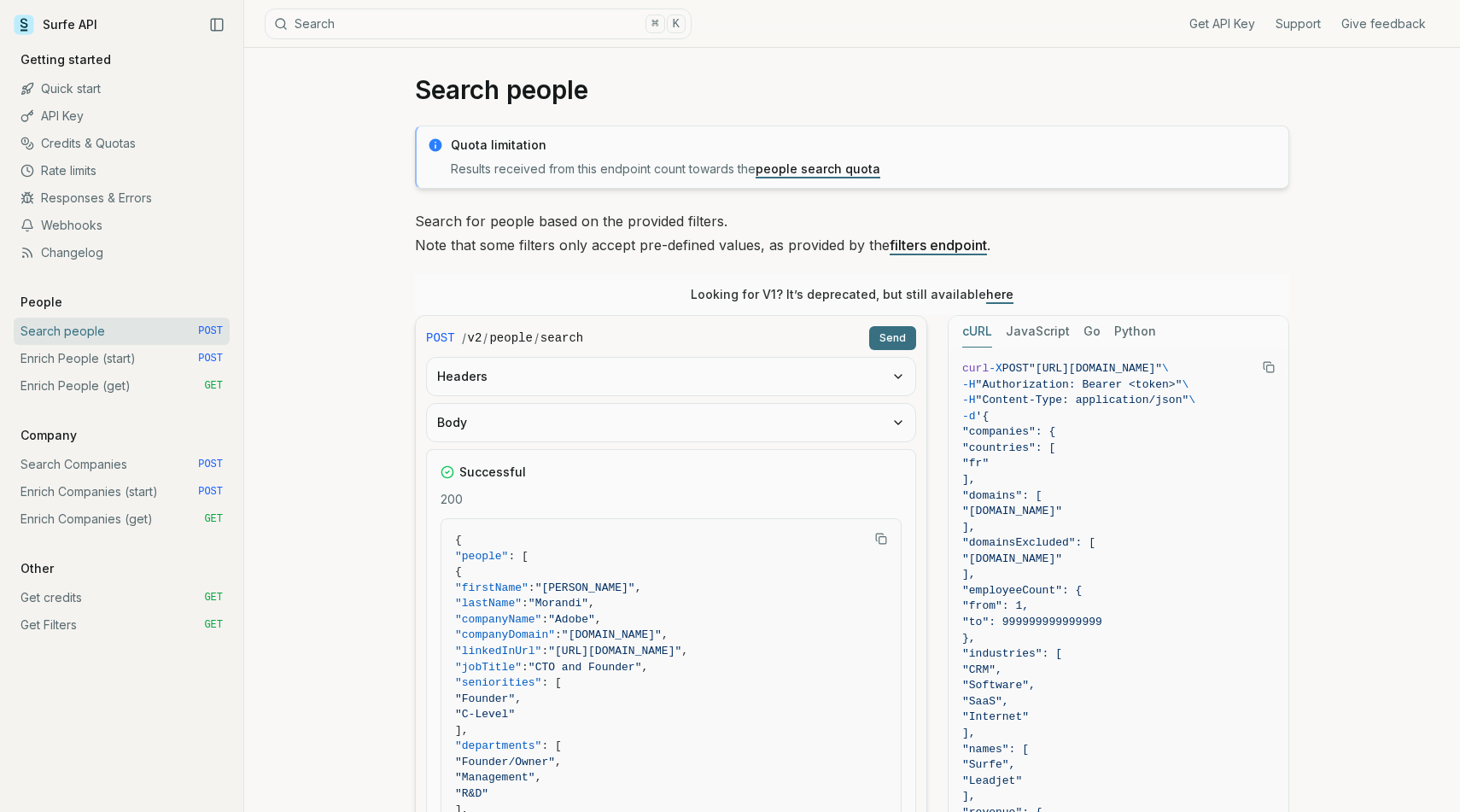
click at [606, 436] on button "Body" at bounding box center [671, 422] width 489 height 38
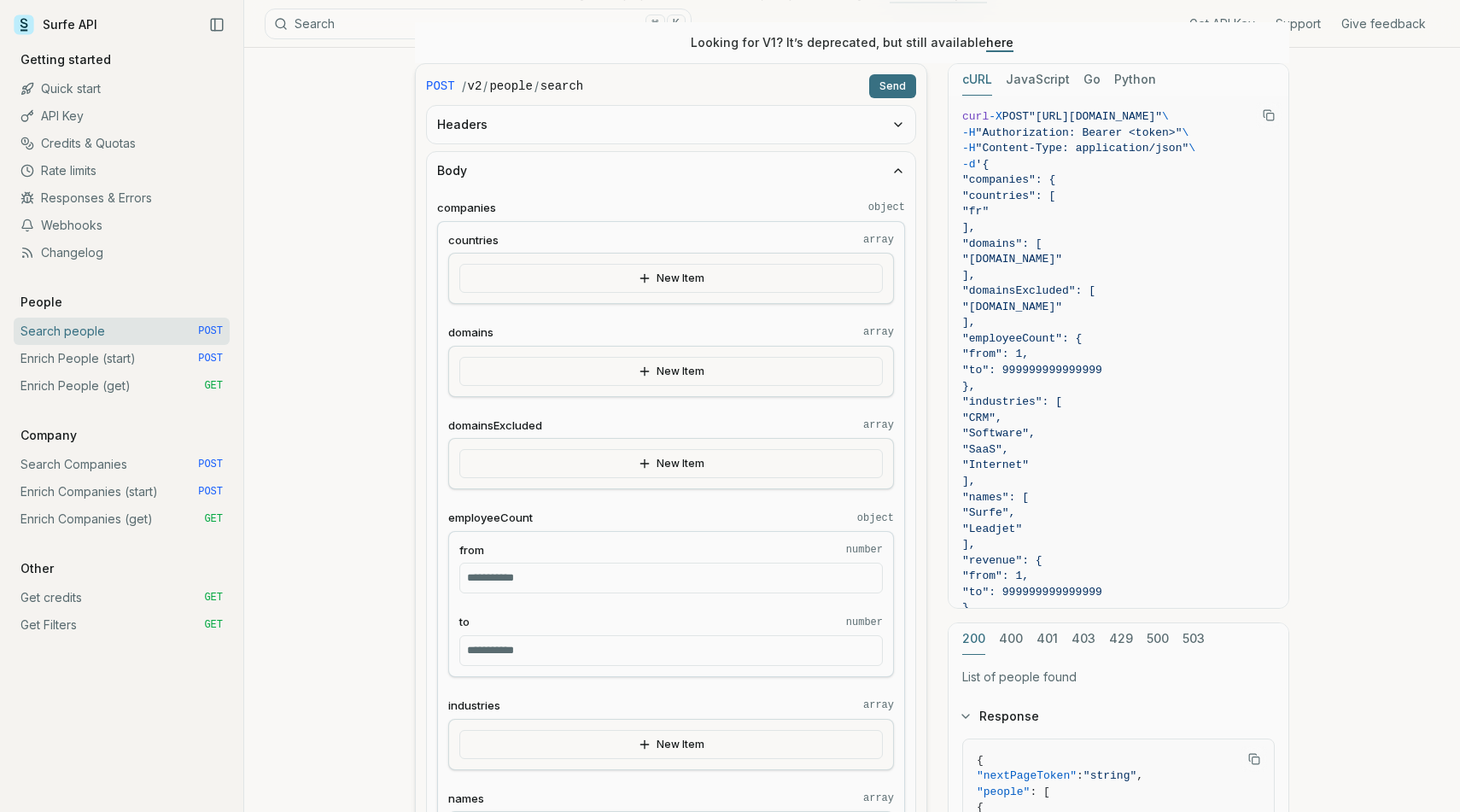
scroll to position [270, 0]
click at [589, 643] on input "**********" at bounding box center [670, 646] width 423 height 31
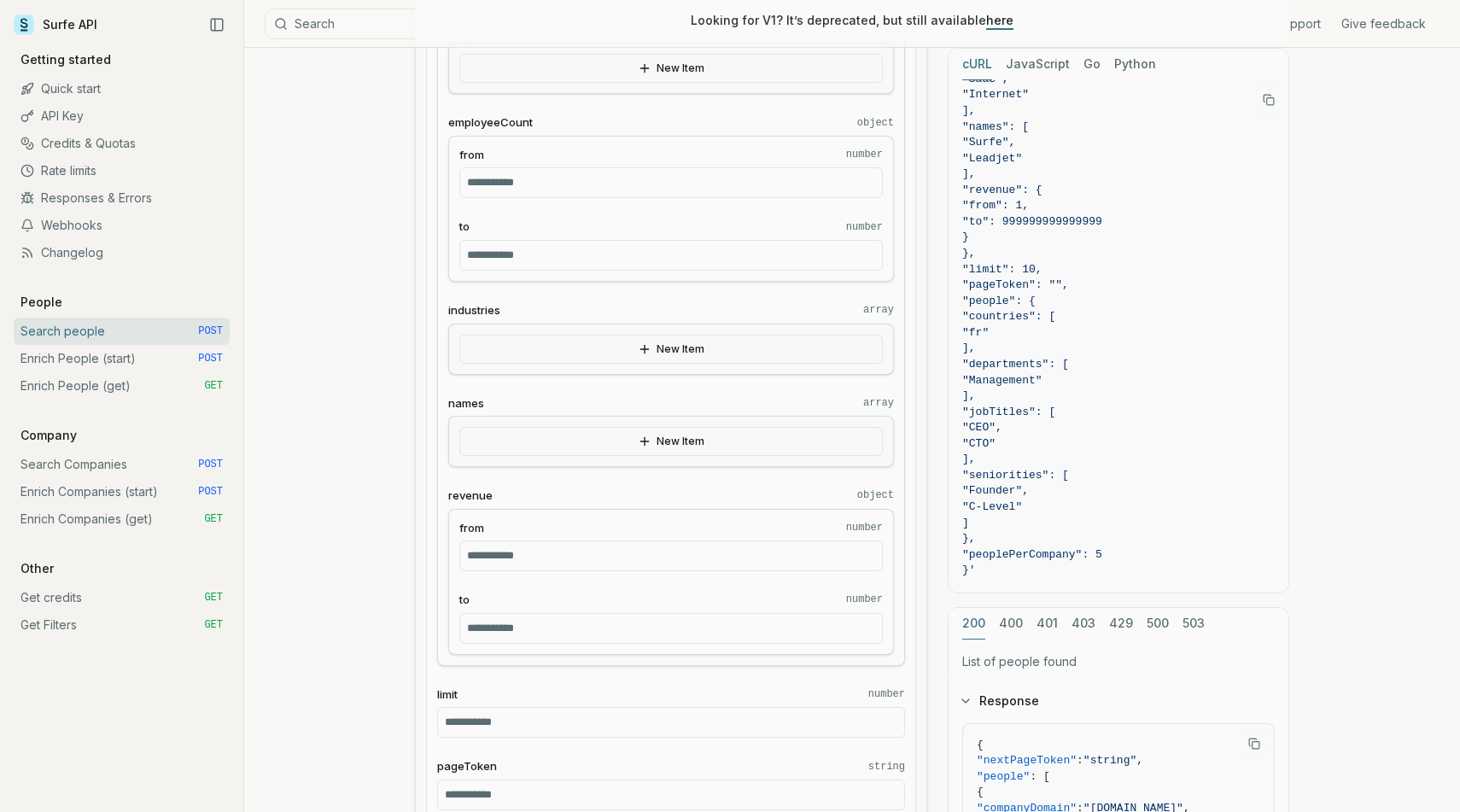
scroll to position [419, 0]
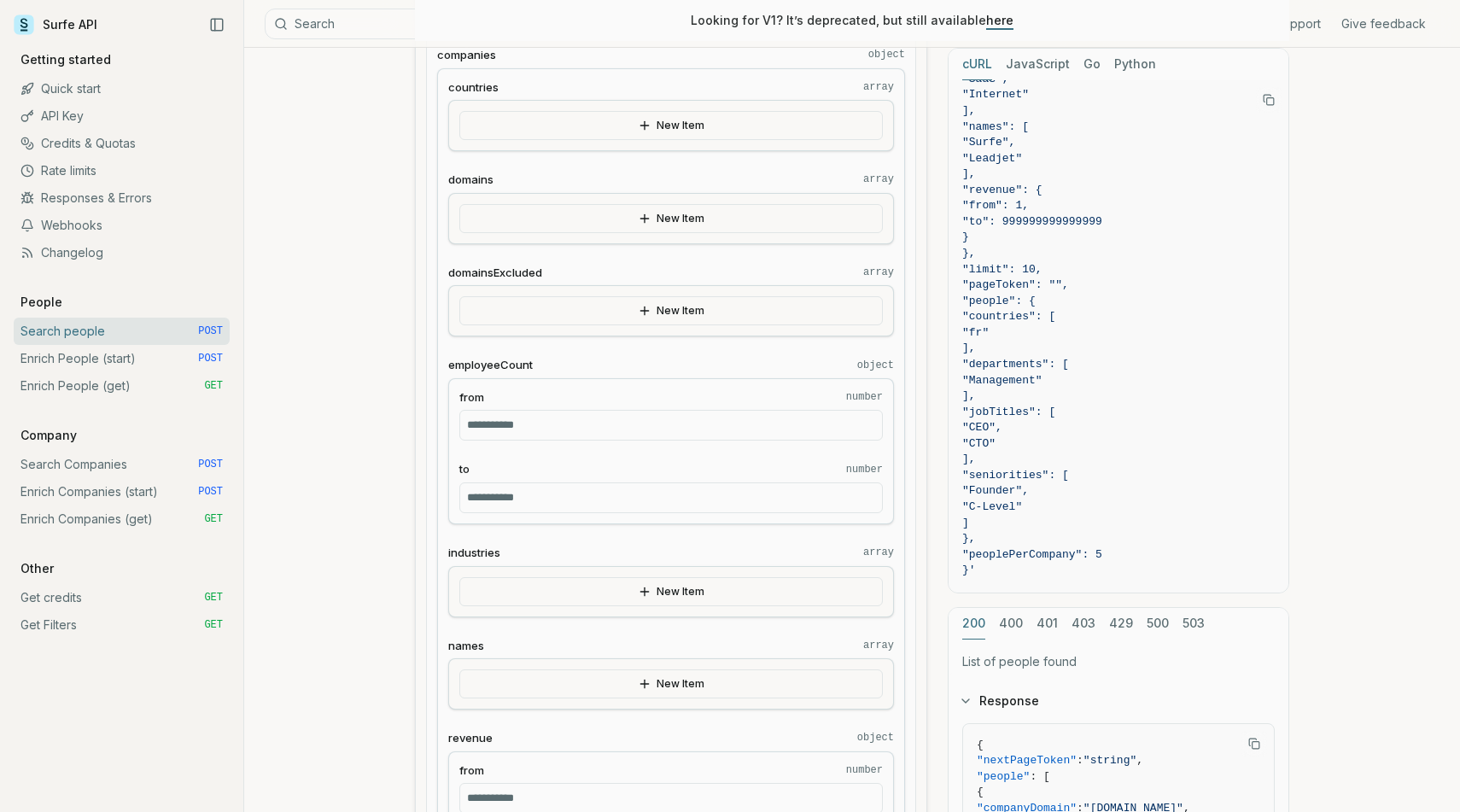
type input "****"
click at [619, 429] on input "*" at bounding box center [670, 425] width 423 height 31
type input "***"
click at [648, 357] on label "employeeCount object" at bounding box center [671, 365] width 446 height 17
click at [642, 221] on icon "button" at bounding box center [645, 219] width 14 height 14
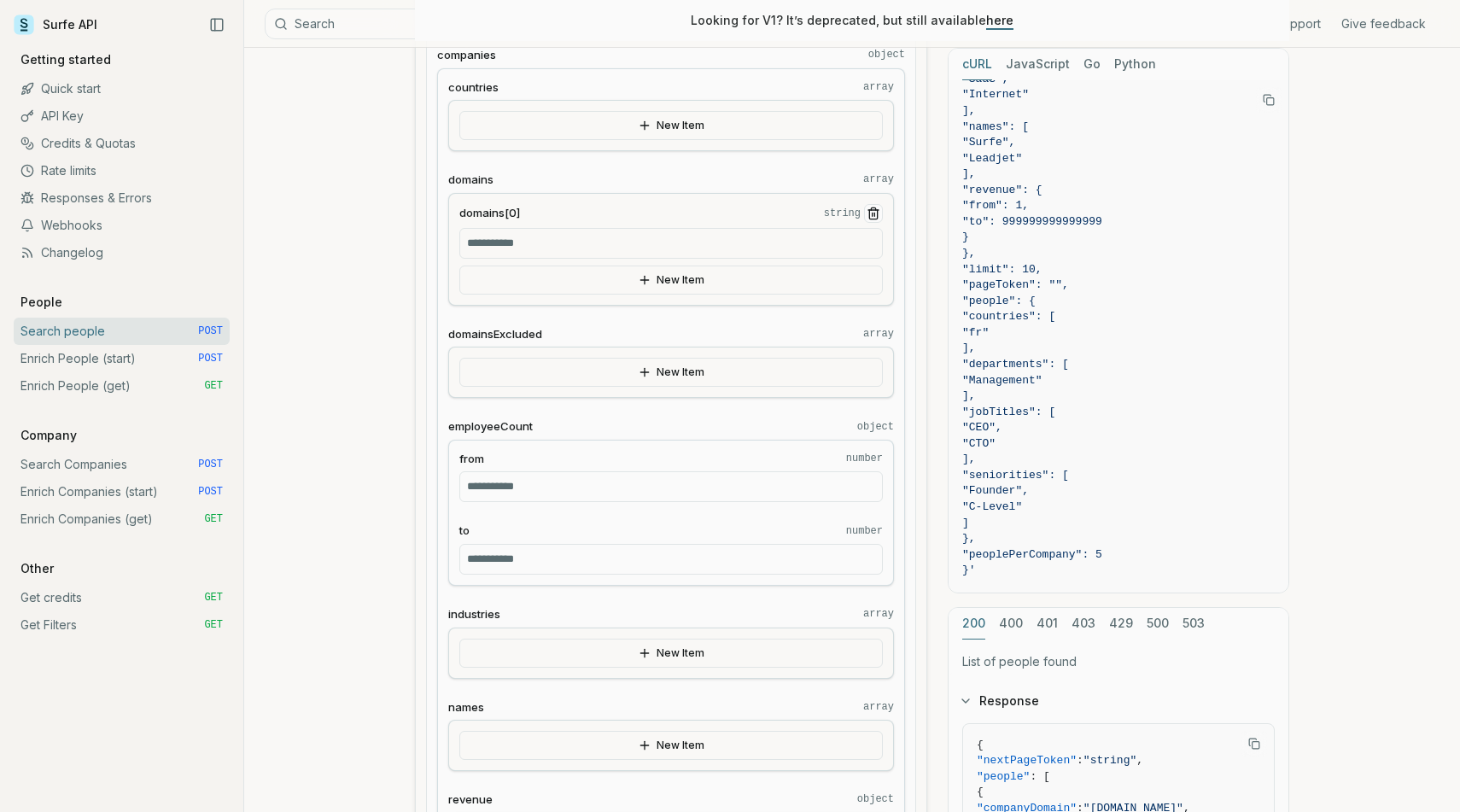
click at [878, 214] on icon "Remove Item" at bounding box center [874, 214] width 14 height 14
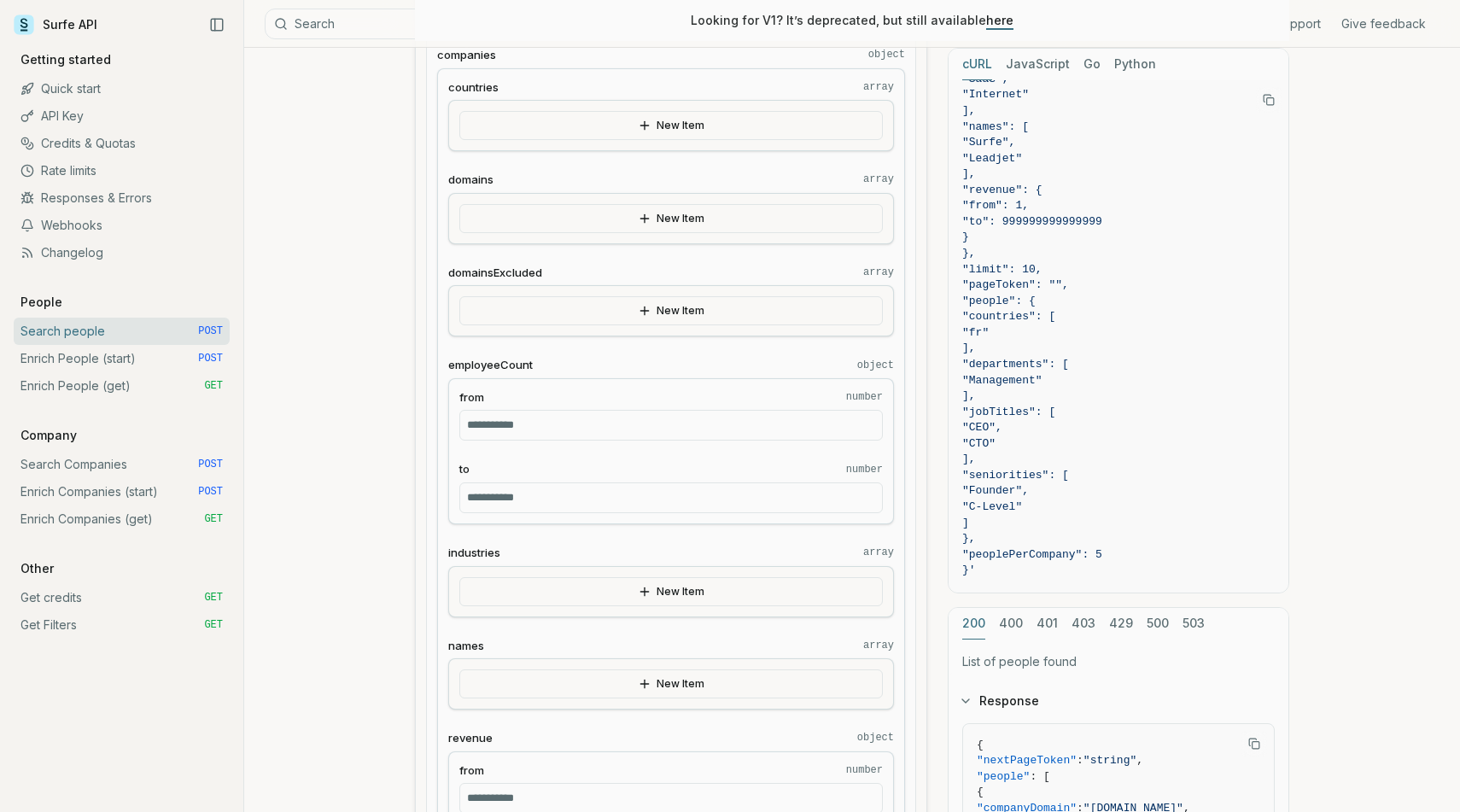
click at [577, 419] on input "***" at bounding box center [670, 425] width 423 height 31
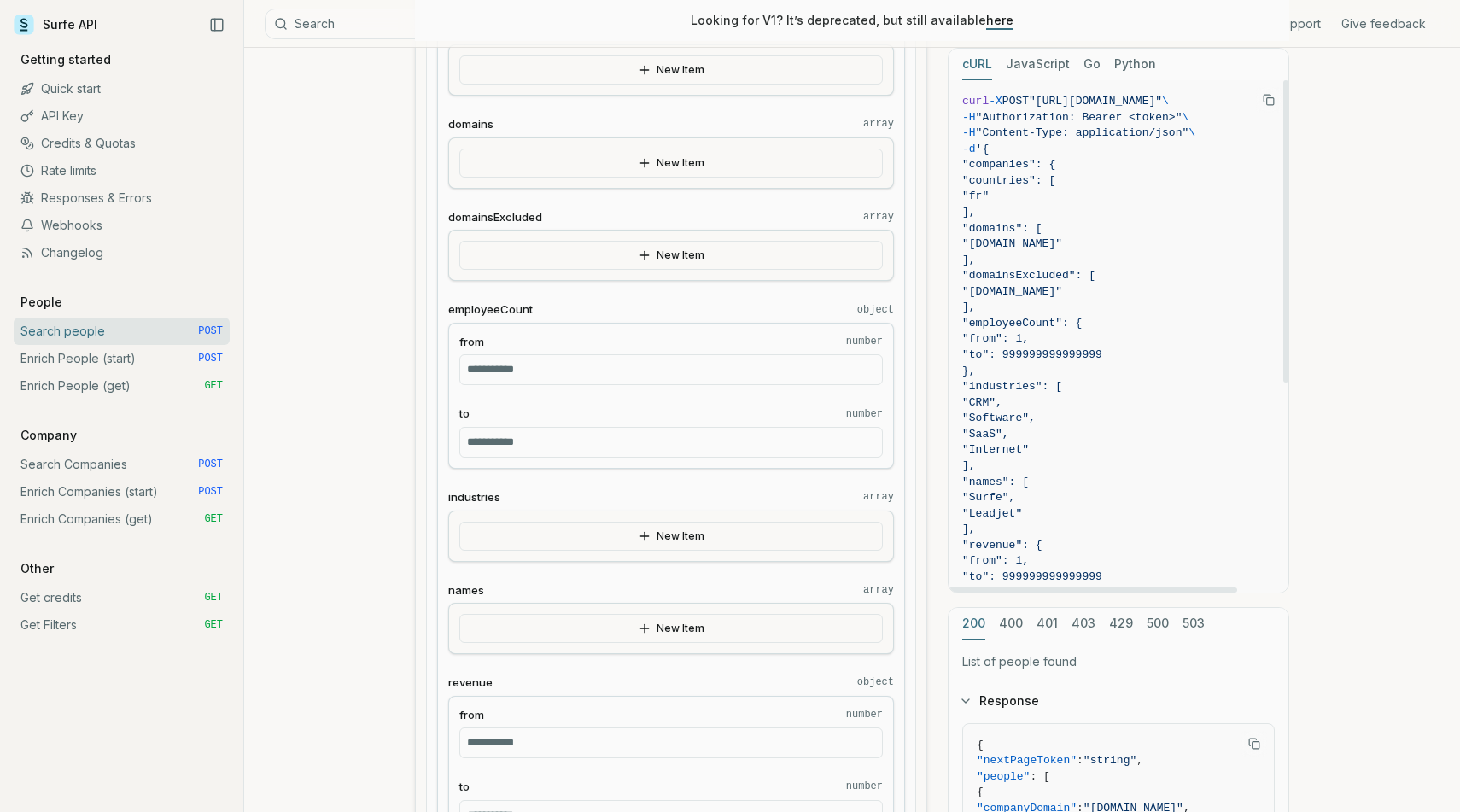
scroll to position [474, 0]
drag, startPoint x: 995, startPoint y: 151, endPoint x: 1114, endPoint y: 517, distance: 384.9
click at [1114, 517] on code "curl -X POST "[URL][DOMAIN_NAME]" \ -H "Authorization: Bearer <token>" \ -H "Co…" at bounding box center [1119, 514] width 312 height 840
click at [1122, 399] on span ""CRM"," at bounding box center [1119, 403] width 312 height 17
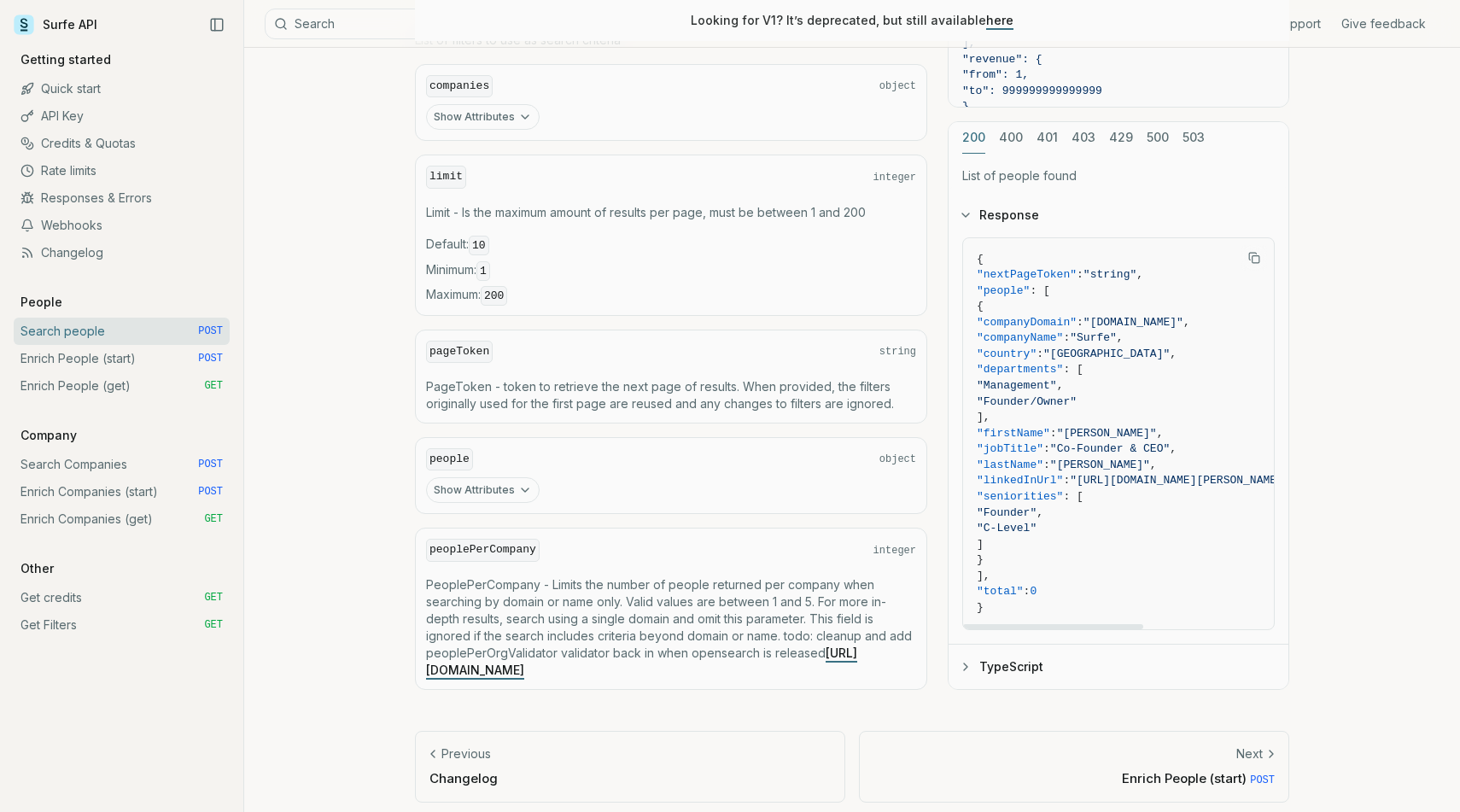
scroll to position [2858, 0]
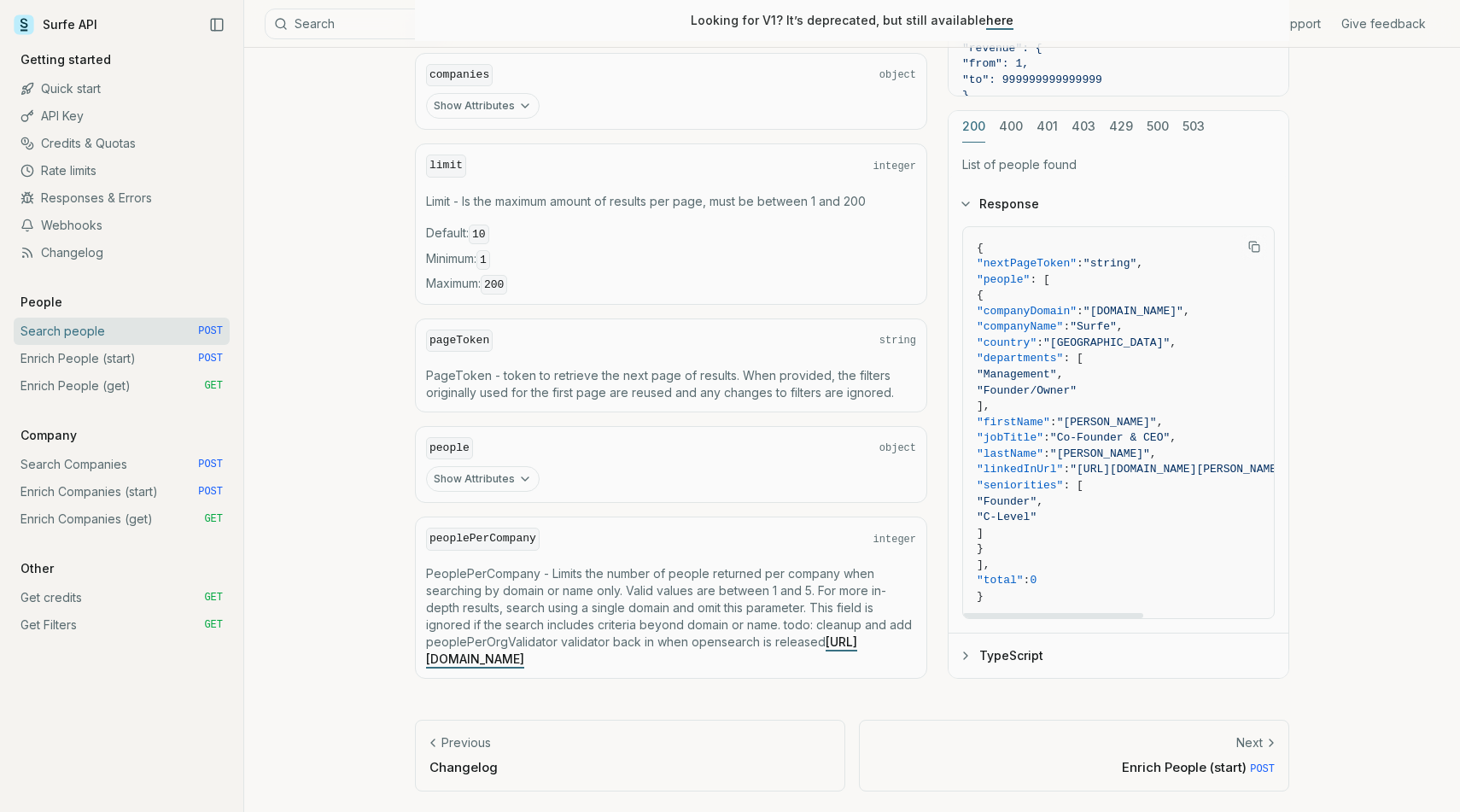
click at [970, 667] on button "TypeScript" at bounding box center [1118, 655] width 339 height 44
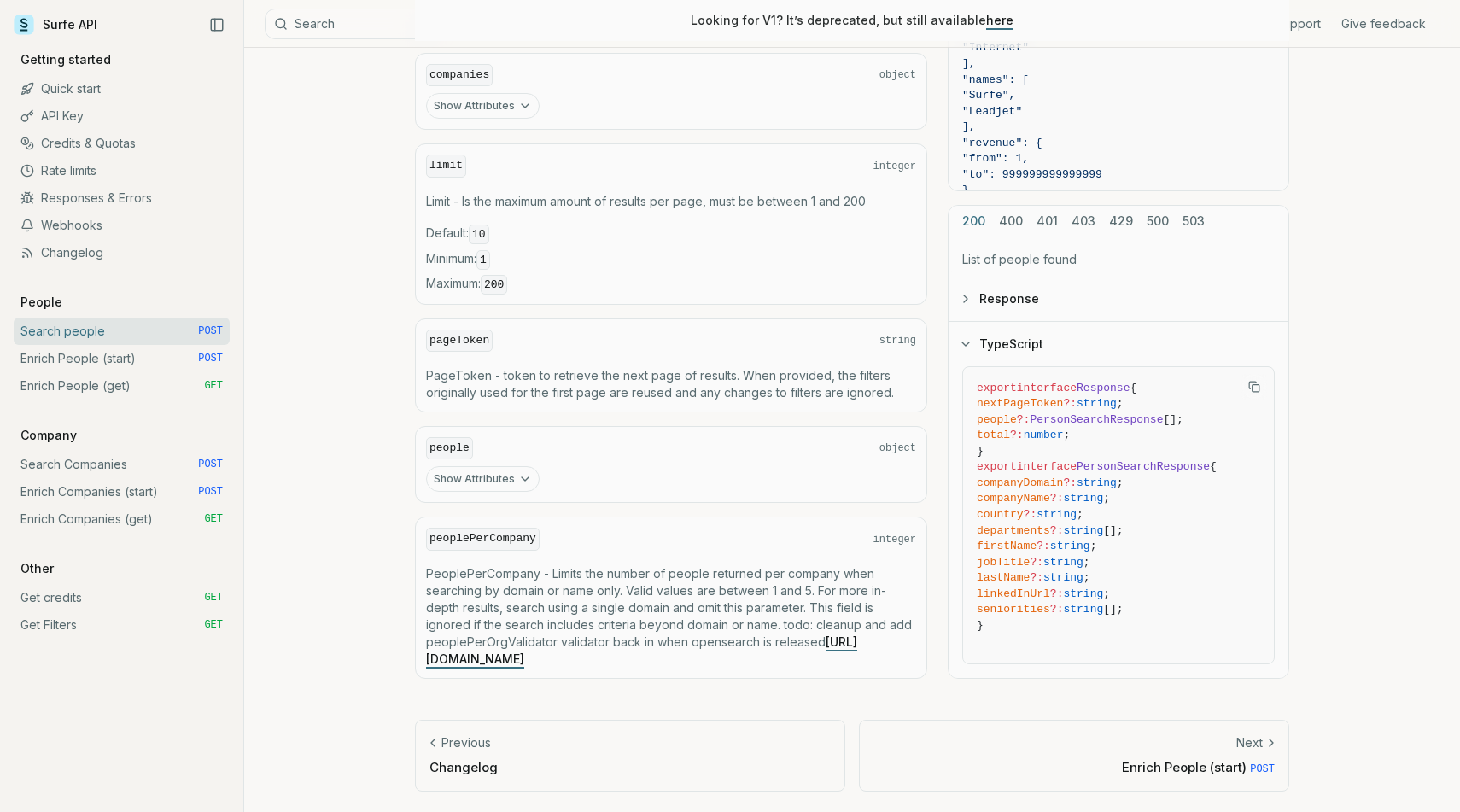
click at [969, 331] on button "TypeScript" at bounding box center [1118, 344] width 339 height 44
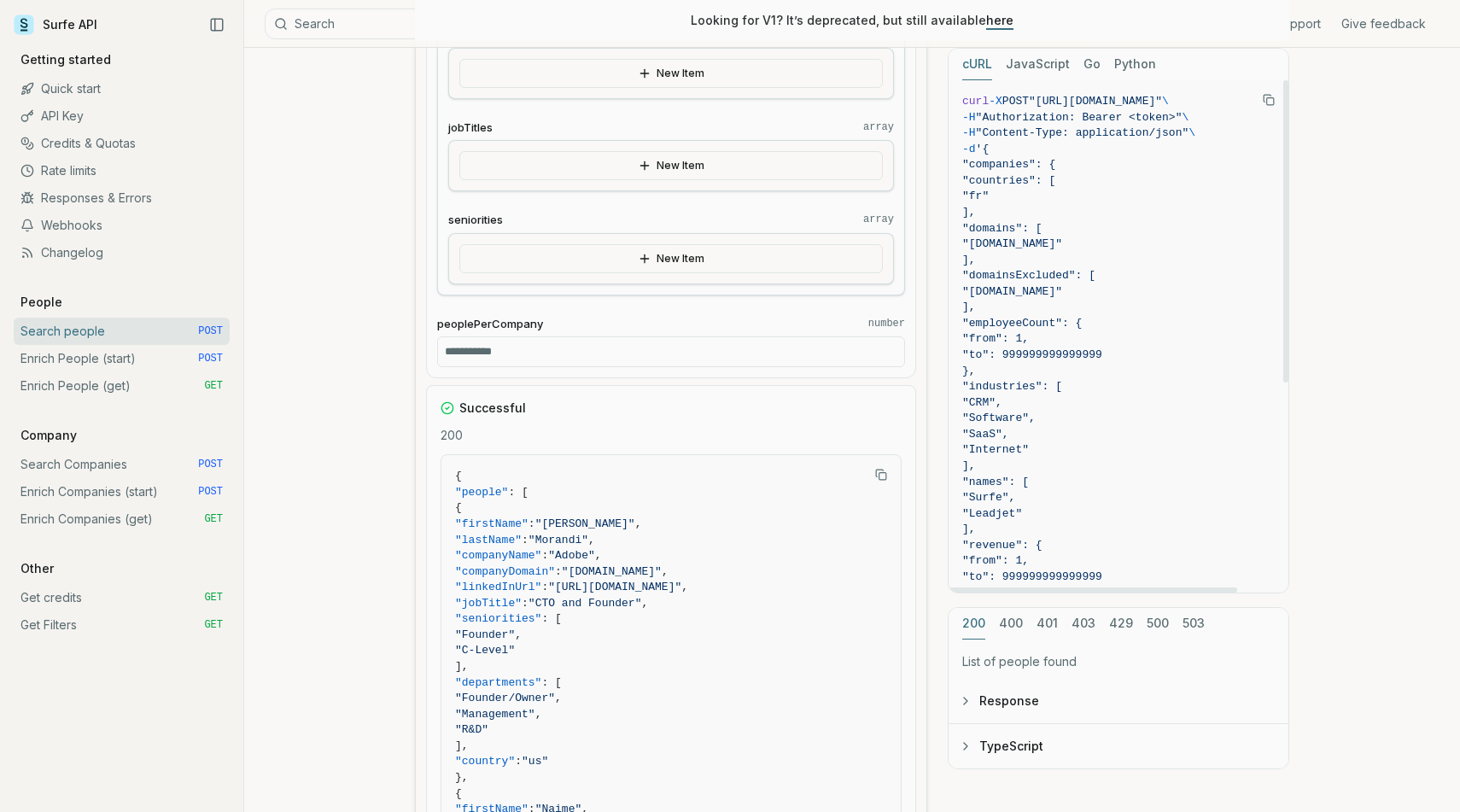
scroll to position [1533, 0]
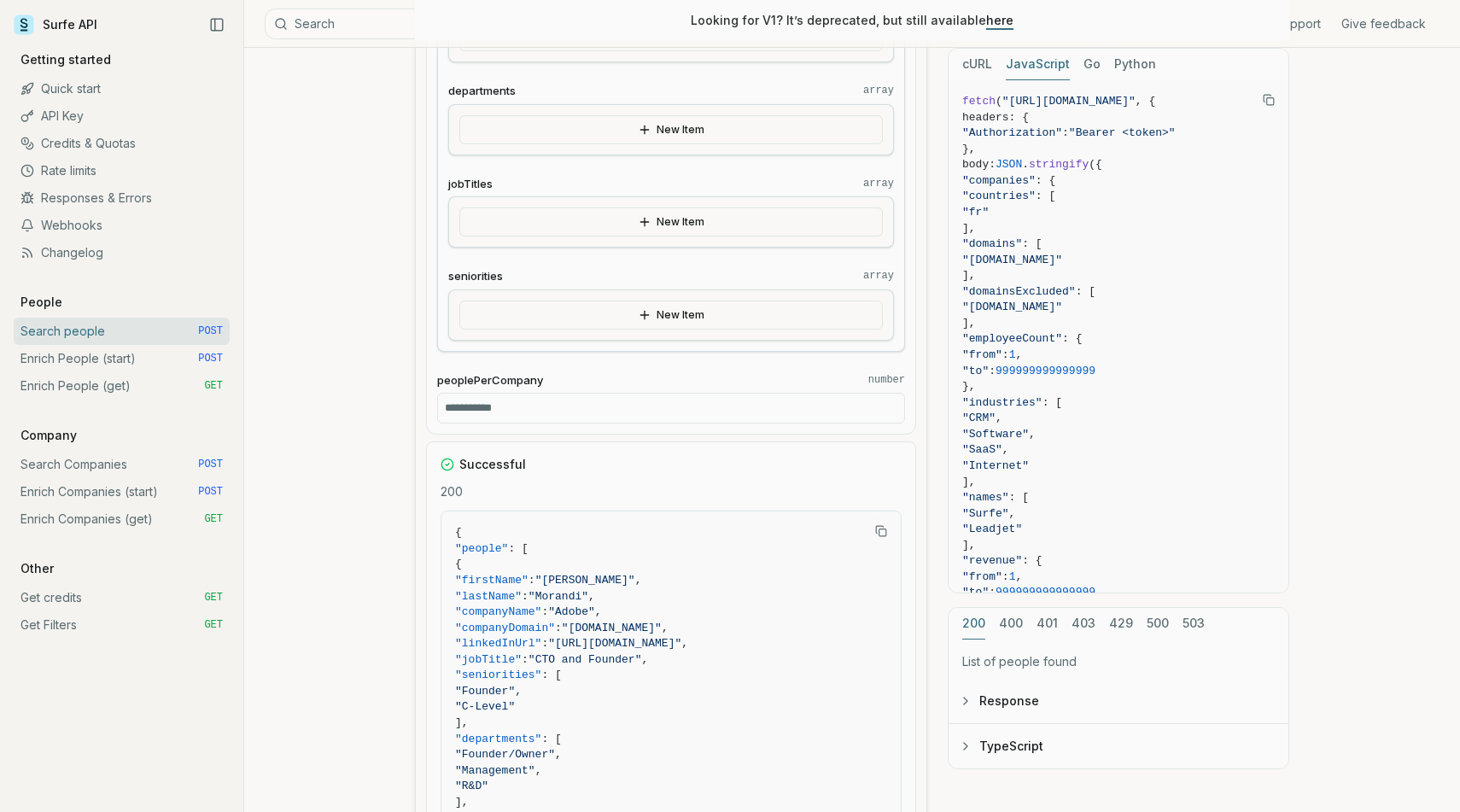
click at [1042, 65] on button "JavaScript" at bounding box center [1038, 65] width 64 height 31
click at [995, 66] on div "cURL JavaScript Go Python" at bounding box center [1118, 65] width 339 height 31
click at [990, 61] on button "cURL" at bounding box center [977, 65] width 30 height 31
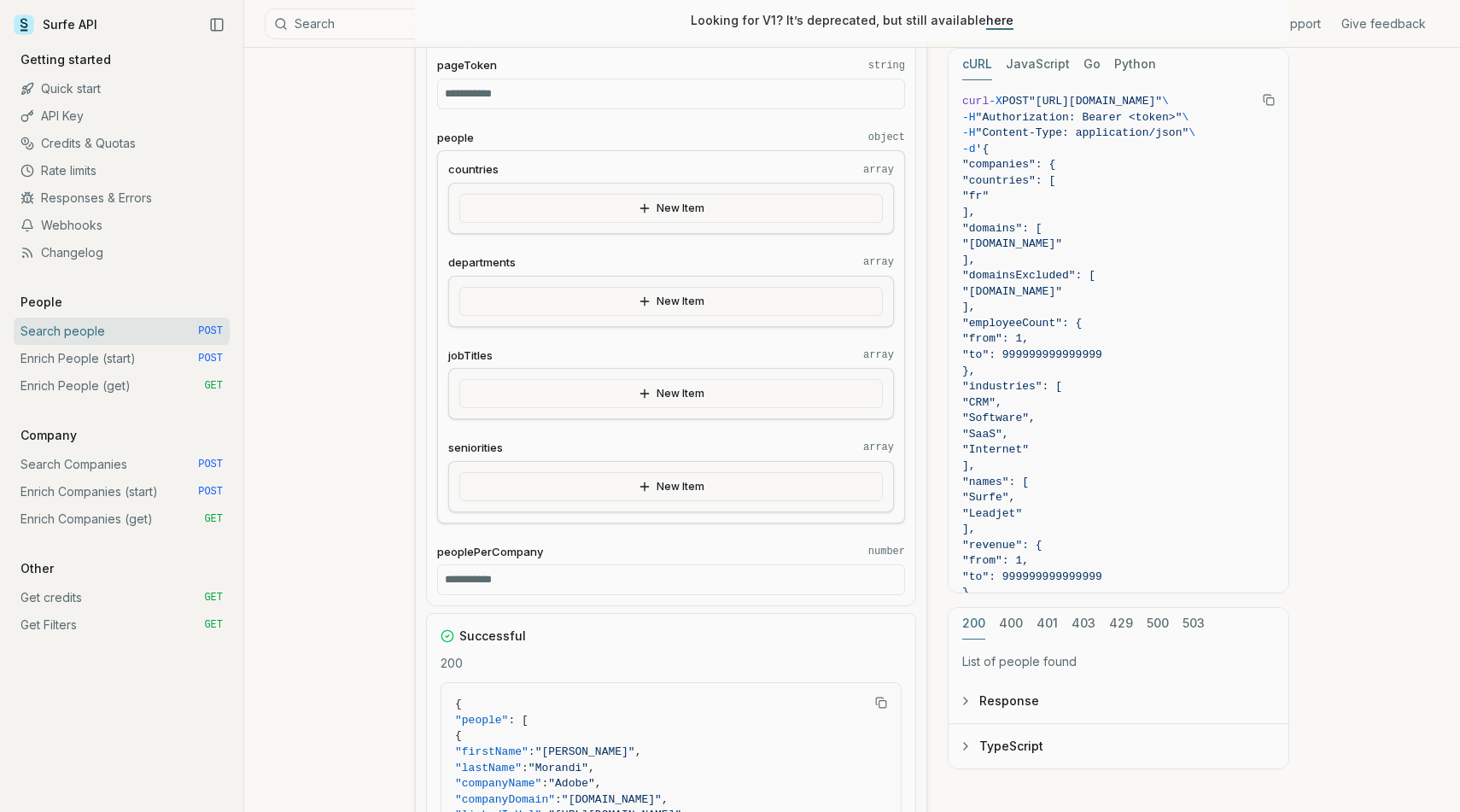
scroll to position [1356, 0]
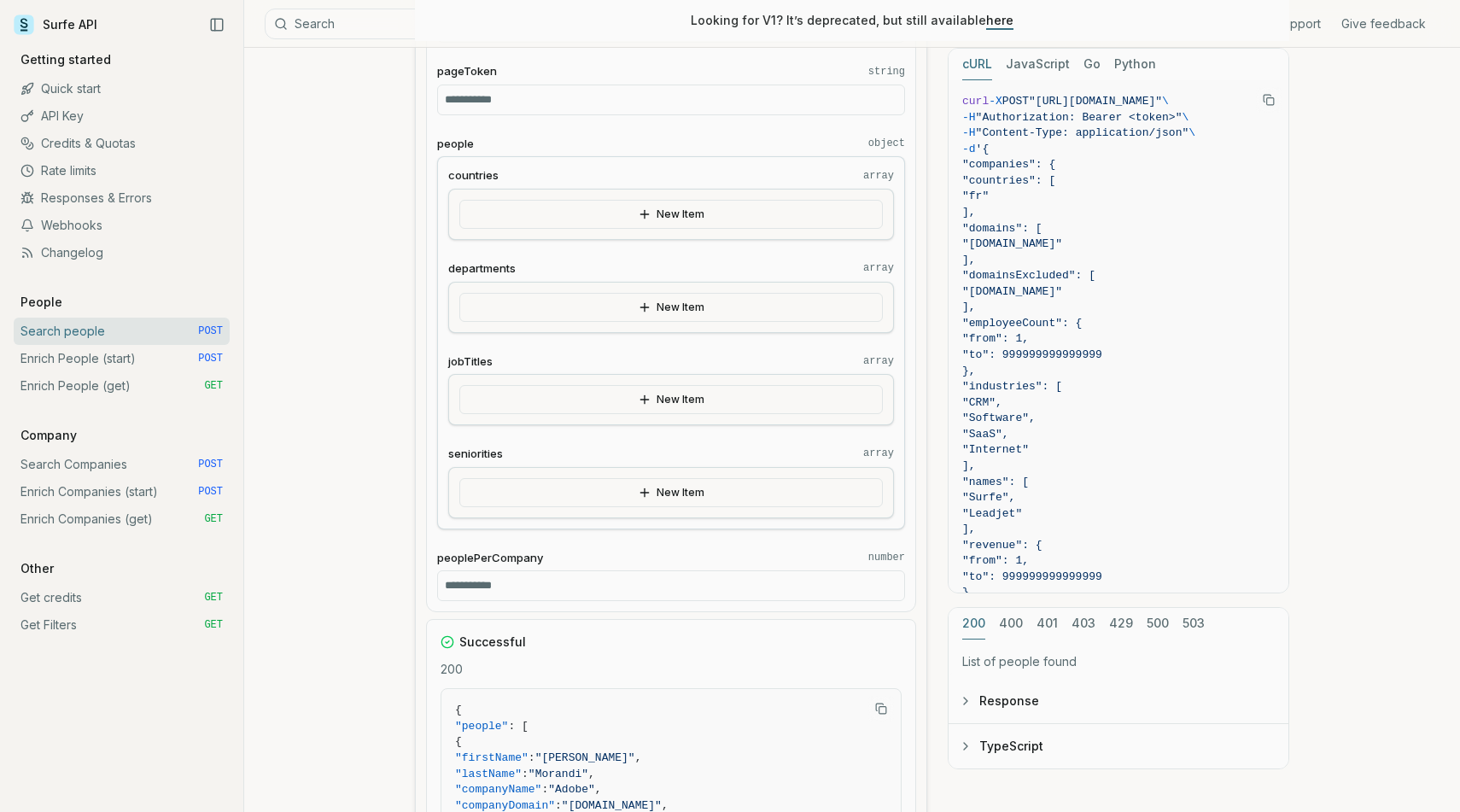
click at [503, 497] on button "New Item" at bounding box center [670, 492] width 423 height 29
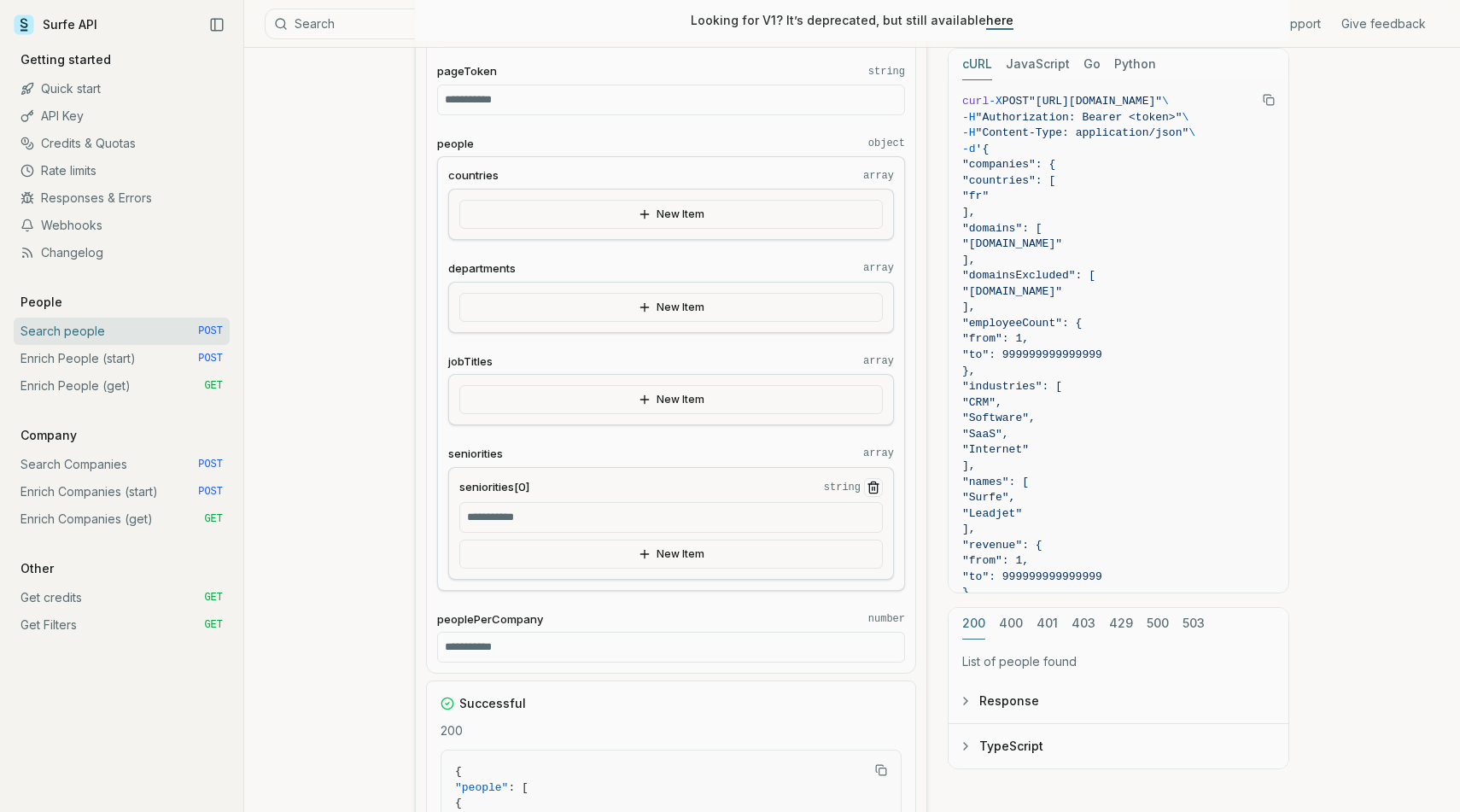
click at [536, 512] on input "seniorities[0] string" at bounding box center [670, 516] width 423 height 31
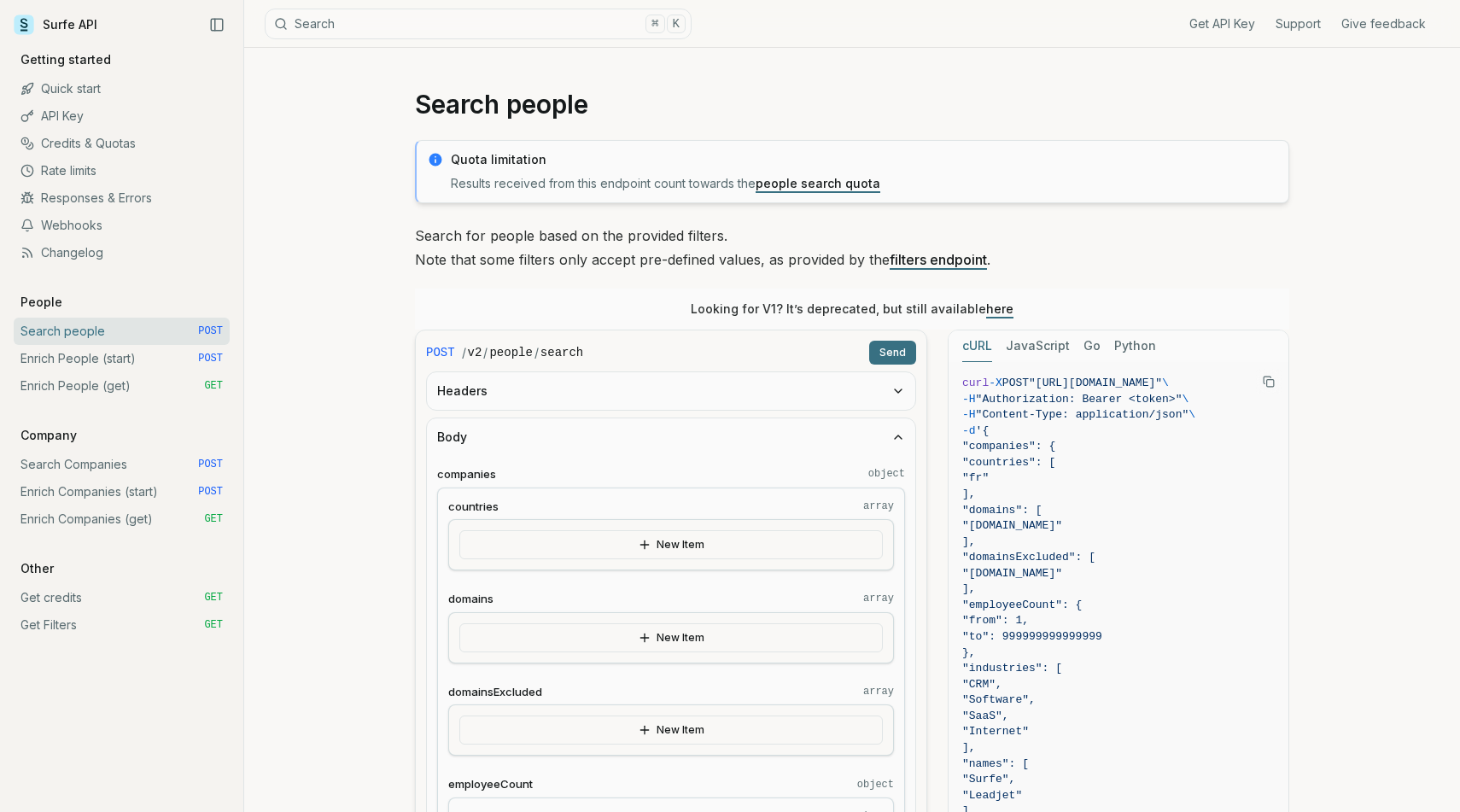
scroll to position [126, 0]
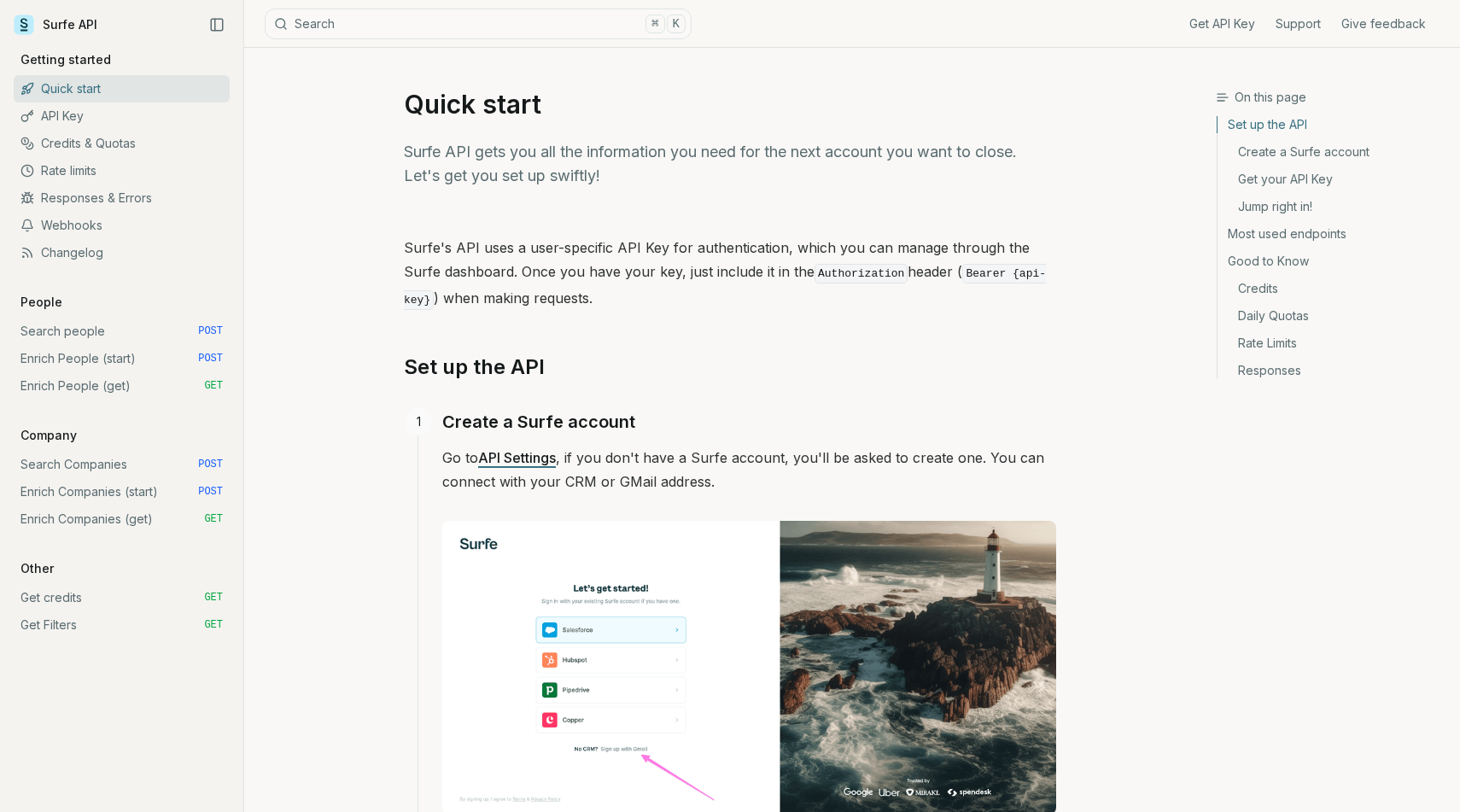
click at [161, 331] on link "Search people POST" at bounding box center [122, 331] width 216 height 27
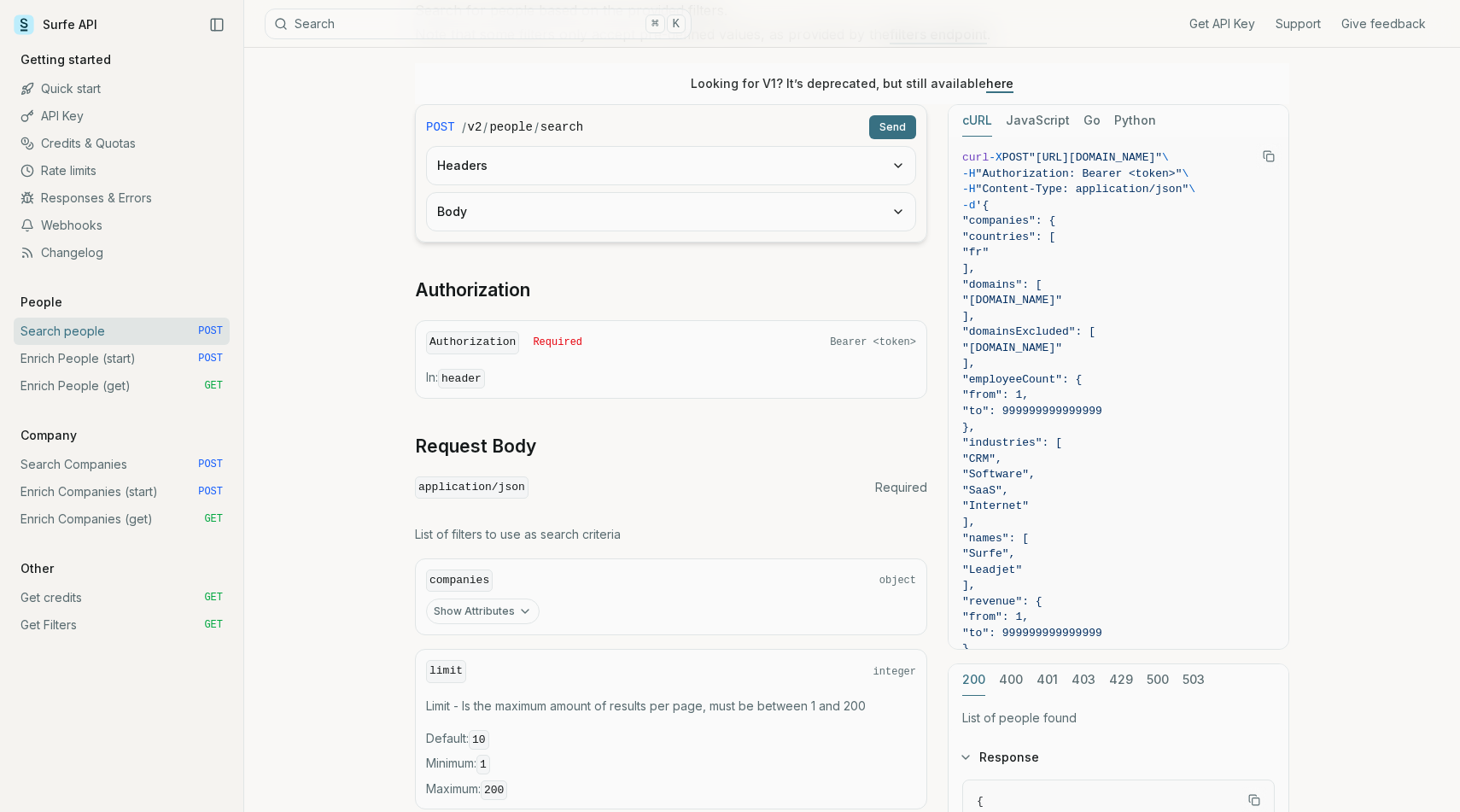
scroll to position [224, 0]
click at [91, 605] on link "Get credits GET" at bounding box center [122, 597] width 216 height 27
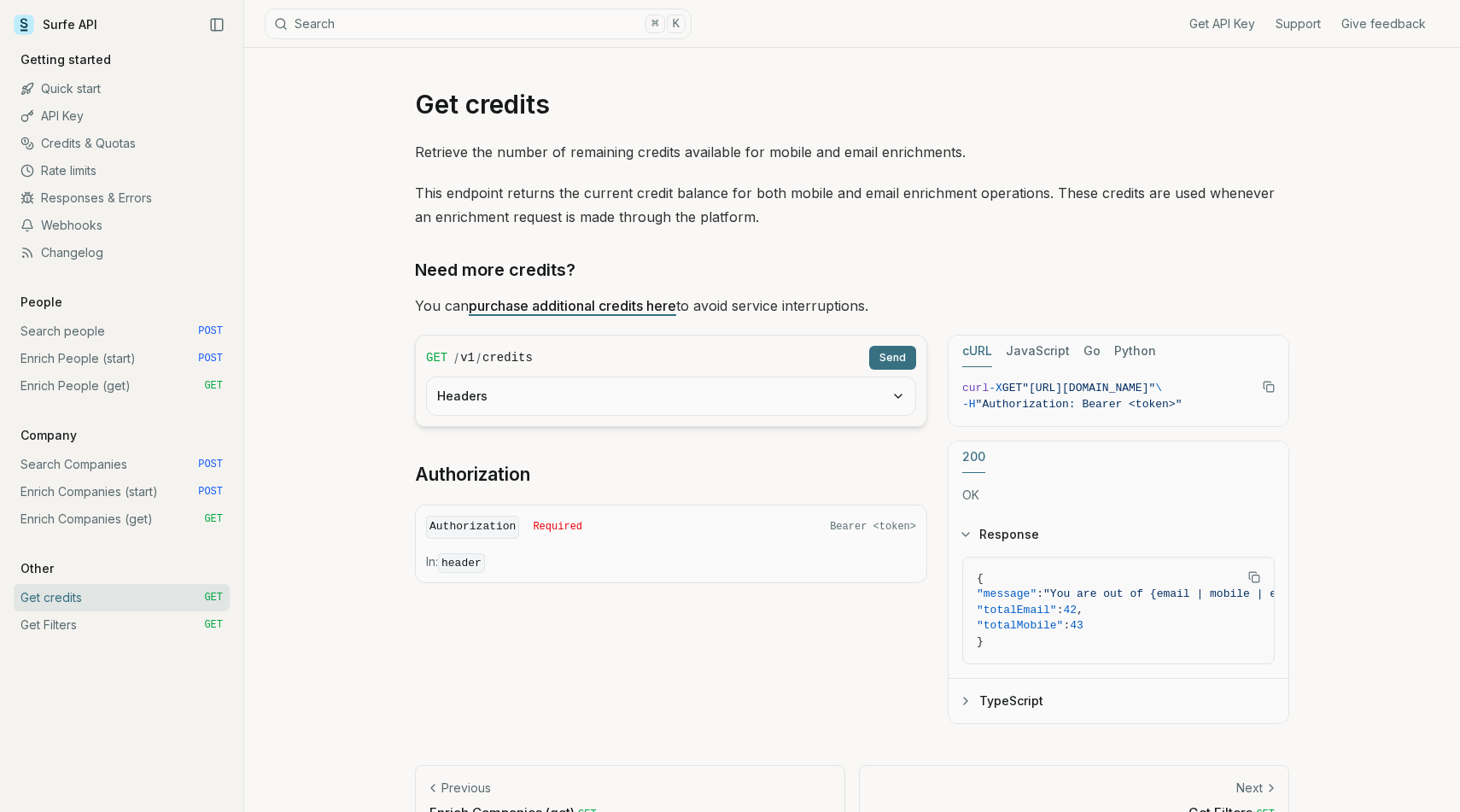
click at [132, 347] on link "Enrich People (start) POST" at bounding box center [122, 358] width 216 height 27
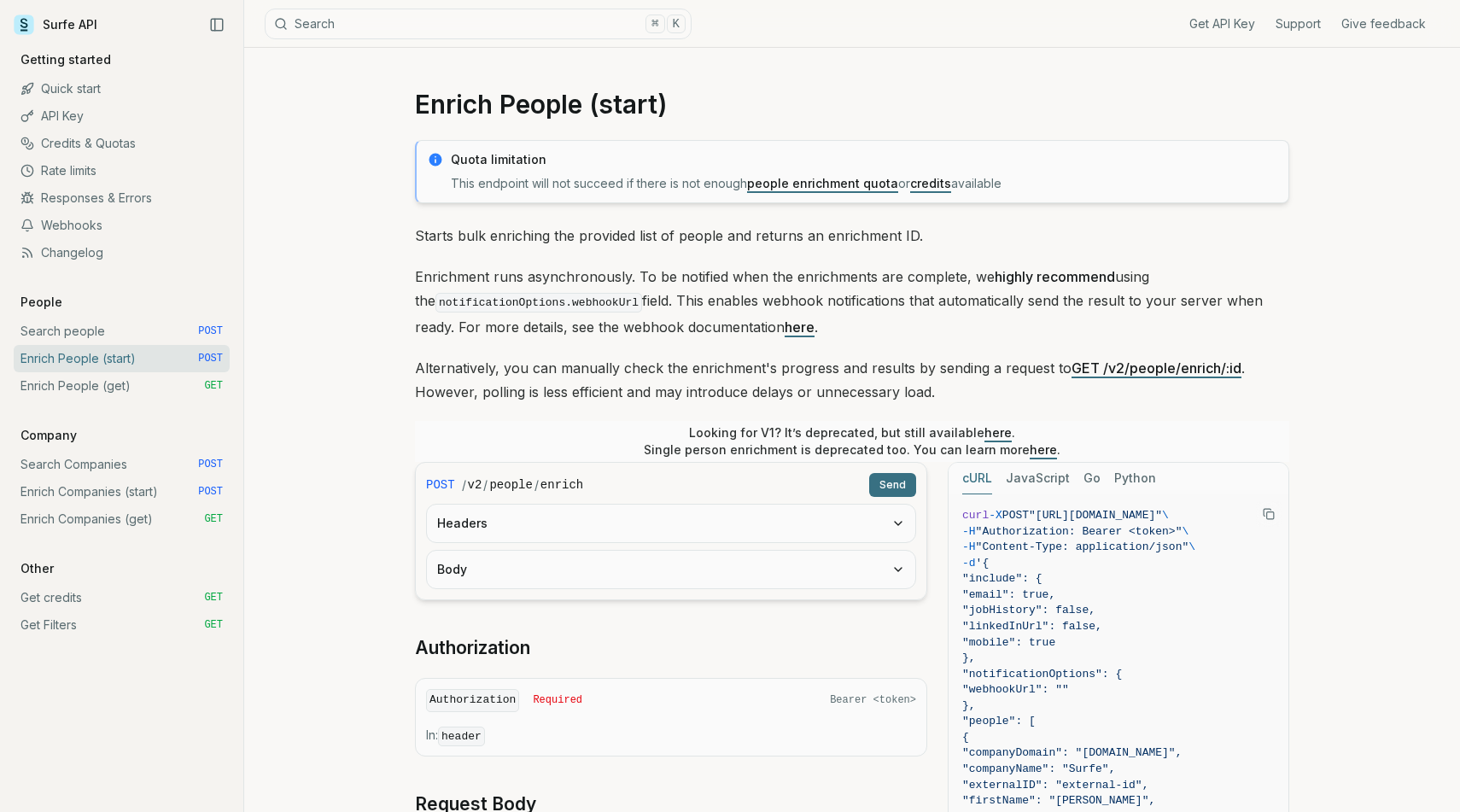
click at [185, 327] on link "Search people POST" at bounding box center [122, 331] width 216 height 27
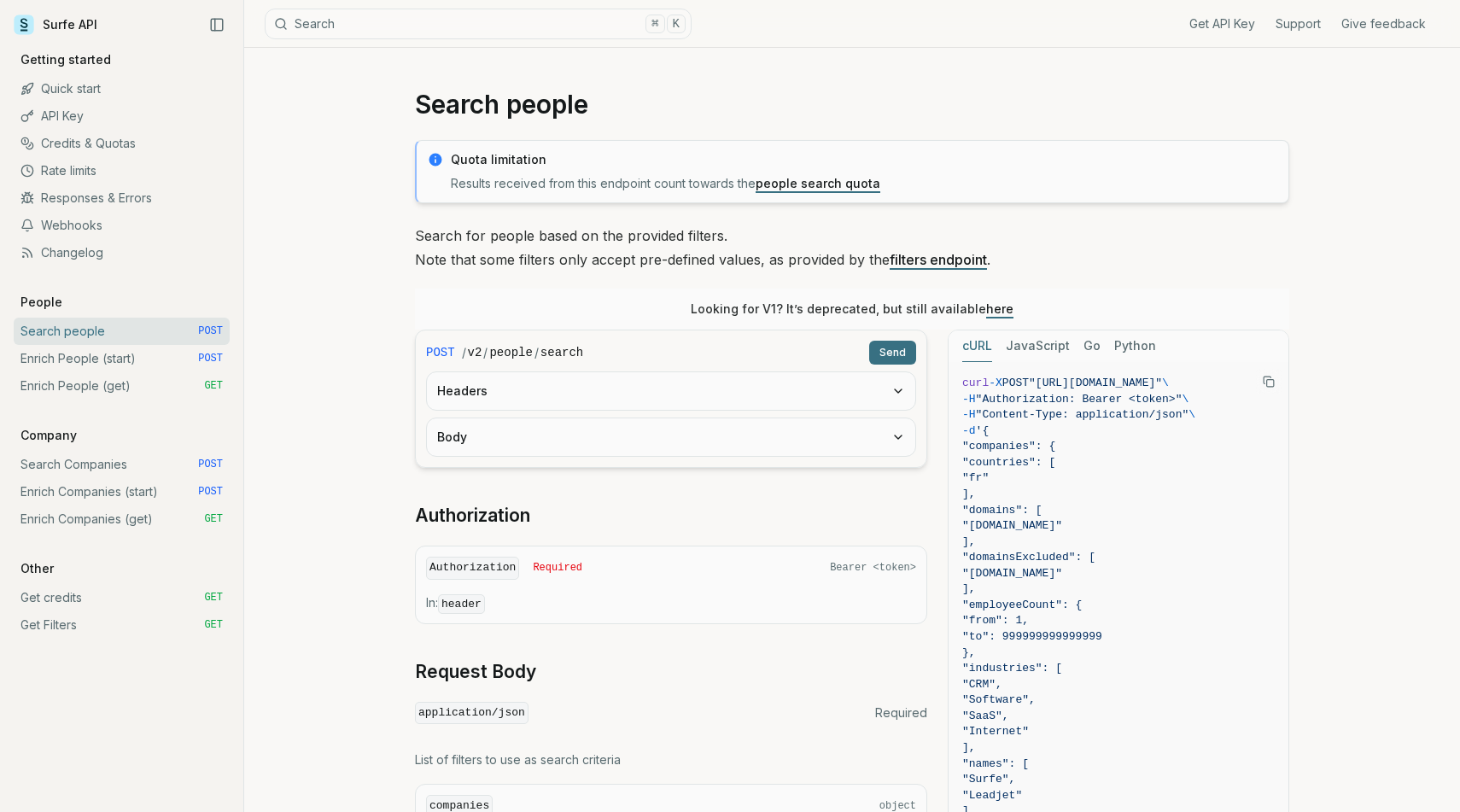
click at [168, 164] on link "Rate limits" at bounding box center [122, 170] width 216 height 27
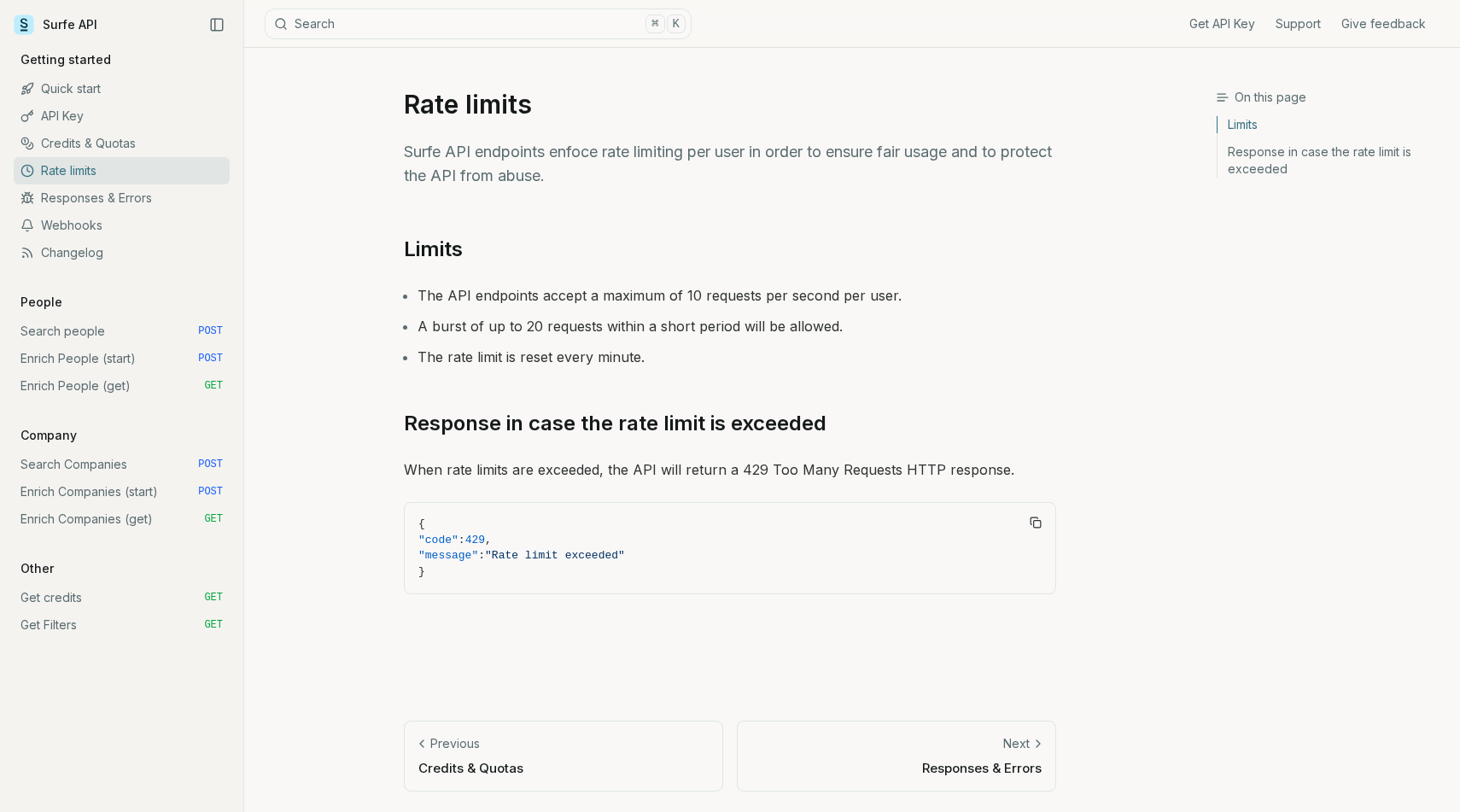
click at [128, 140] on link "Credits & Quotas" at bounding box center [122, 143] width 216 height 27
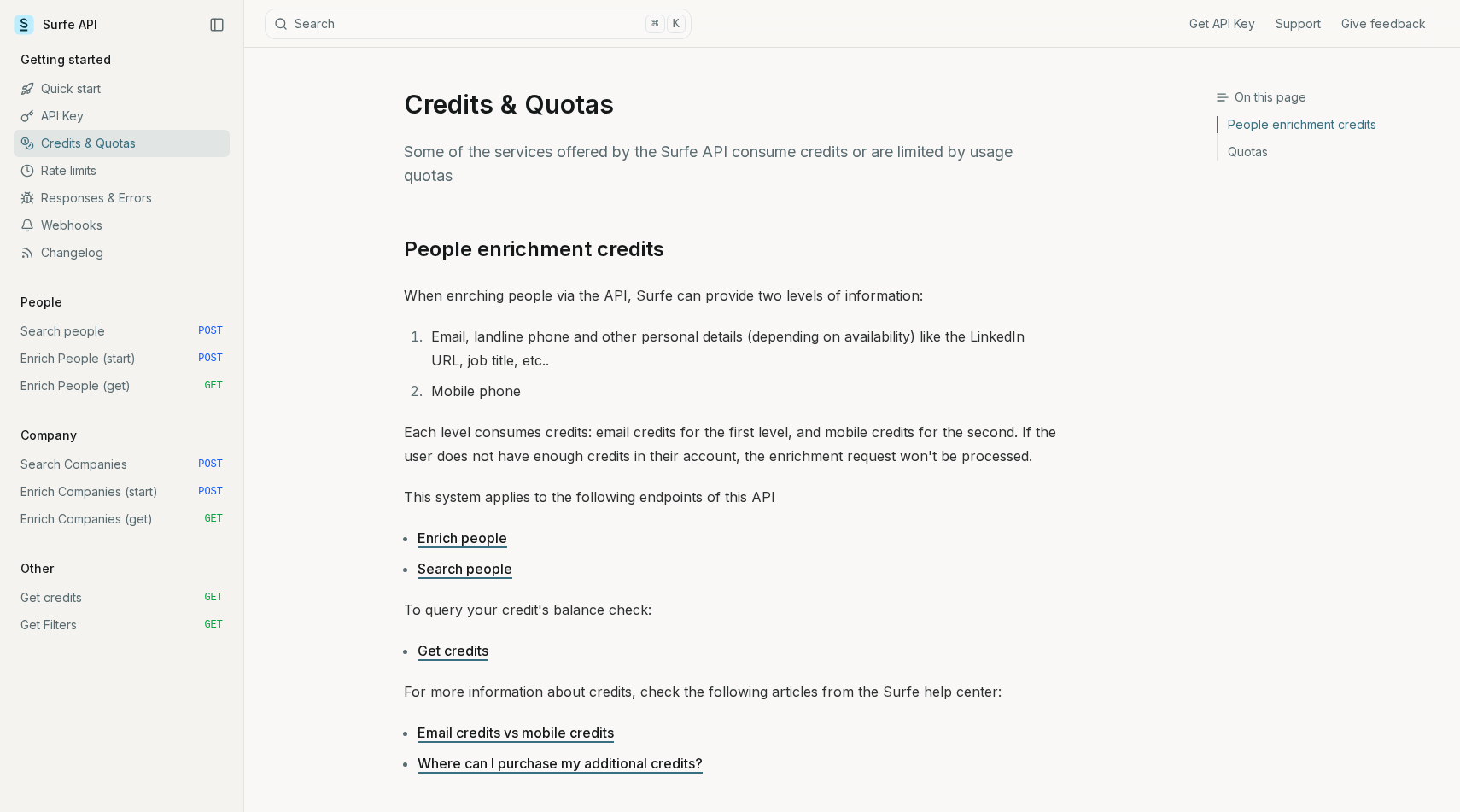
click at [138, 121] on link "API Key" at bounding box center [122, 115] width 216 height 27
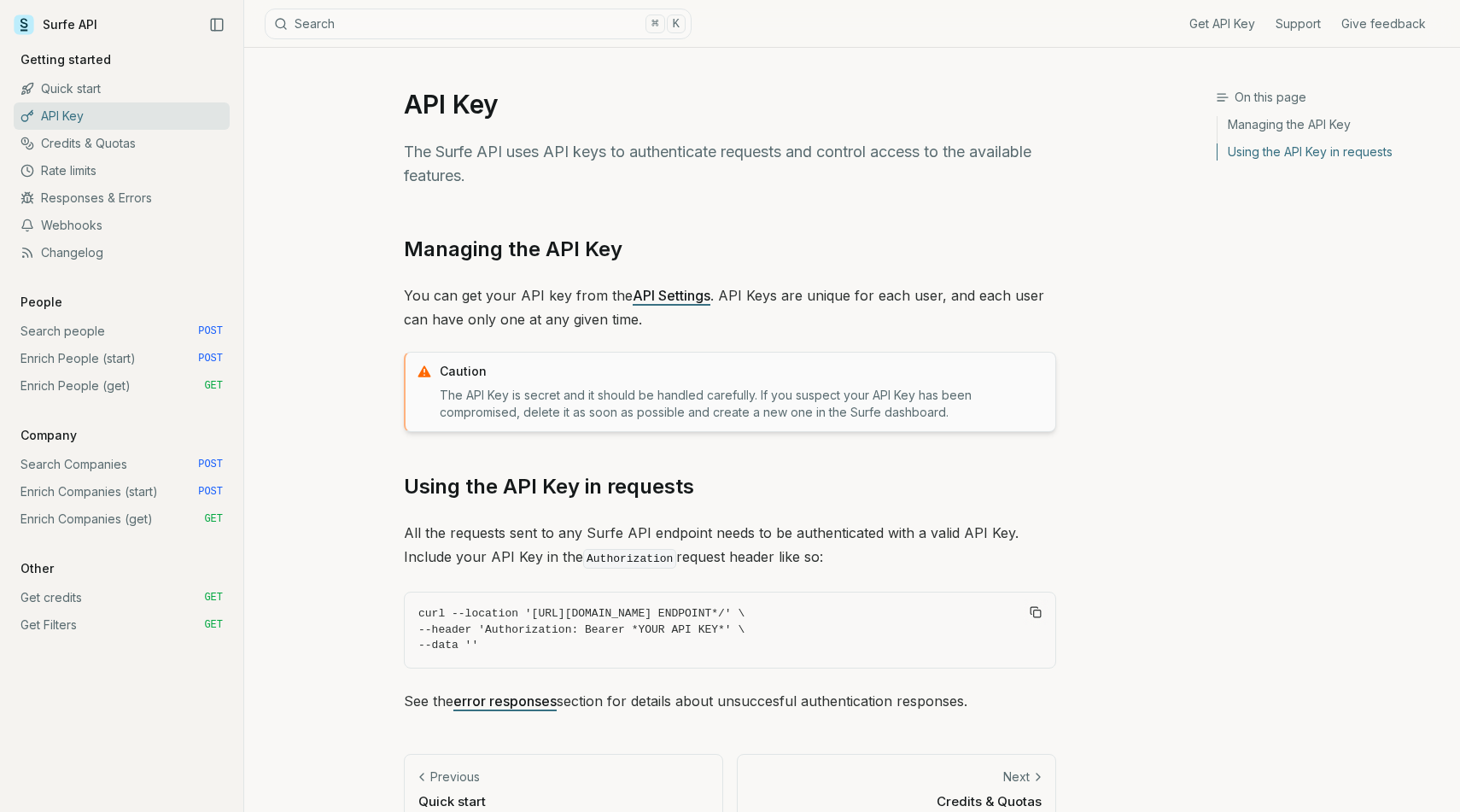
scroll to position [31, 0]
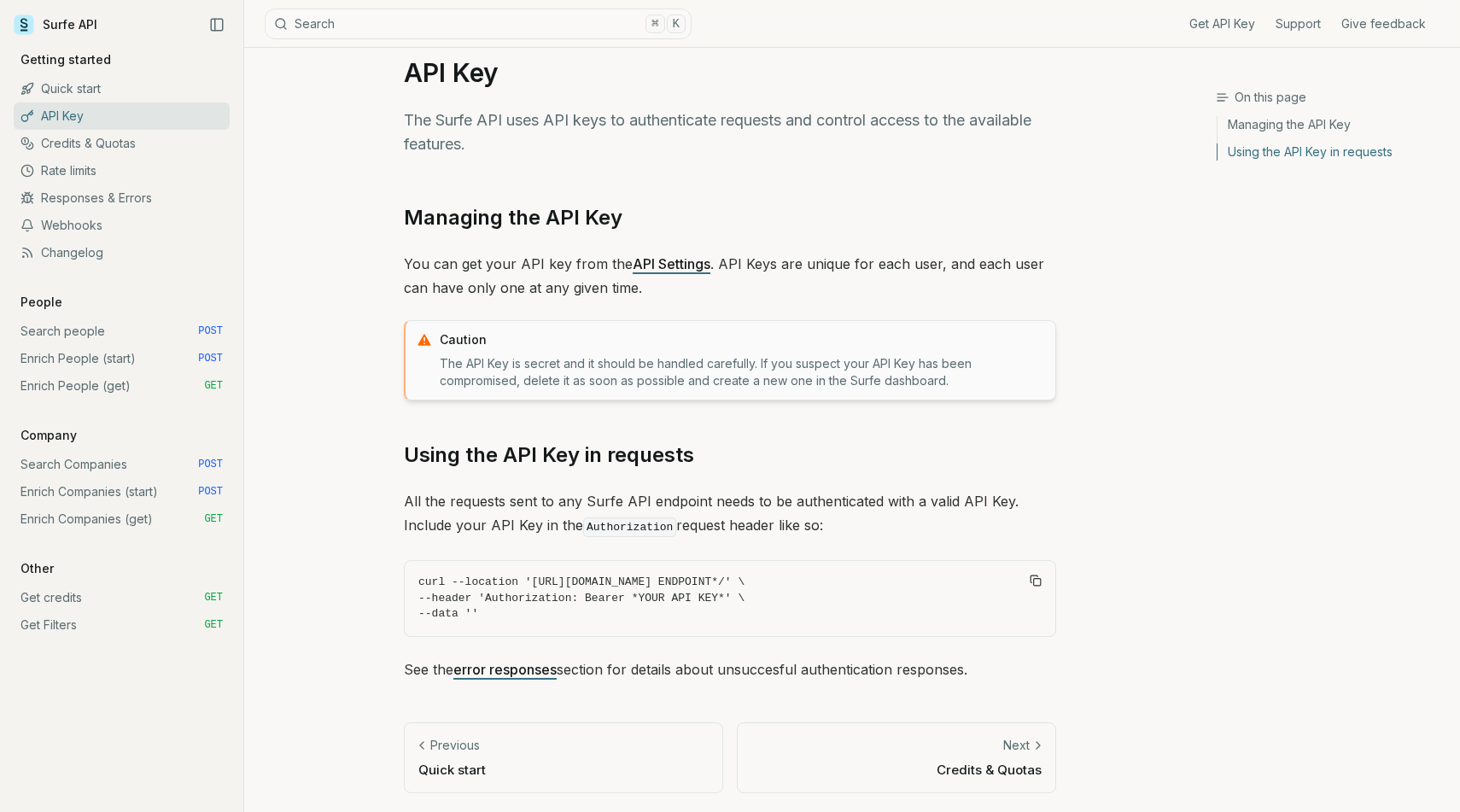
click at [190, 196] on link "Responses & Errors" at bounding box center [122, 197] width 216 height 27
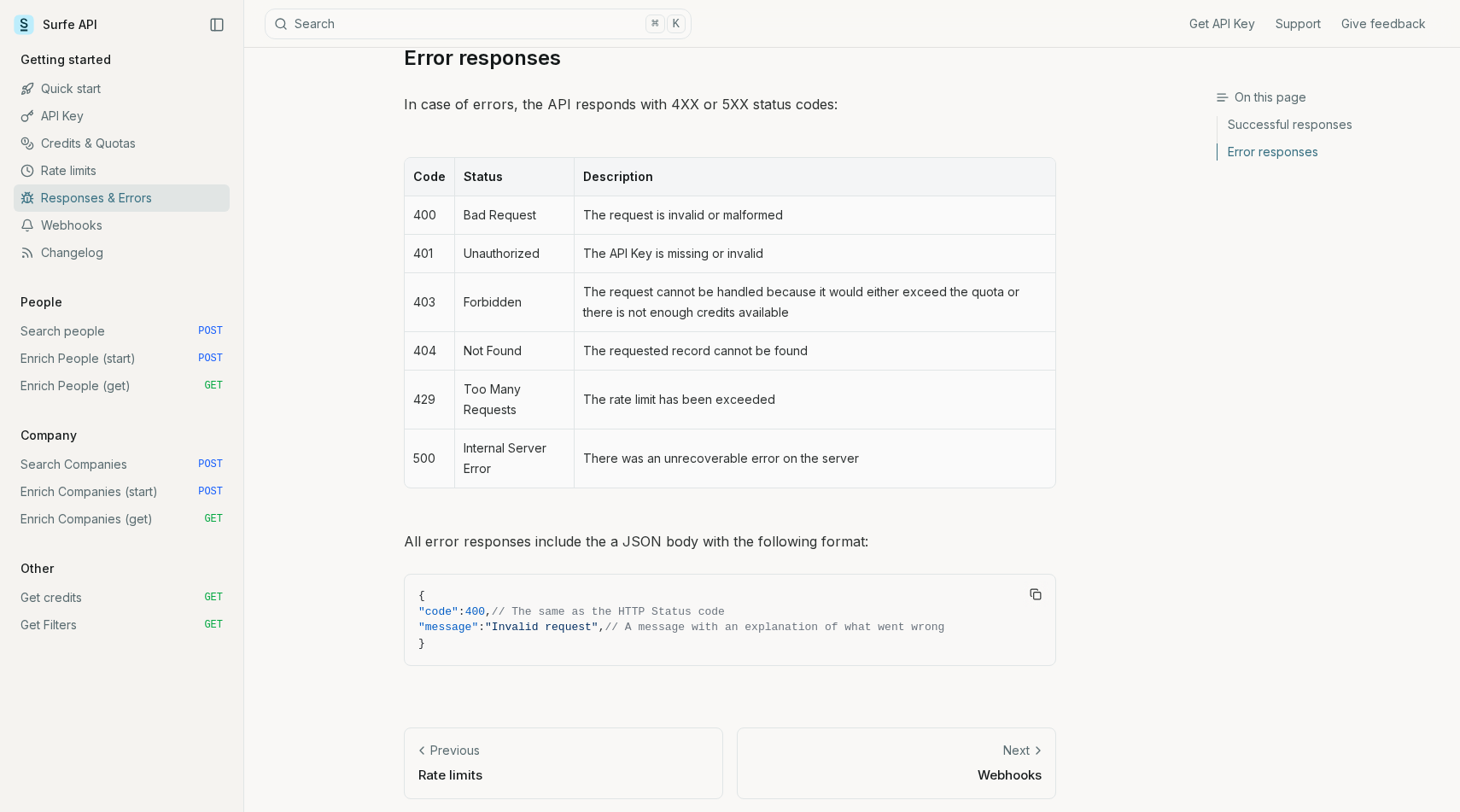
scroll to position [680, 0]
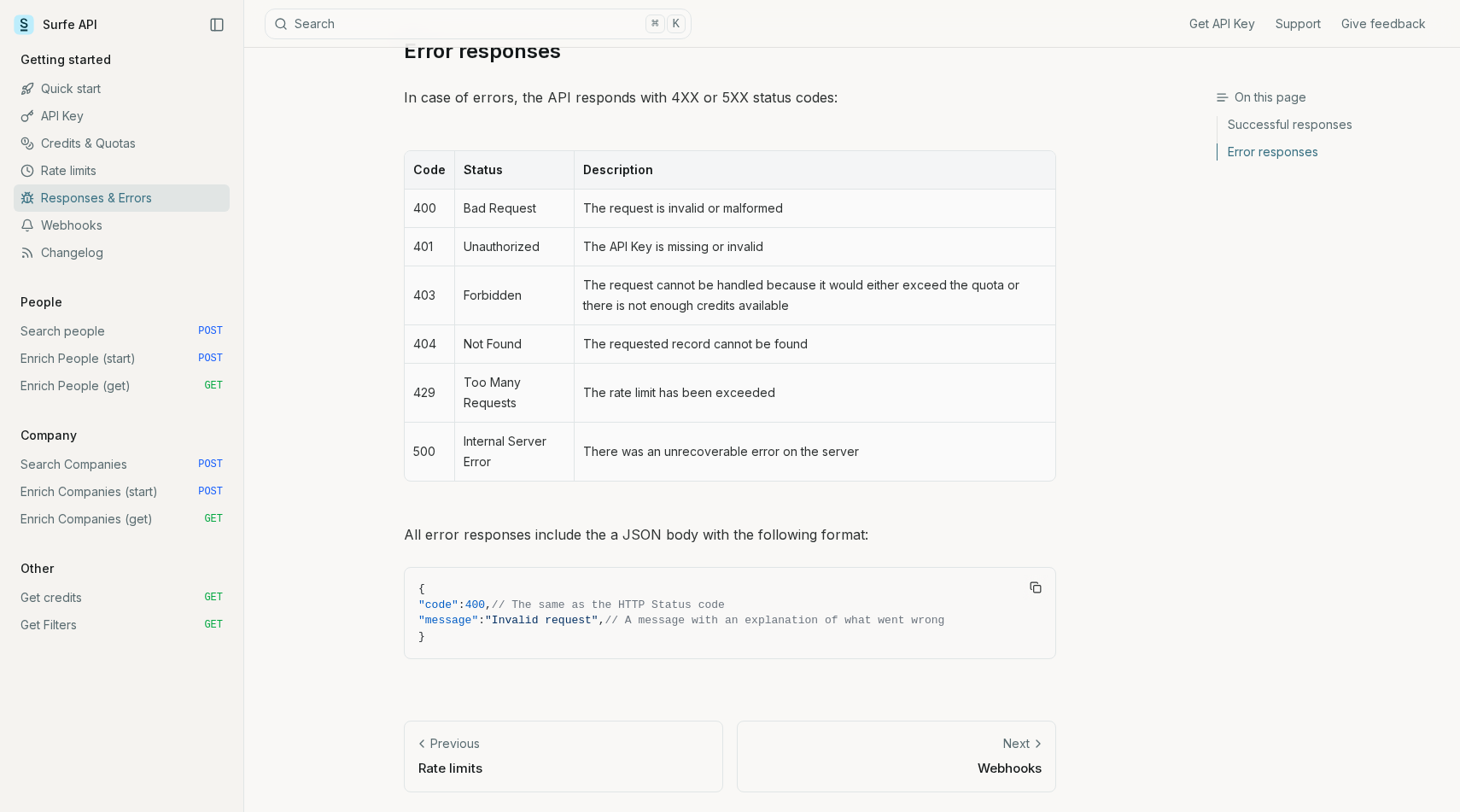
click at [113, 233] on link "Webhooks" at bounding box center [122, 225] width 216 height 27
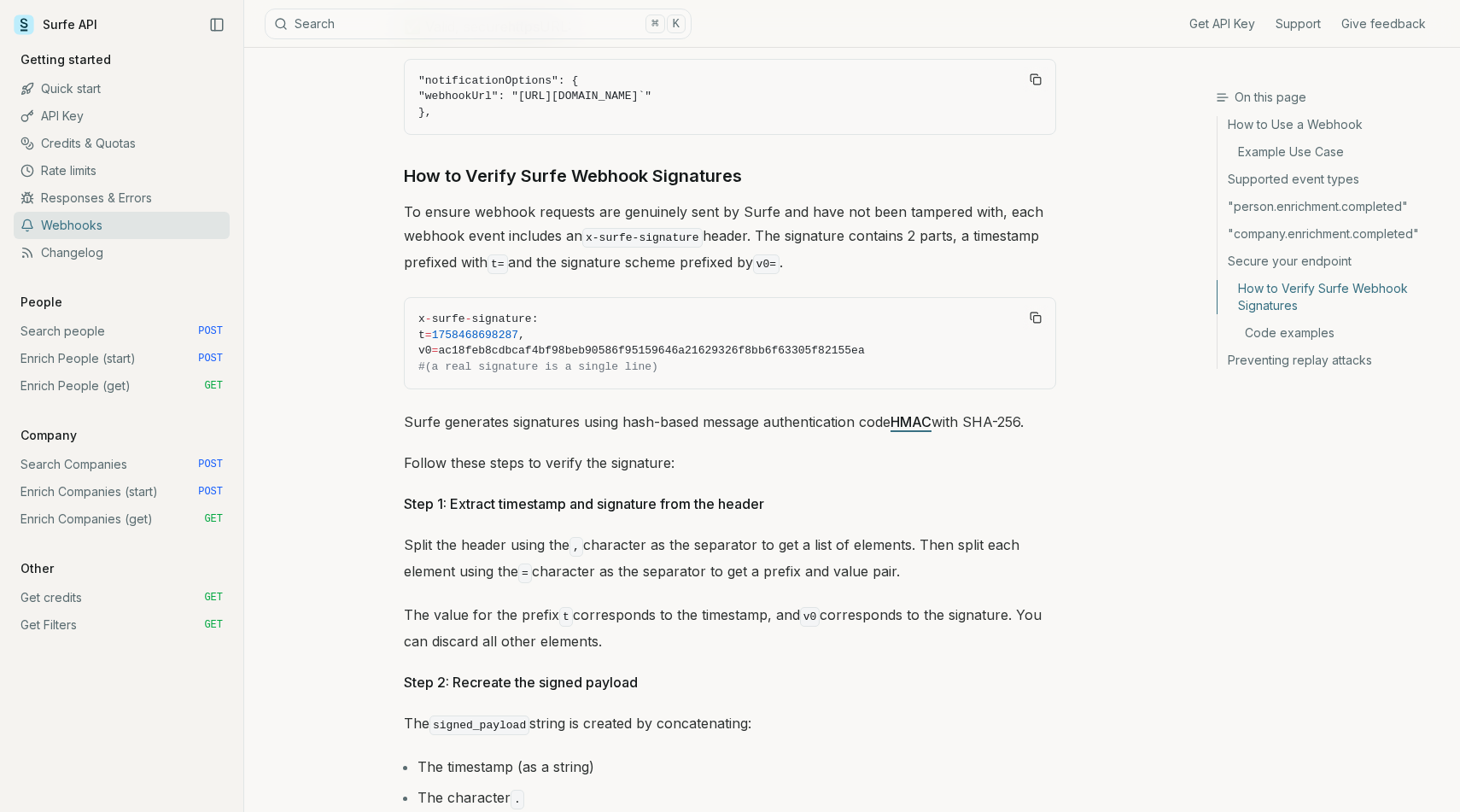
scroll to position [4814, 0]
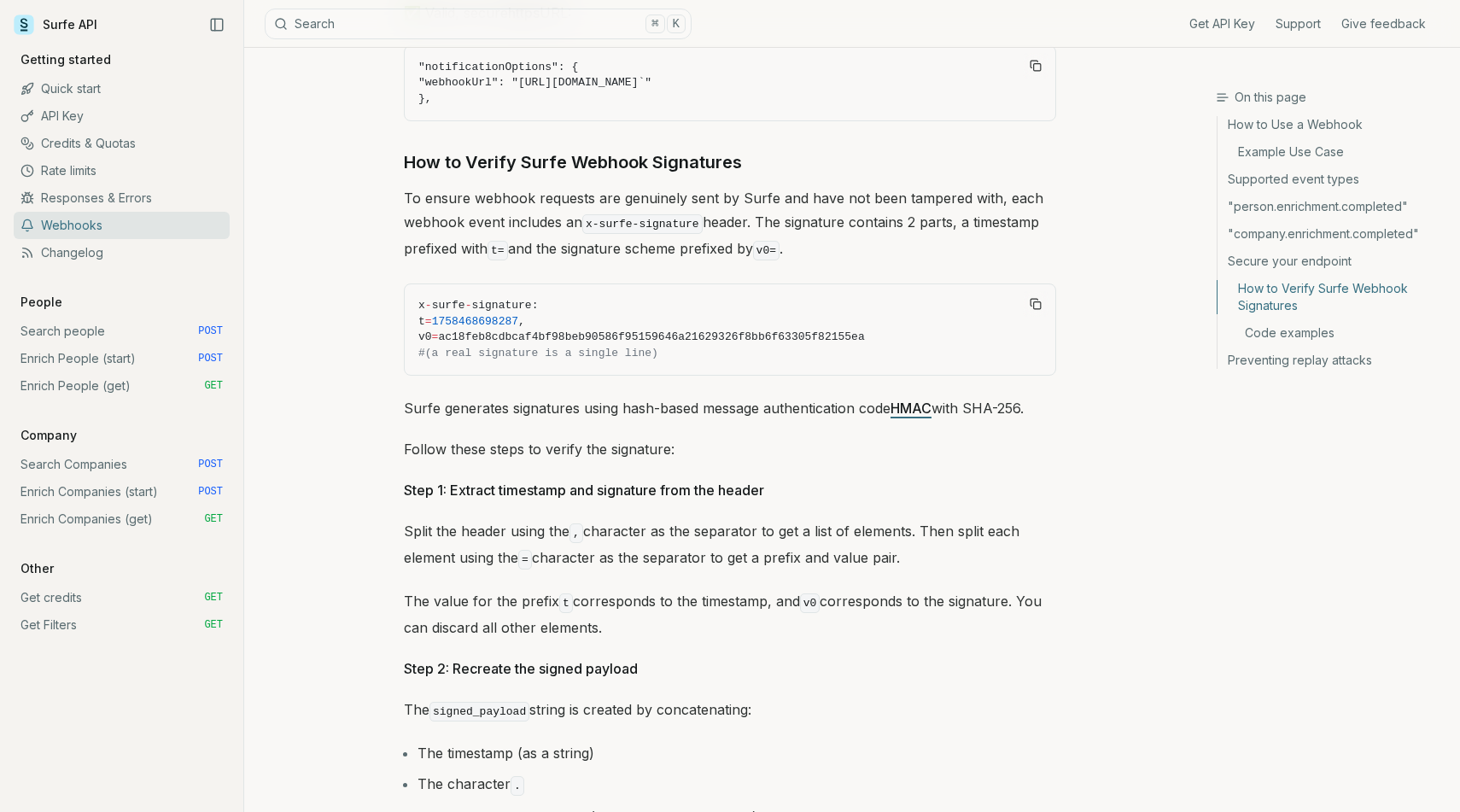
click at [133, 200] on link "Responses & Errors" at bounding box center [122, 197] width 216 height 27
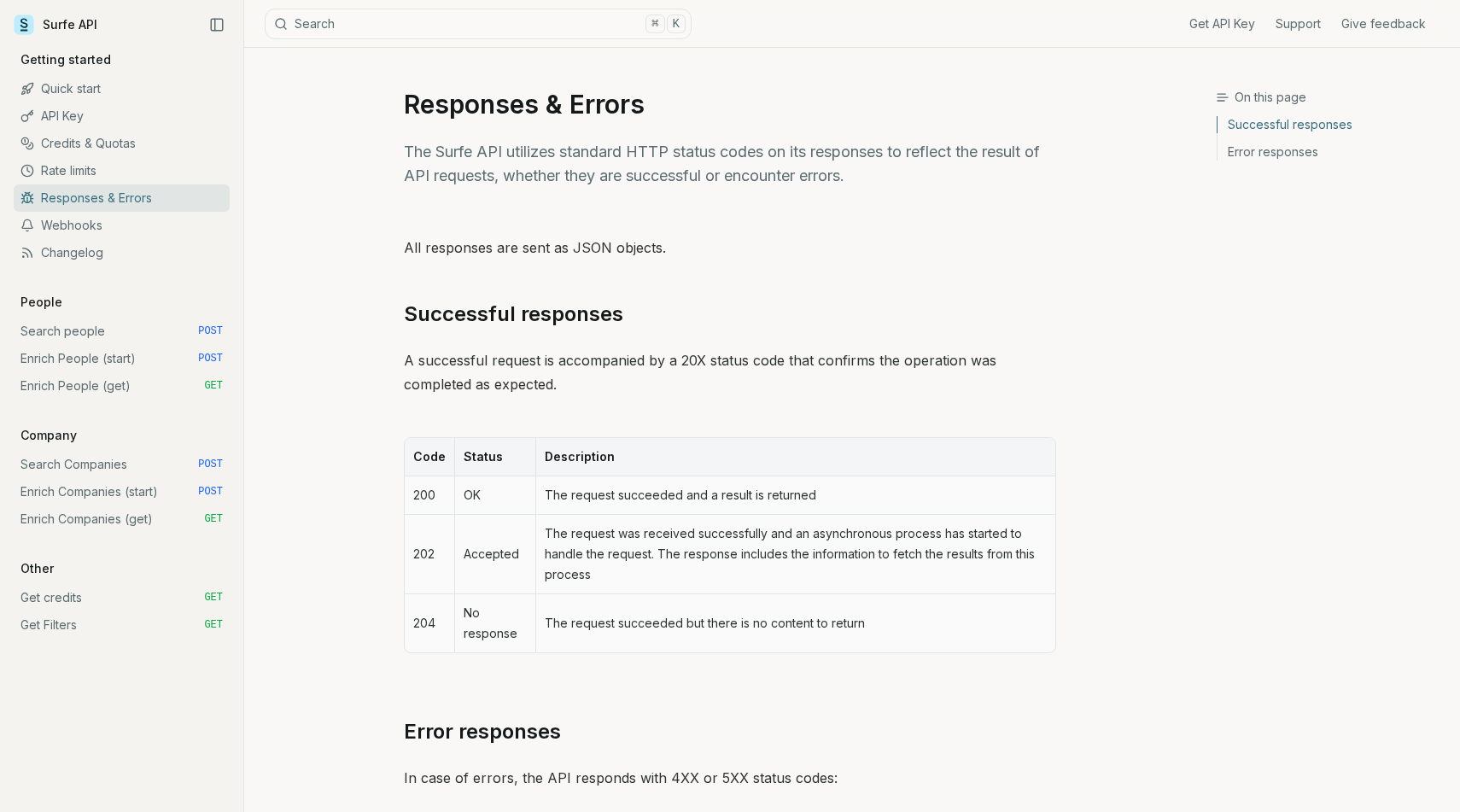
click at [106, 118] on link "API Key" at bounding box center [122, 115] width 216 height 27
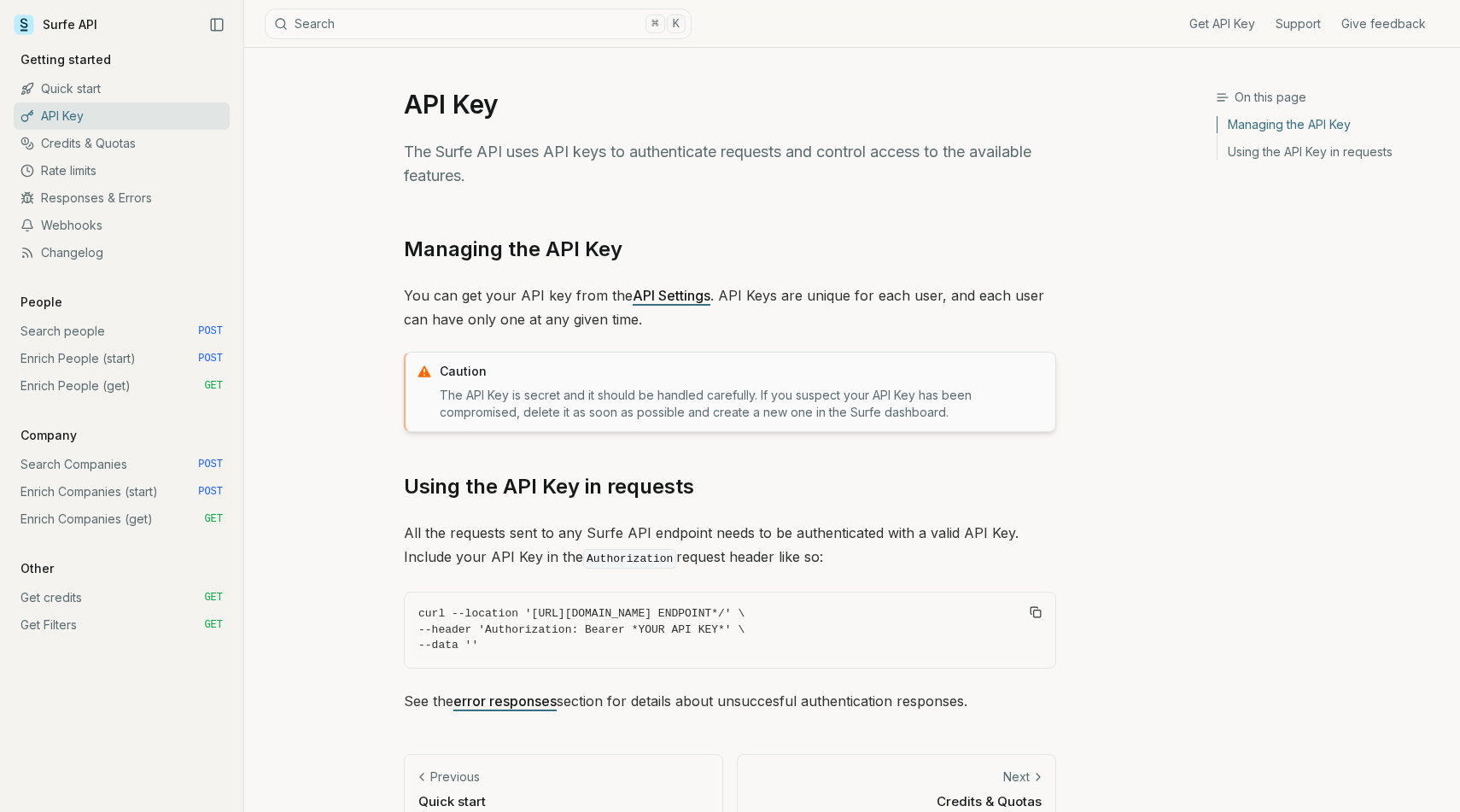
click at [140, 317] on link "Search people POST" at bounding box center [122, 331] width 216 height 27
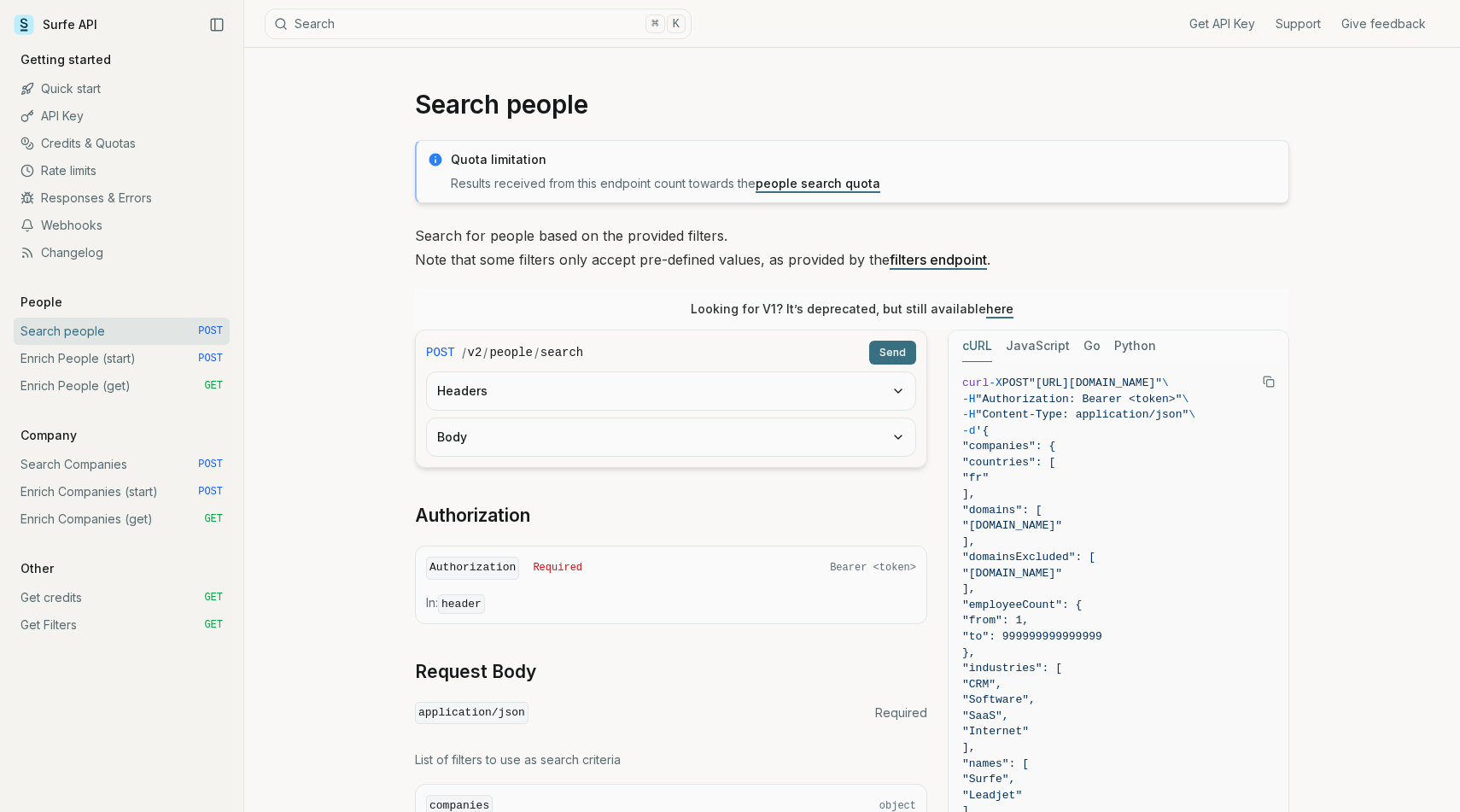
click at [571, 349] on code "search" at bounding box center [561, 352] width 43 height 17
click at [812, 179] on link "people search quota" at bounding box center [818, 183] width 125 height 15
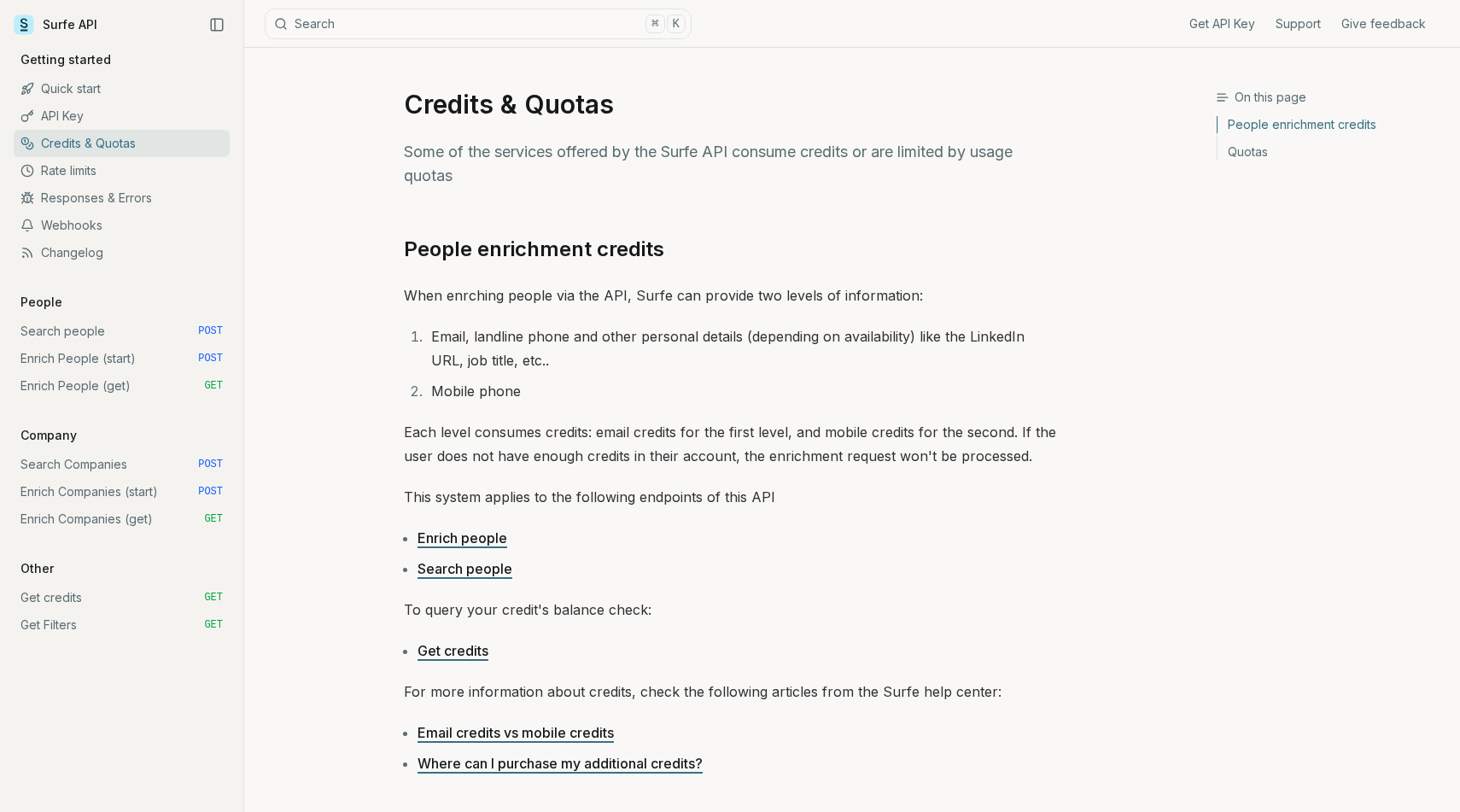
scroll to position [674, 0]
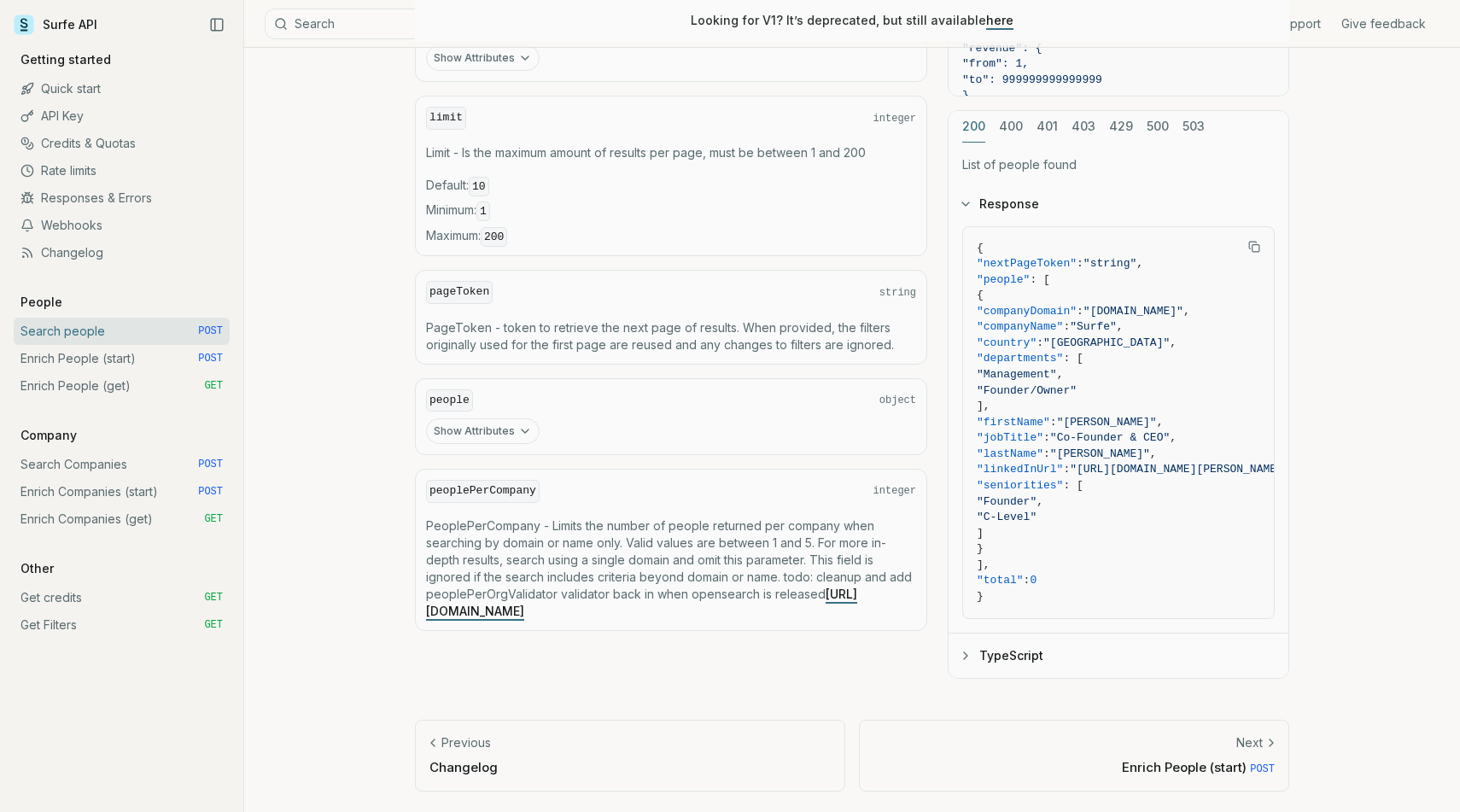
scroll to position [723, 0]
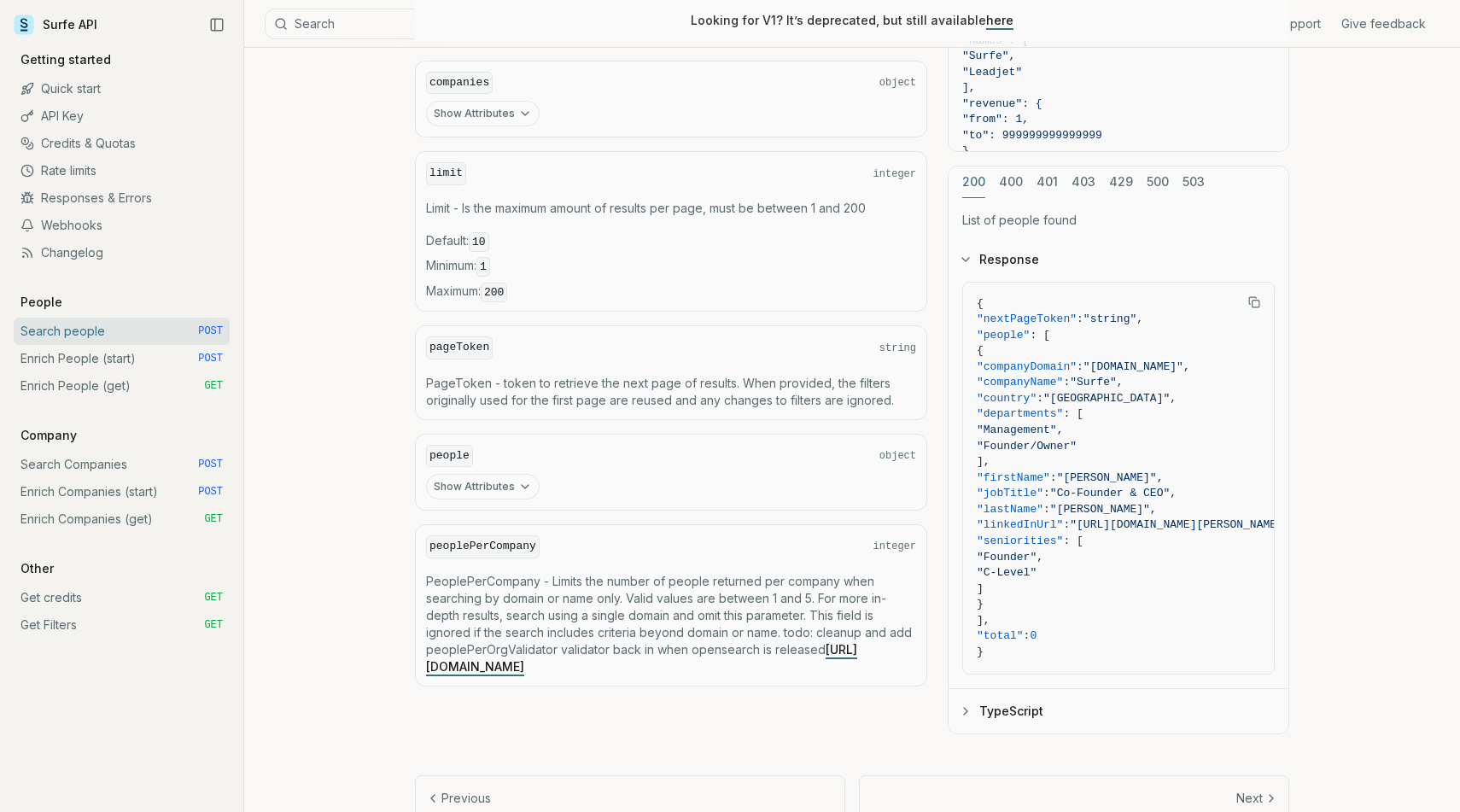
click at [1002, 181] on div "cURL JavaScript Go Python curl -X POST "[URL][DOMAIN_NAME]" \ -H "Authorization…" at bounding box center [1118, 170] width 341 height 1128
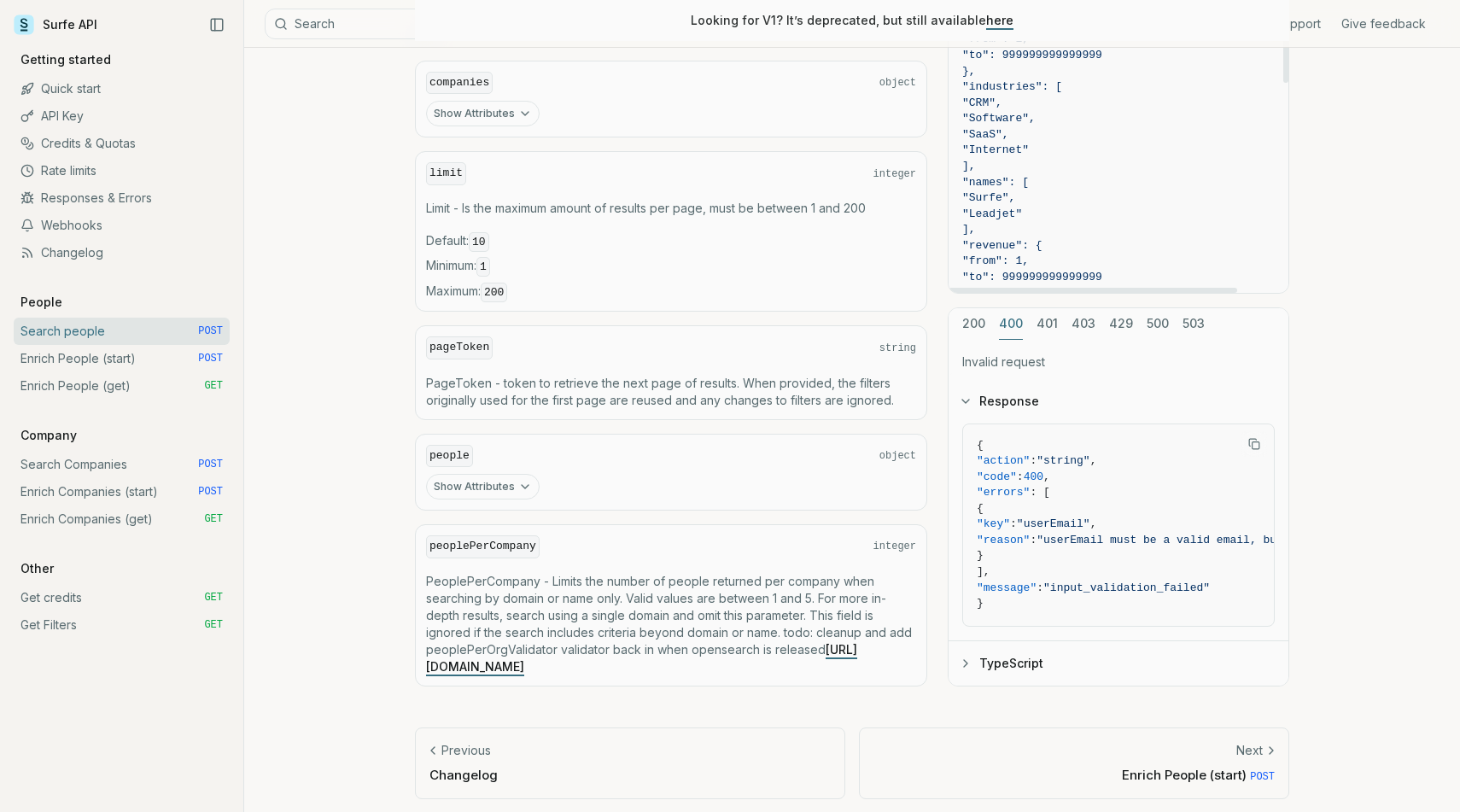
click at [1028, 337] on div "200 400 401 403 429 500 503" at bounding box center [1118, 324] width 339 height 31
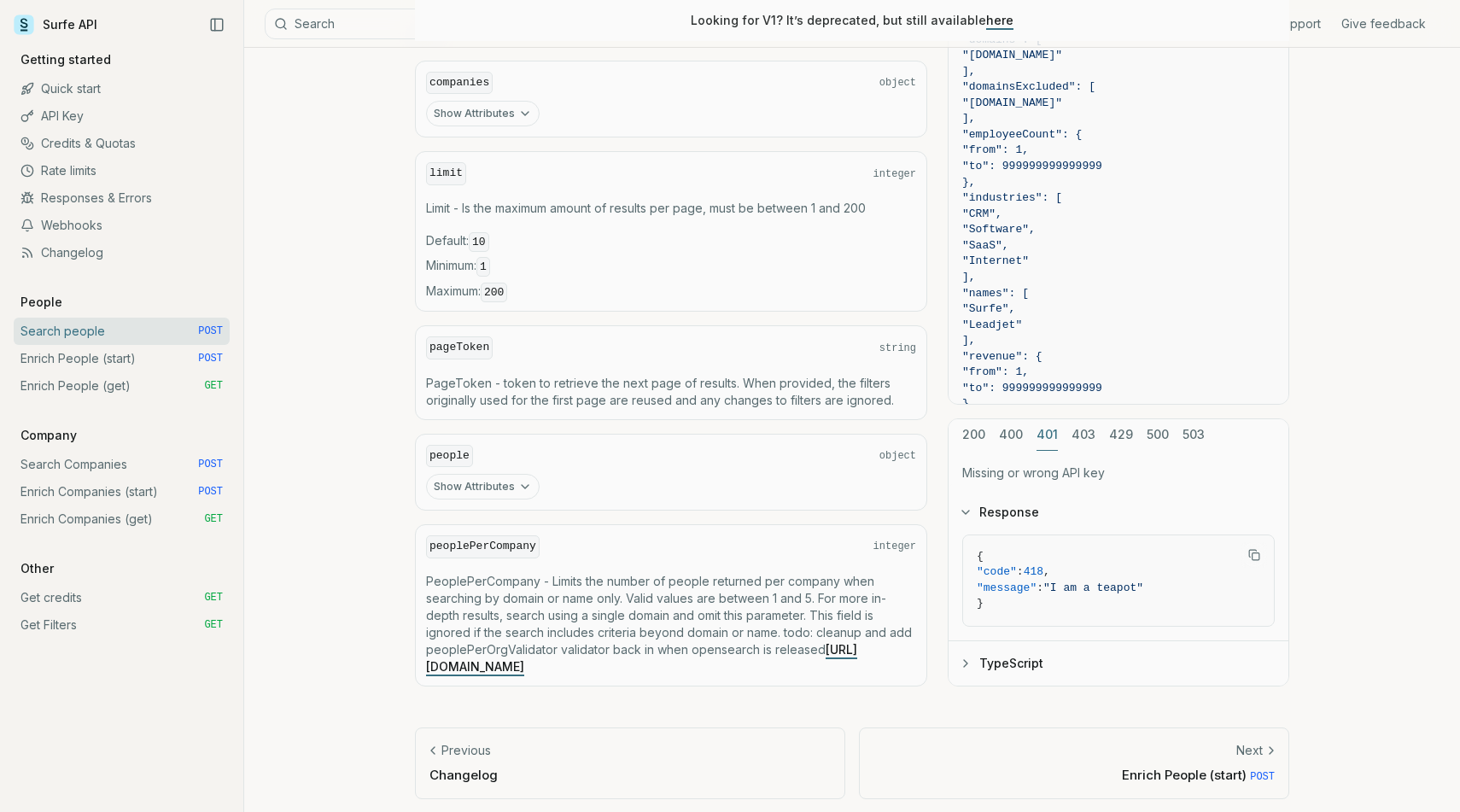
click at [1052, 338] on div "cURL JavaScript Go Python curl -X POST "[URL][DOMAIN_NAME]" \ -H "Authorization…" at bounding box center [1118, 273] width 341 height 827
click at [1084, 445] on button "403" at bounding box center [1083, 434] width 24 height 31
click at [984, 461] on div "200 400 401 403 429 500 503 People search quota exceeded Response { "code" : 41…" at bounding box center [1118, 551] width 341 height 268
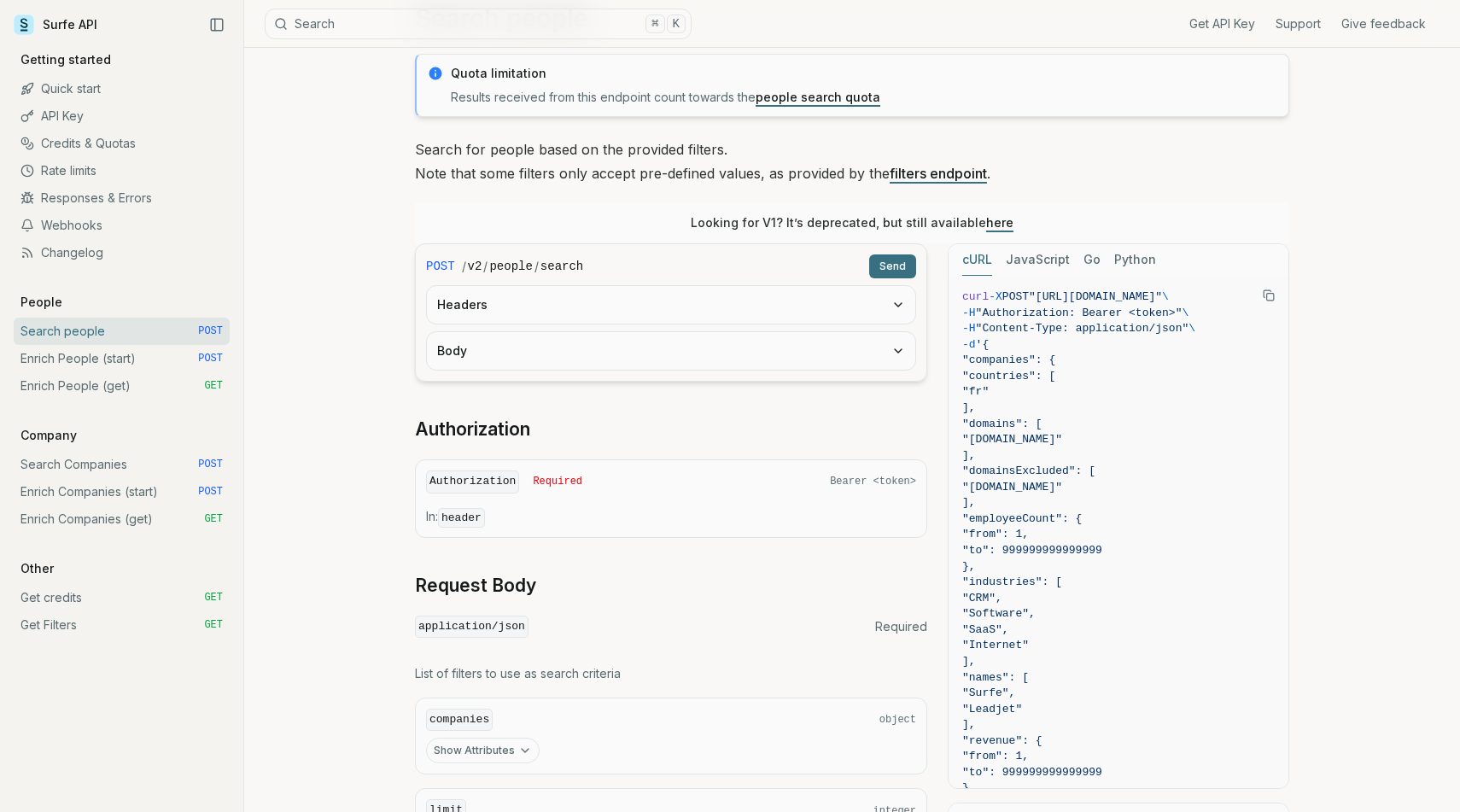
scroll to position [0, 0]
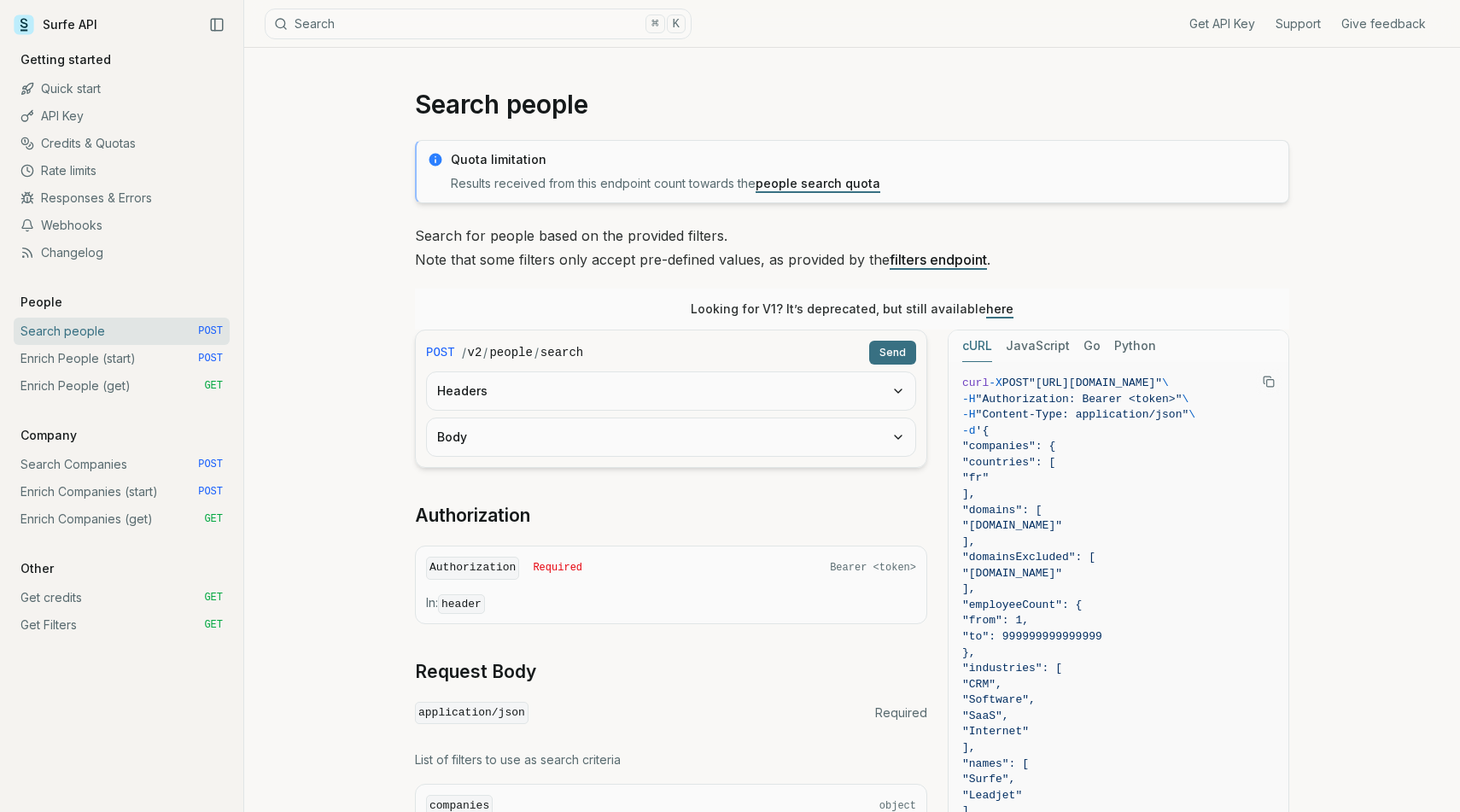
click at [790, 426] on button "Body" at bounding box center [671, 436] width 489 height 38
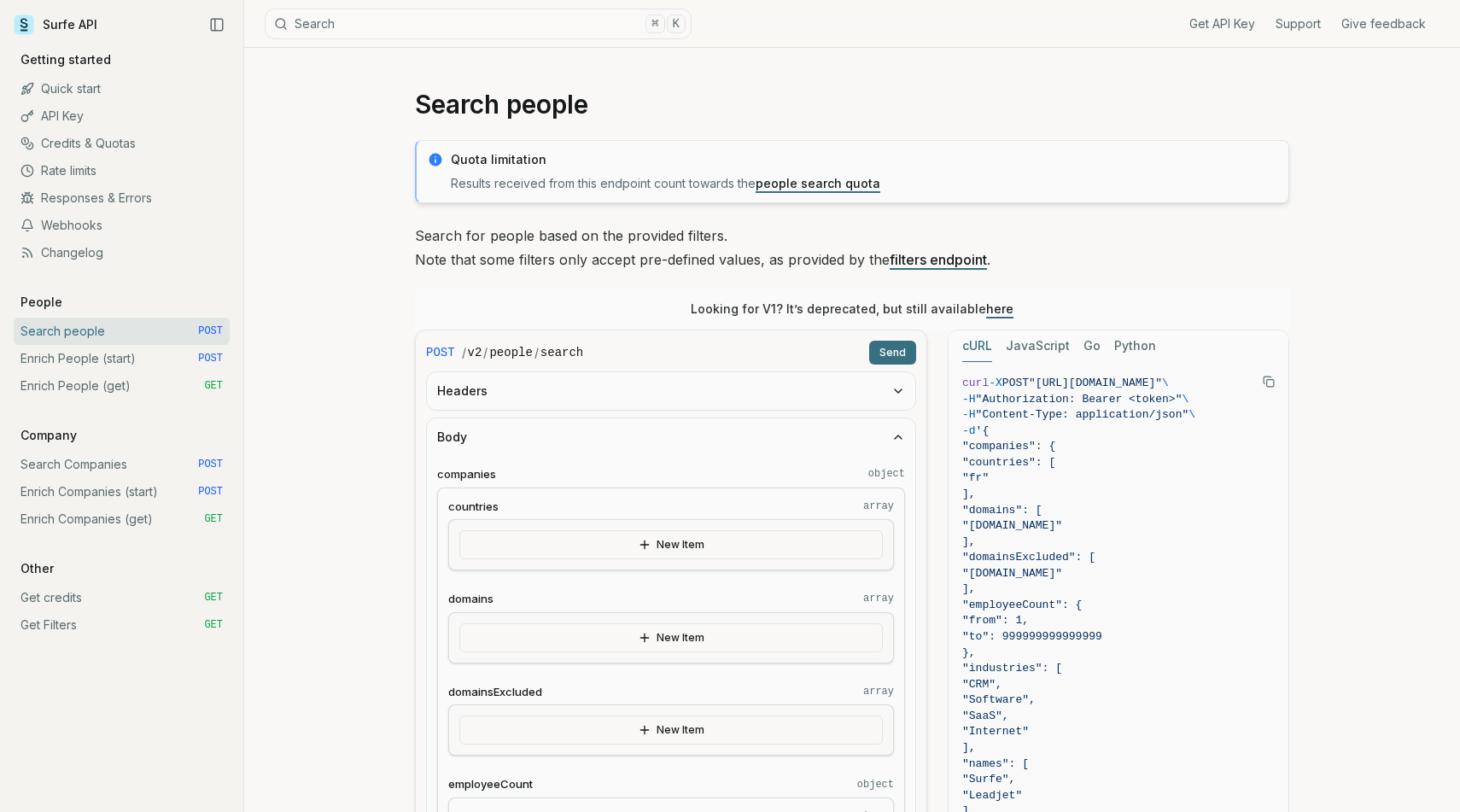
click at [773, 383] on button "Headers" at bounding box center [671, 391] width 489 height 38
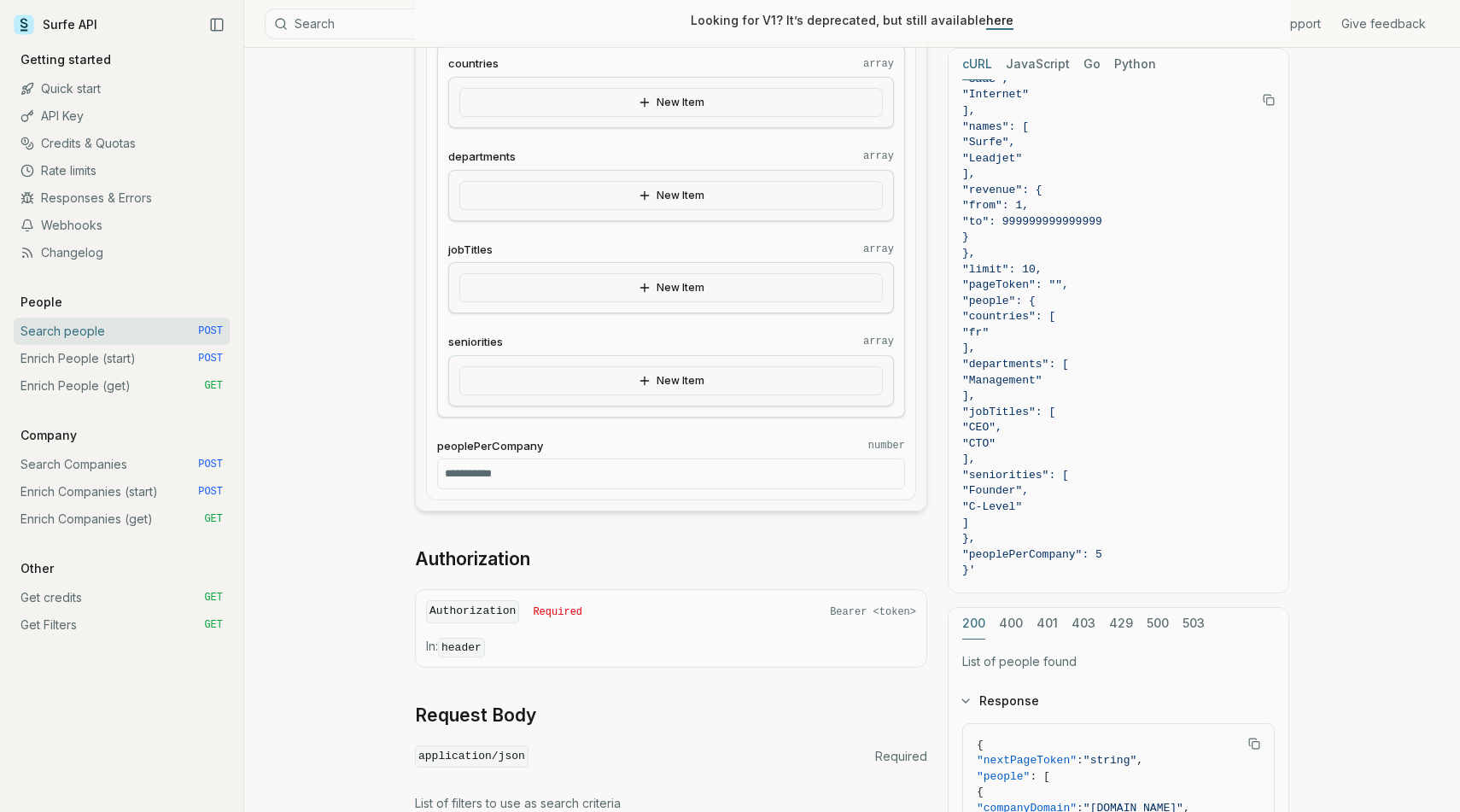
scroll to position [1528, 0]
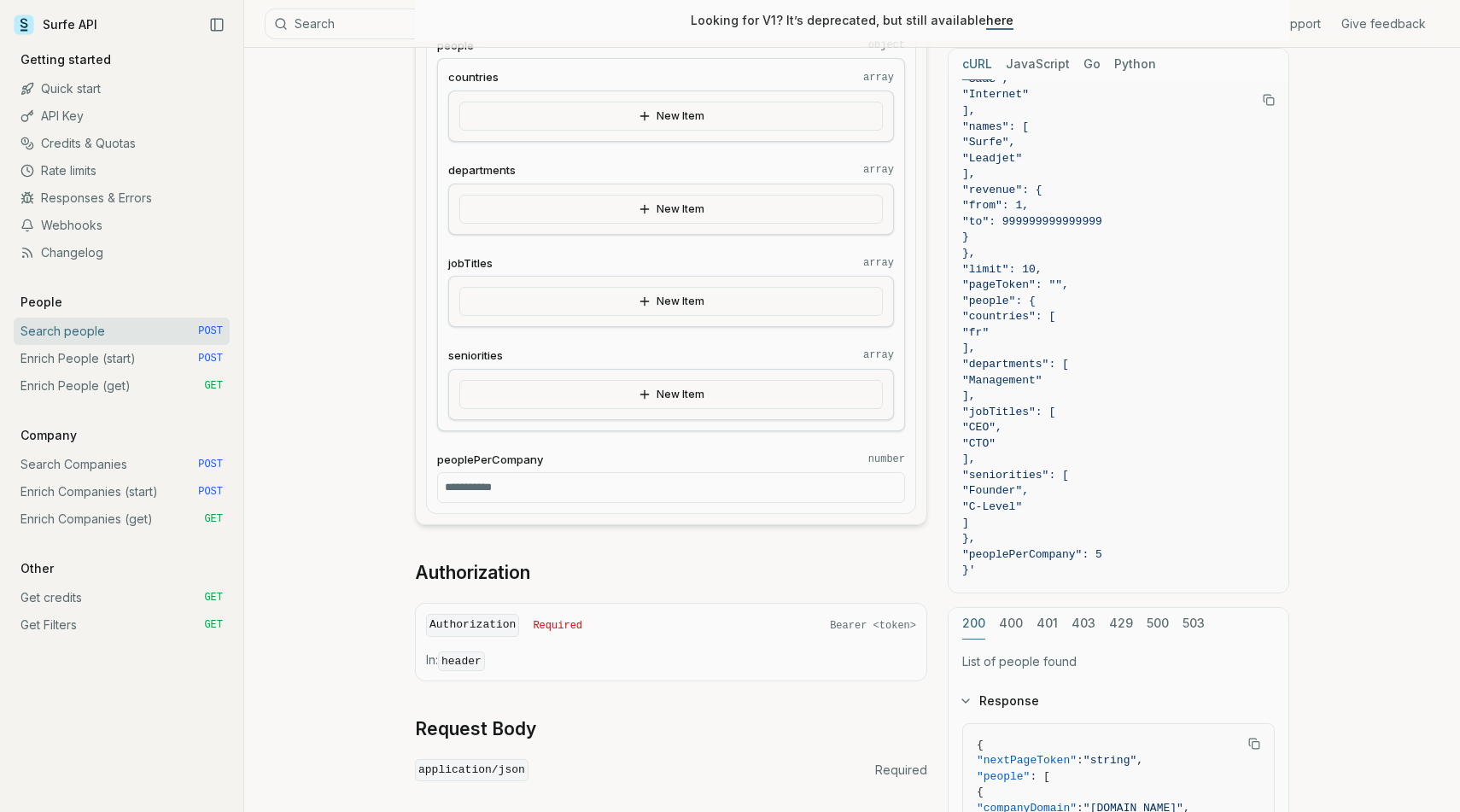
click at [551, 402] on button "New Item" at bounding box center [670, 393] width 423 height 29
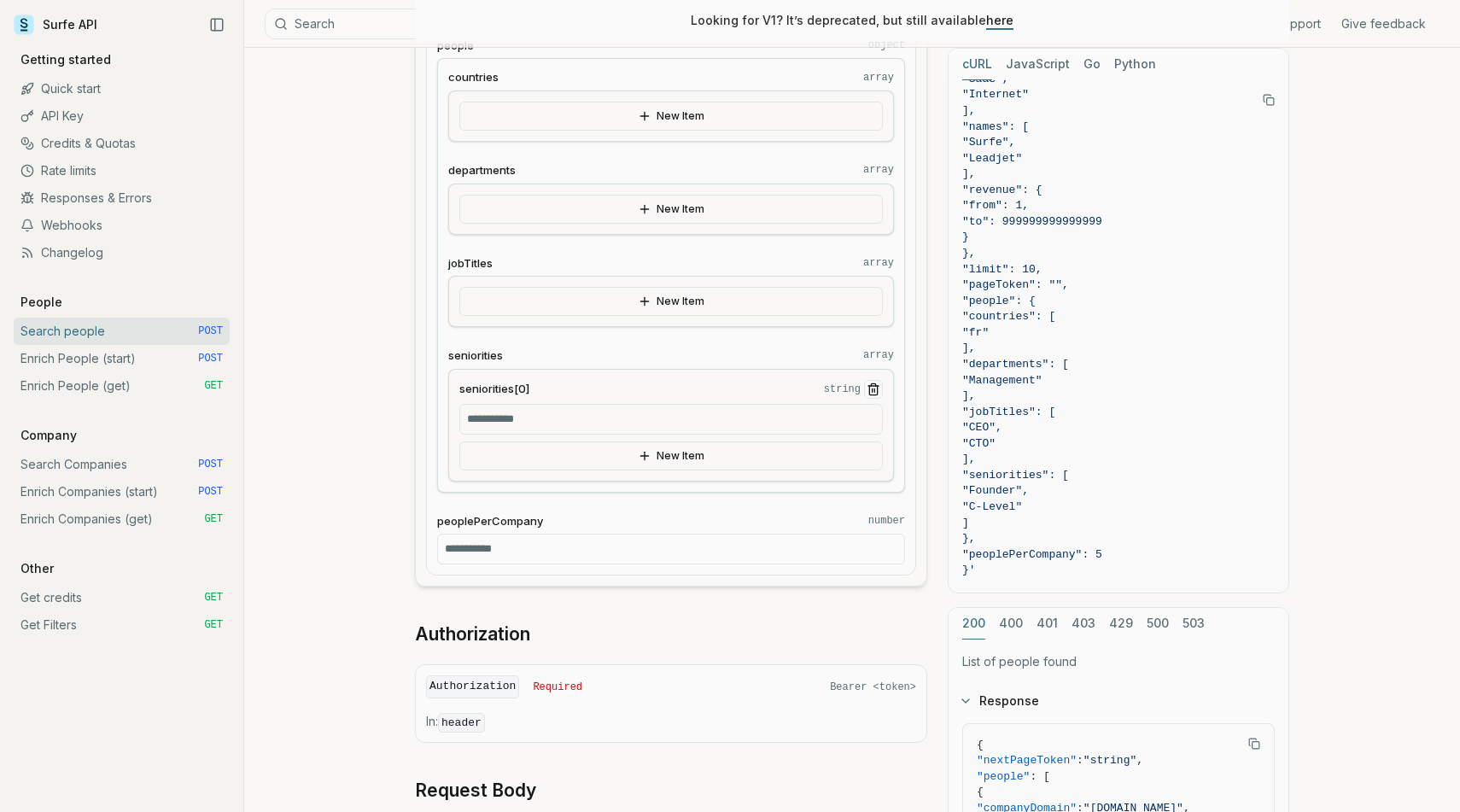
click at [872, 378] on div "seniorities[0] string New Item" at bounding box center [671, 425] width 446 height 113
click at [483, 357] on span "seniorities" at bounding box center [476, 355] width 55 height 17
click at [874, 388] on line "Remove Item" at bounding box center [874, 390] width 0 height 3
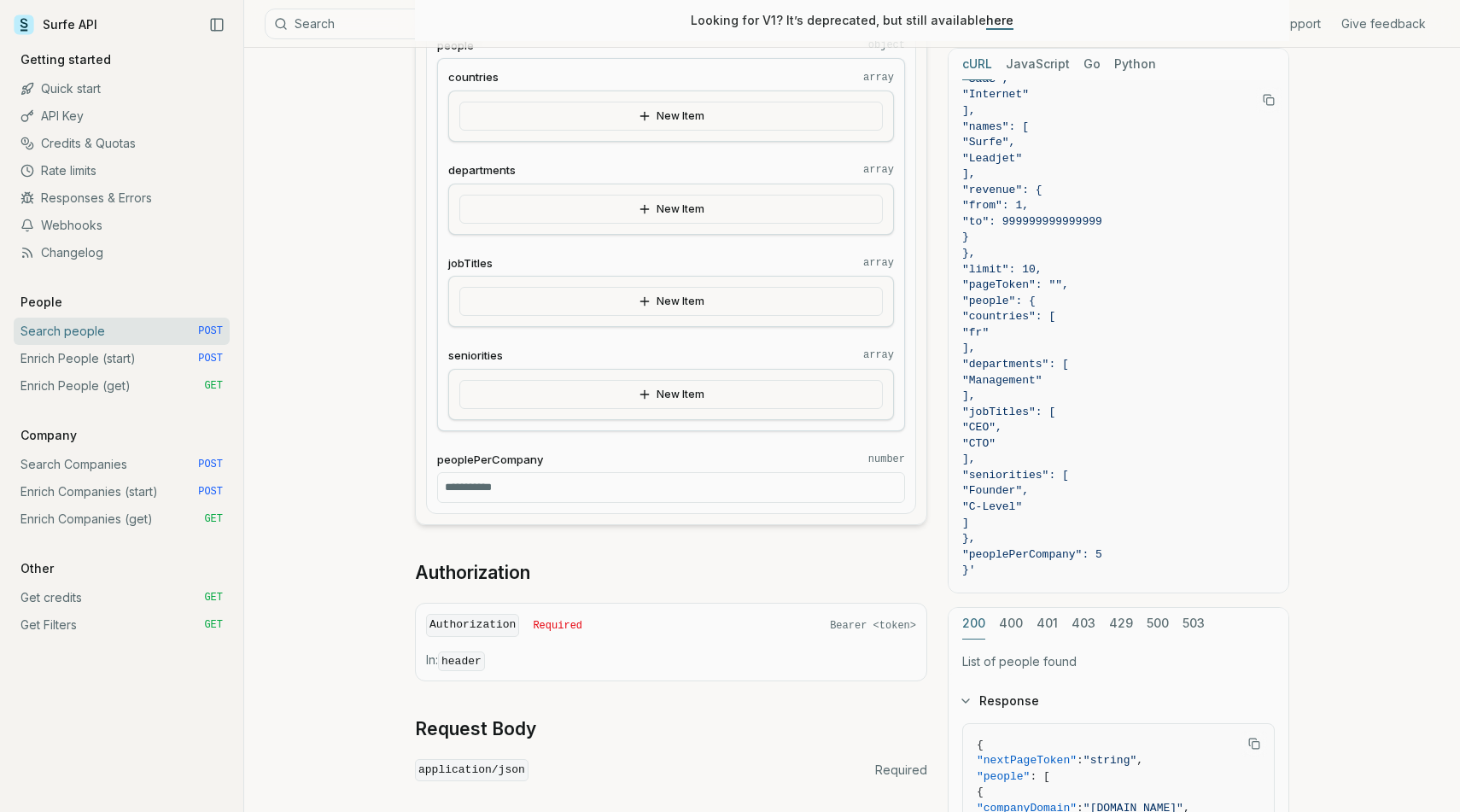
scroll to position [1334, 0]
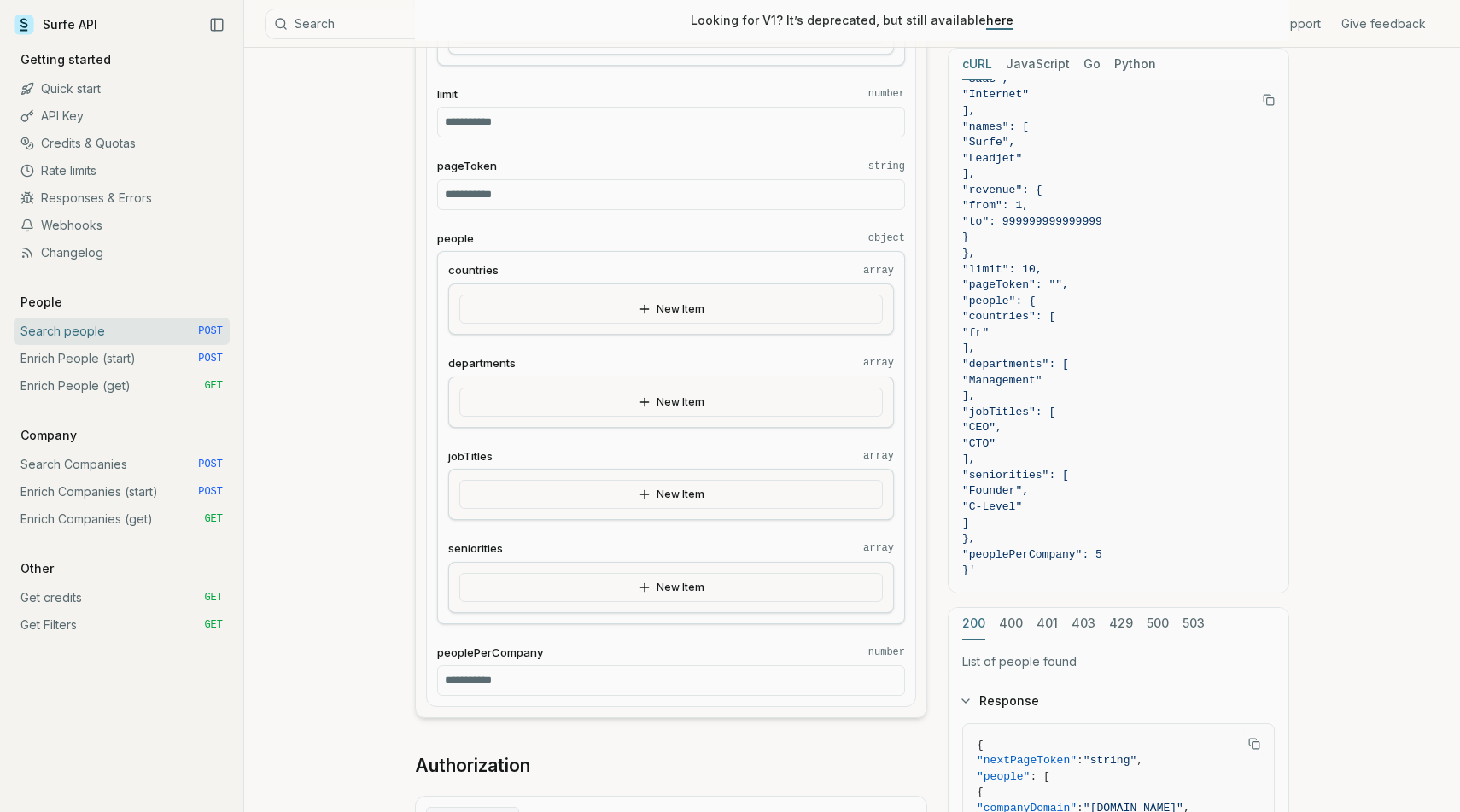
click at [607, 399] on button "New Item" at bounding box center [670, 401] width 423 height 29
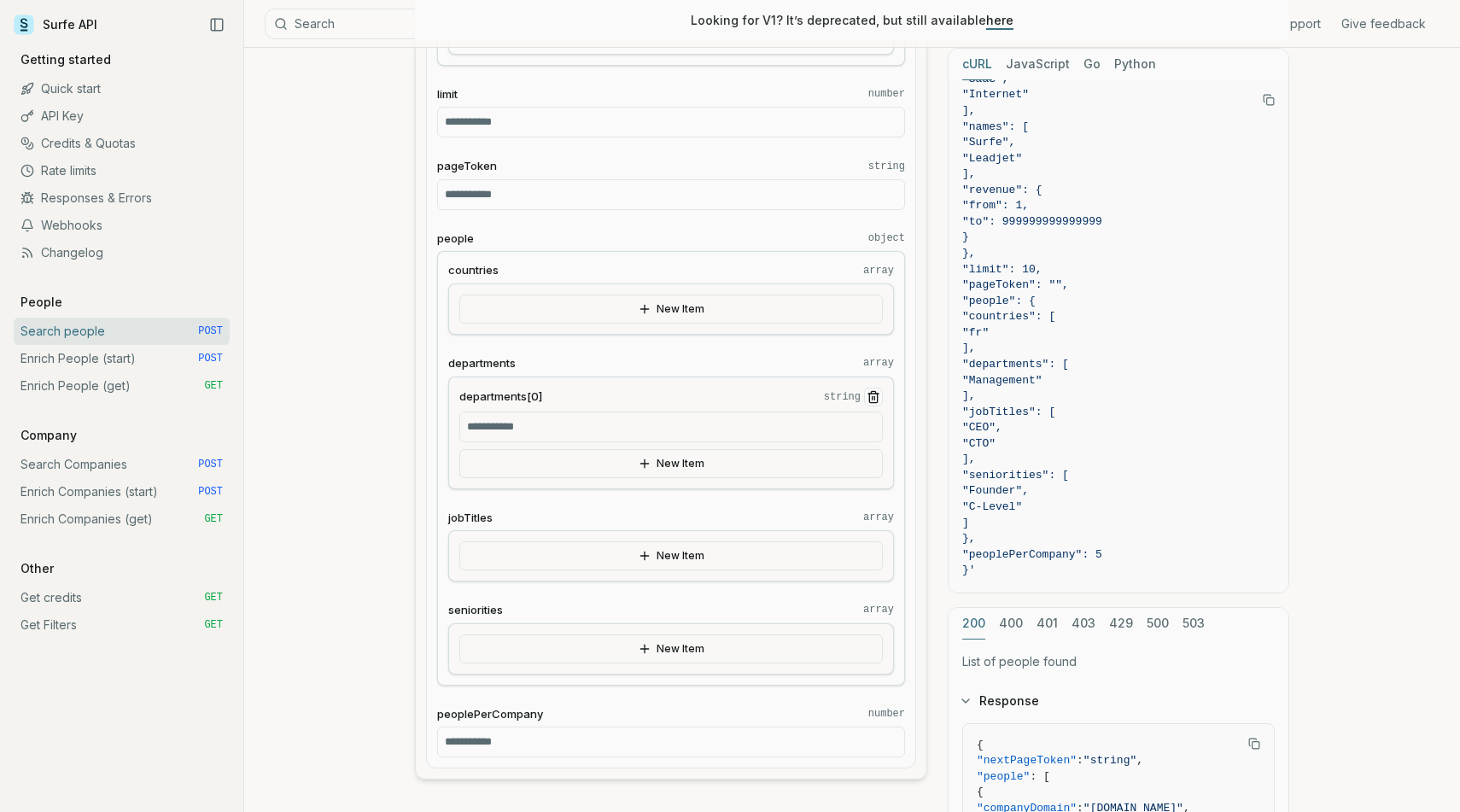
click at [578, 423] on input "departments[0] string" at bounding box center [670, 426] width 423 height 31
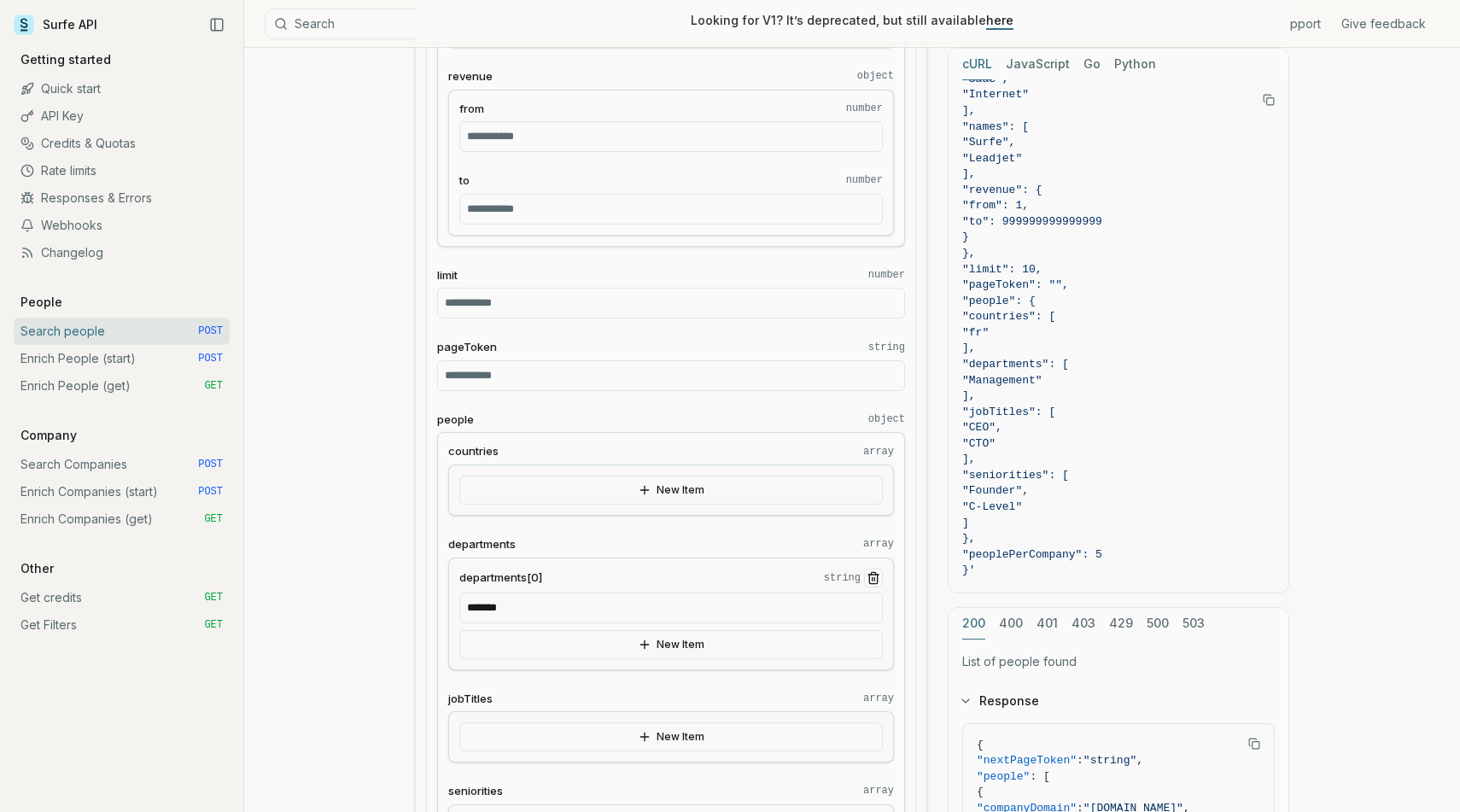
scroll to position [1150, 0]
type input "*******"
click at [511, 299] on input "**" at bounding box center [671, 306] width 468 height 31
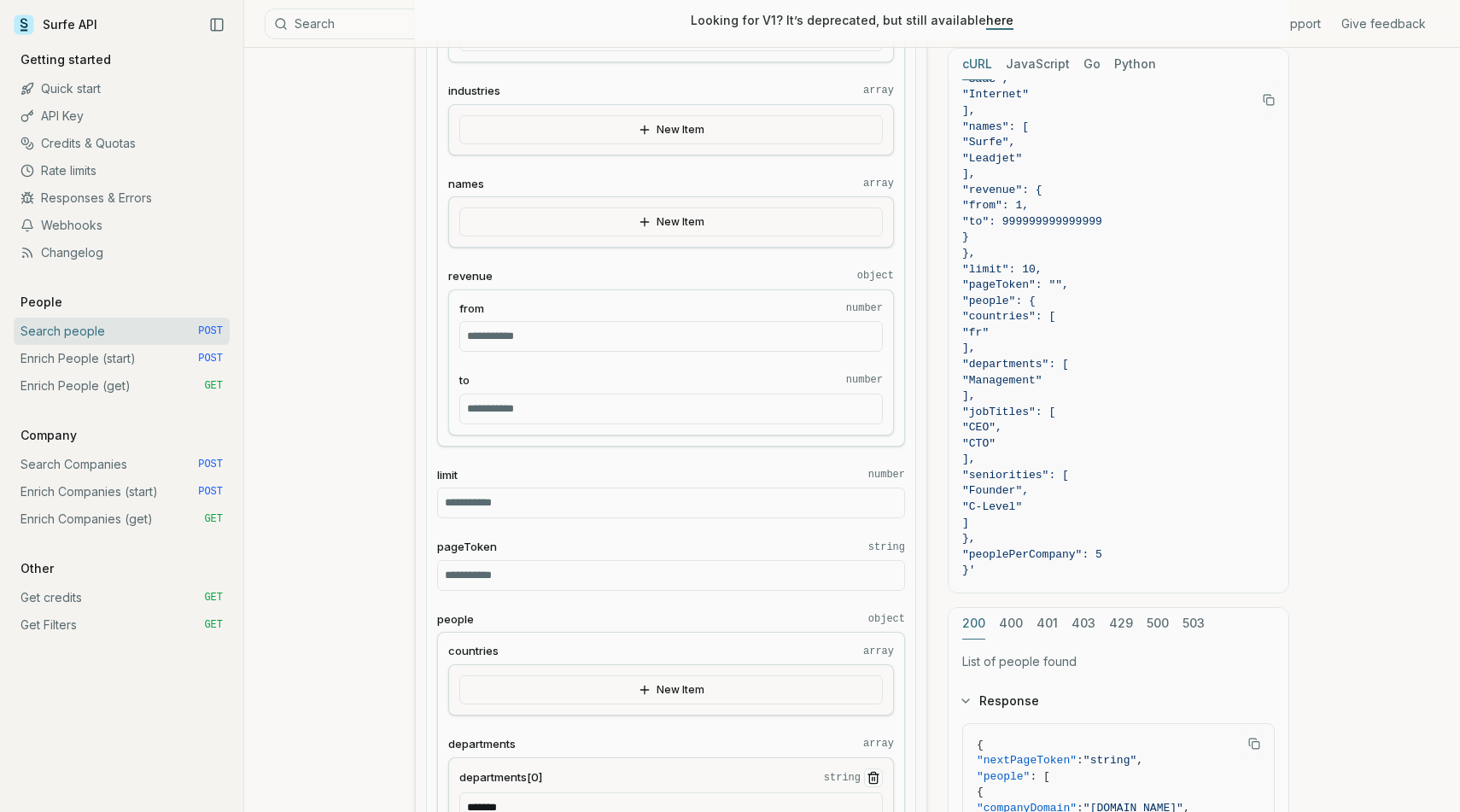
scroll to position [952, 0]
type input "**"
click at [607, 401] on input "**********" at bounding box center [670, 410] width 423 height 31
type input "**********"
click at [422, 439] on form "**********" at bounding box center [671, 270] width 512 height 1784
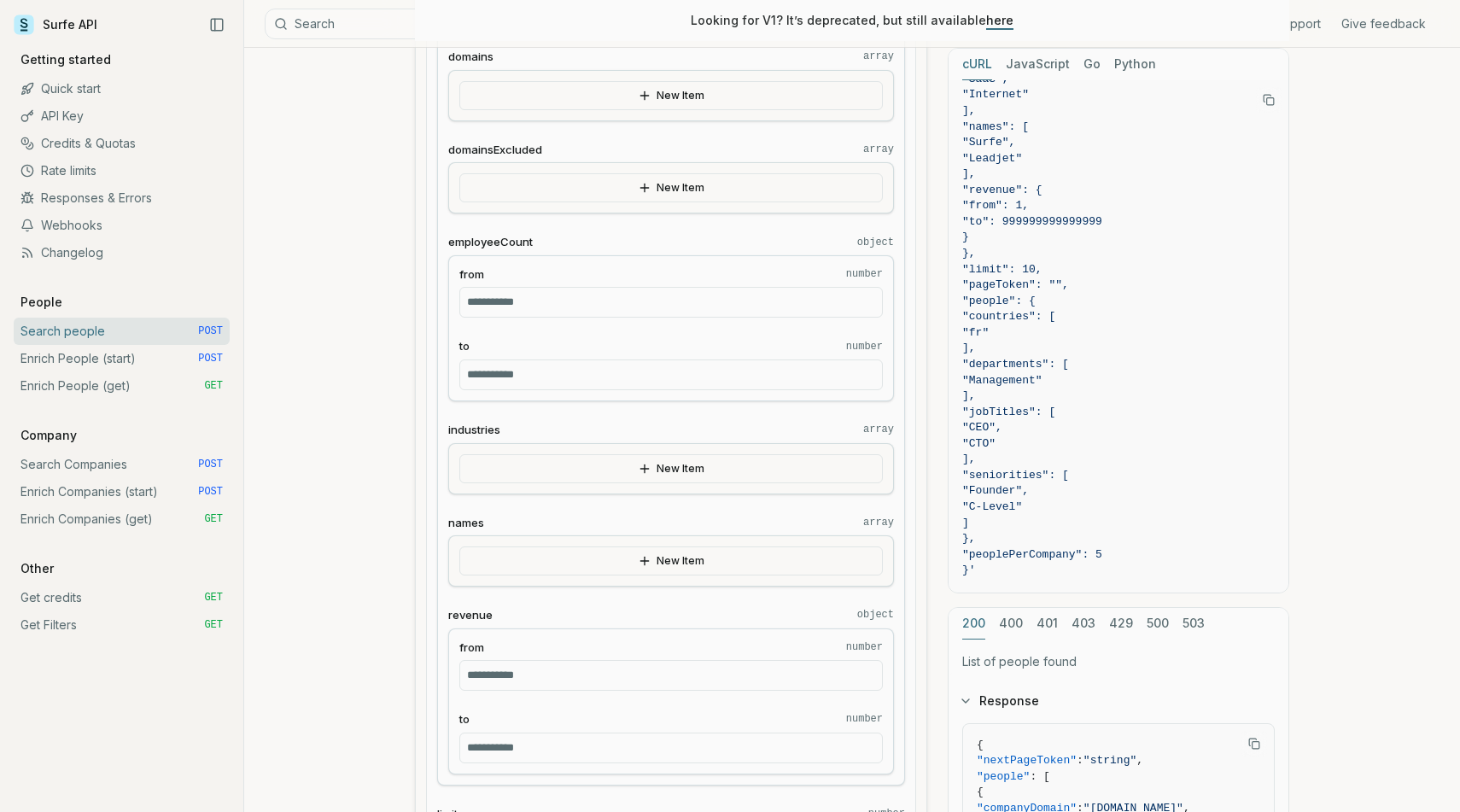
scroll to position [594, 0]
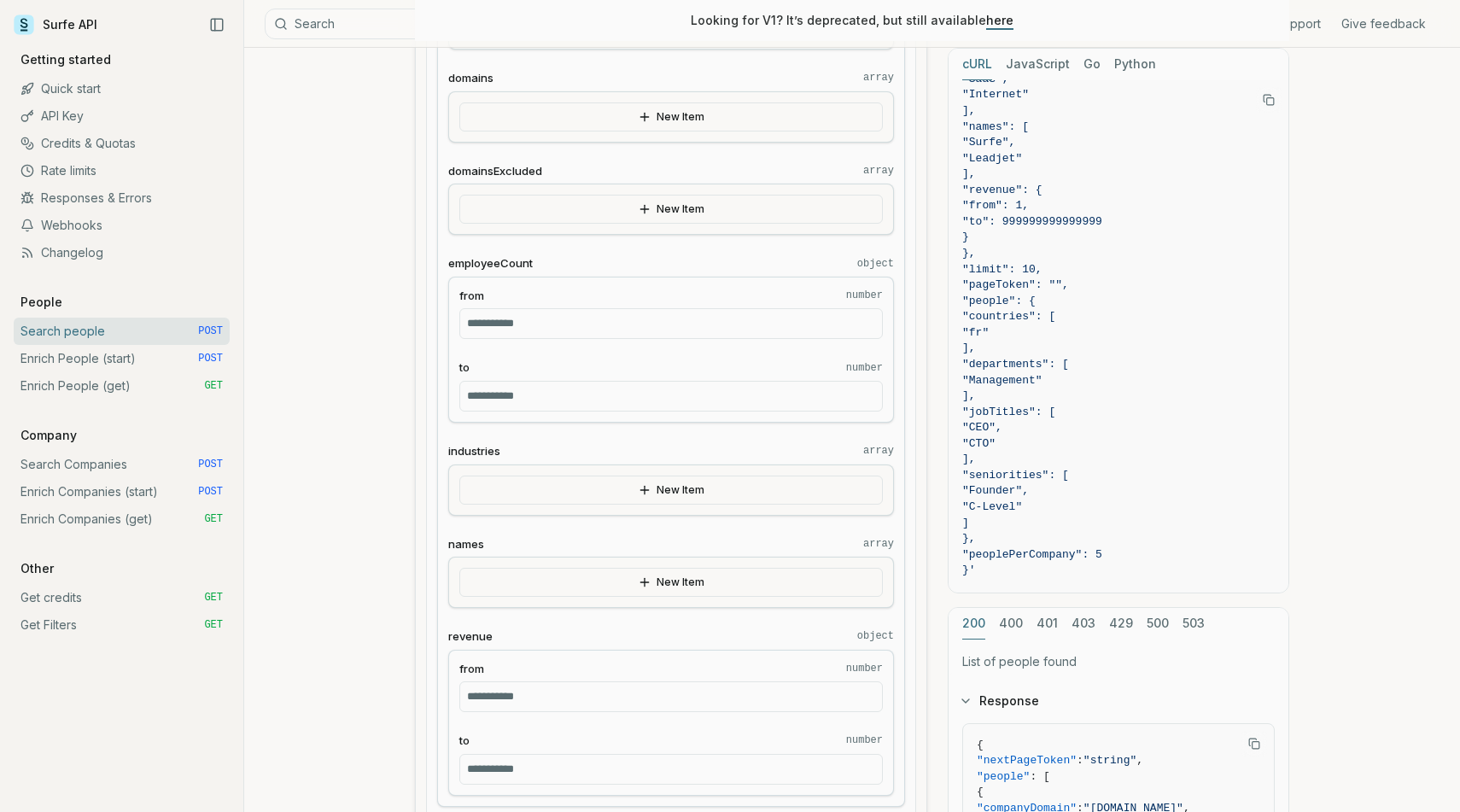
drag, startPoint x: 594, startPoint y: 394, endPoint x: 425, endPoint y: 386, distance: 169.2
click at [425, 386] on form "**********" at bounding box center [671, 628] width 512 height 1784
type input "*"
click at [554, 319] on input "*" at bounding box center [670, 323] width 423 height 31
click at [543, 406] on input "****" at bounding box center [670, 395] width 423 height 31
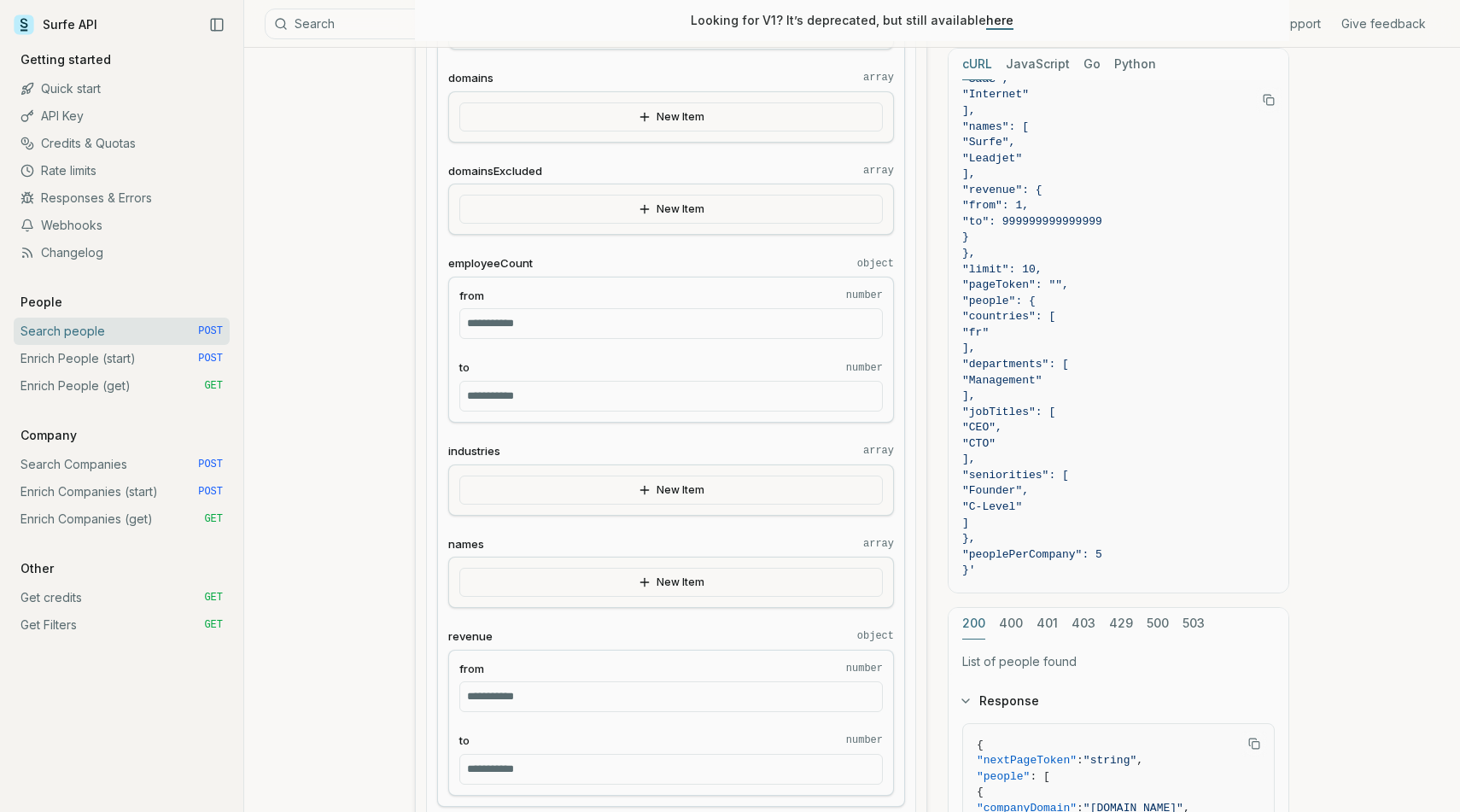
type input "*"
type input "****"
click at [558, 316] on input "*" at bounding box center [670, 323] width 423 height 31
type input "***"
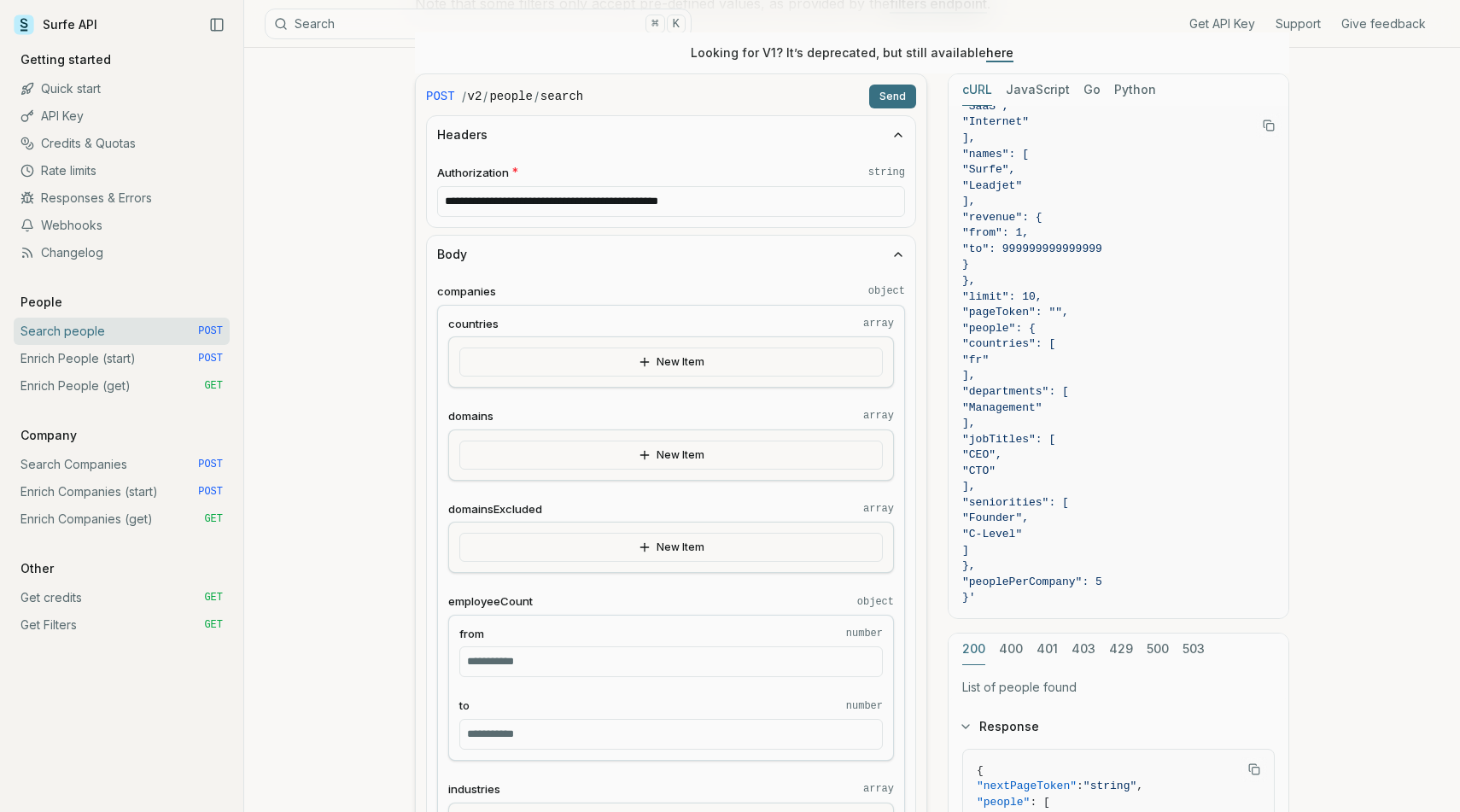
scroll to position [356, 0]
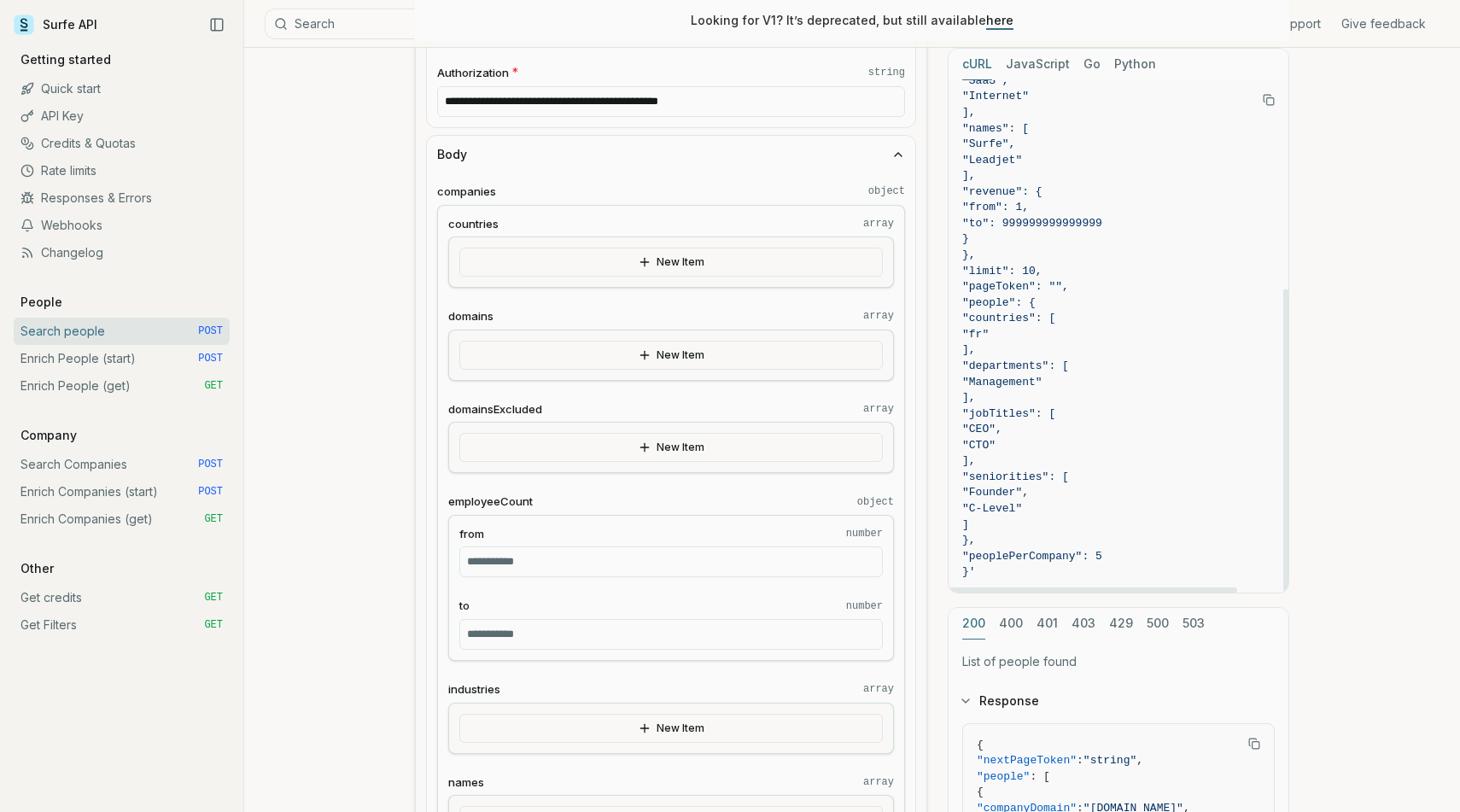
drag, startPoint x: 997, startPoint y: 571, endPoint x: 991, endPoint y: 235, distance: 336.1
click at [991, 235] on code "curl -X POST "[URL][DOMAIN_NAME]" \ -H "Authorization: Bearer <token>" \ -H "Co…" at bounding box center [1119, 160] width 312 height 840
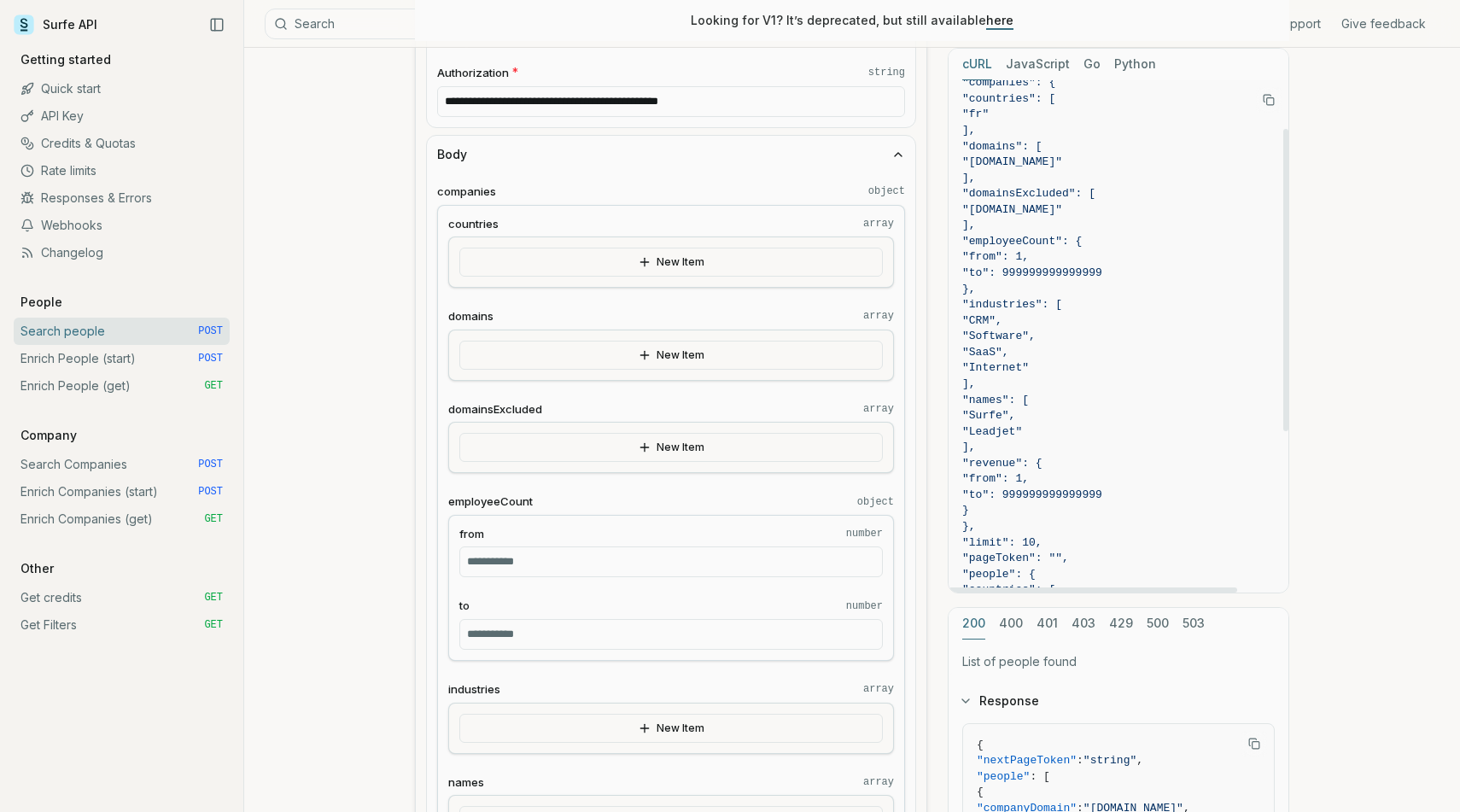
scroll to position [0, 0]
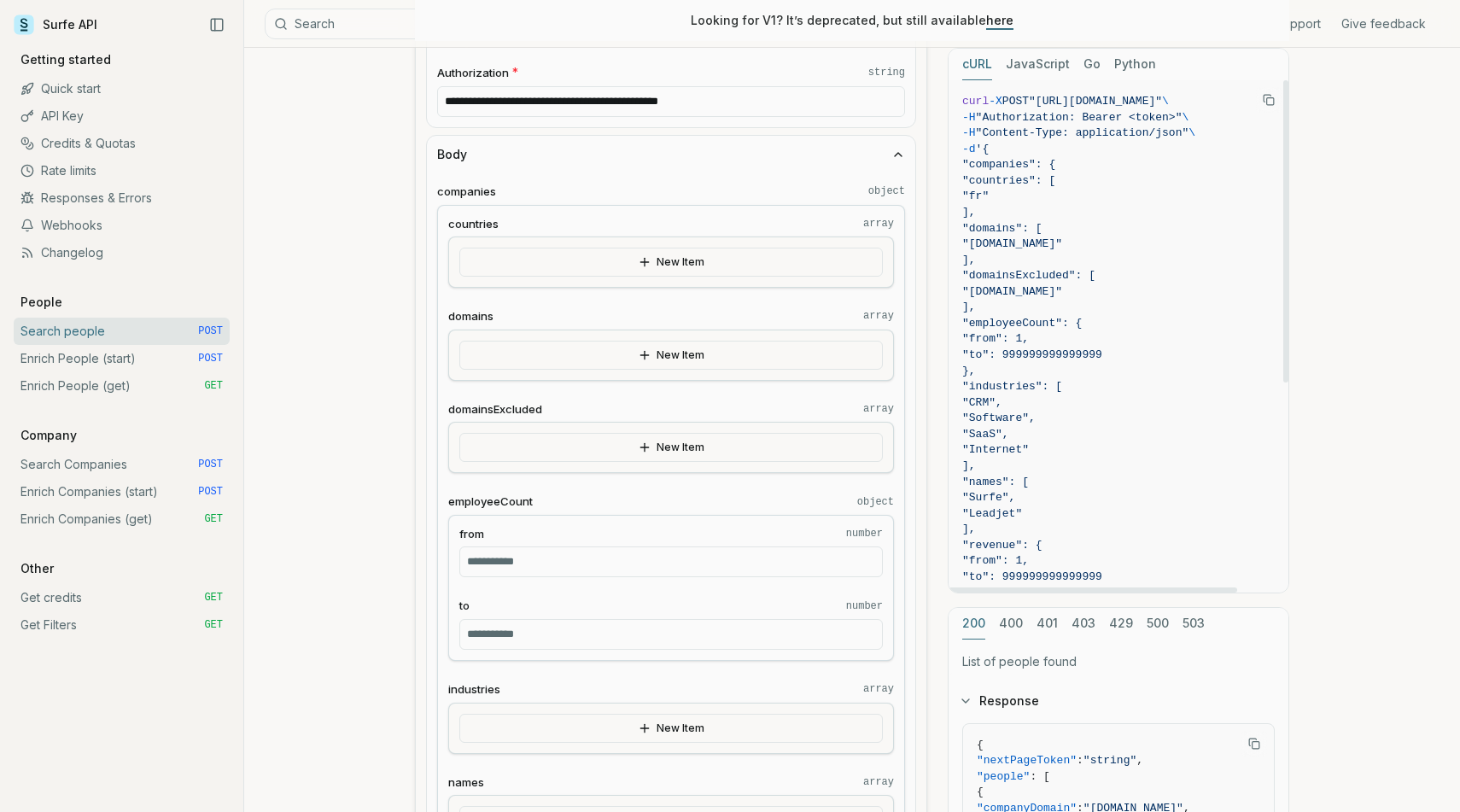
copy code ""companies": { "countries": [ "fr" ], "domains": [ "[DOMAIN_NAME]" ], "domainsE…"
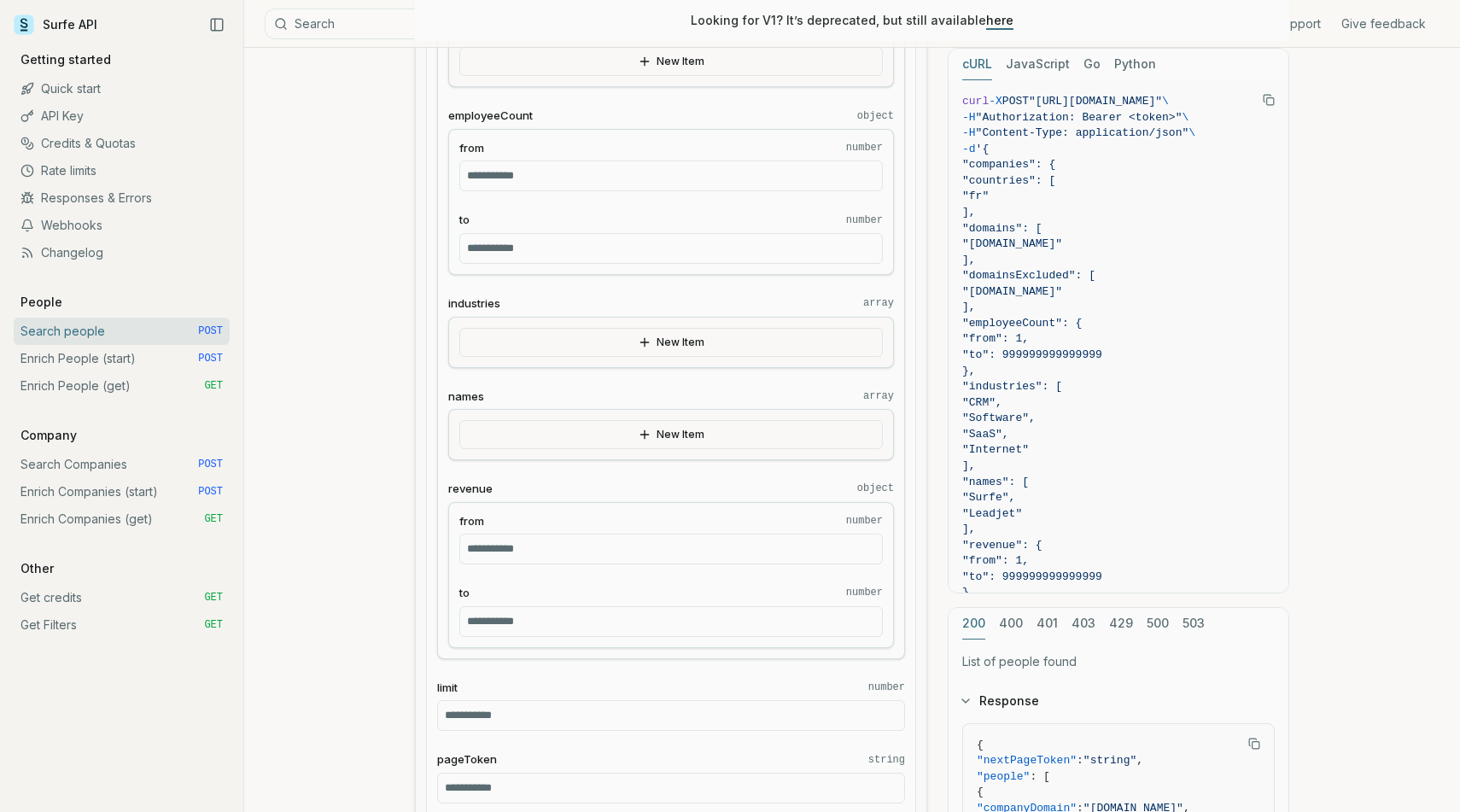
scroll to position [762, 0]
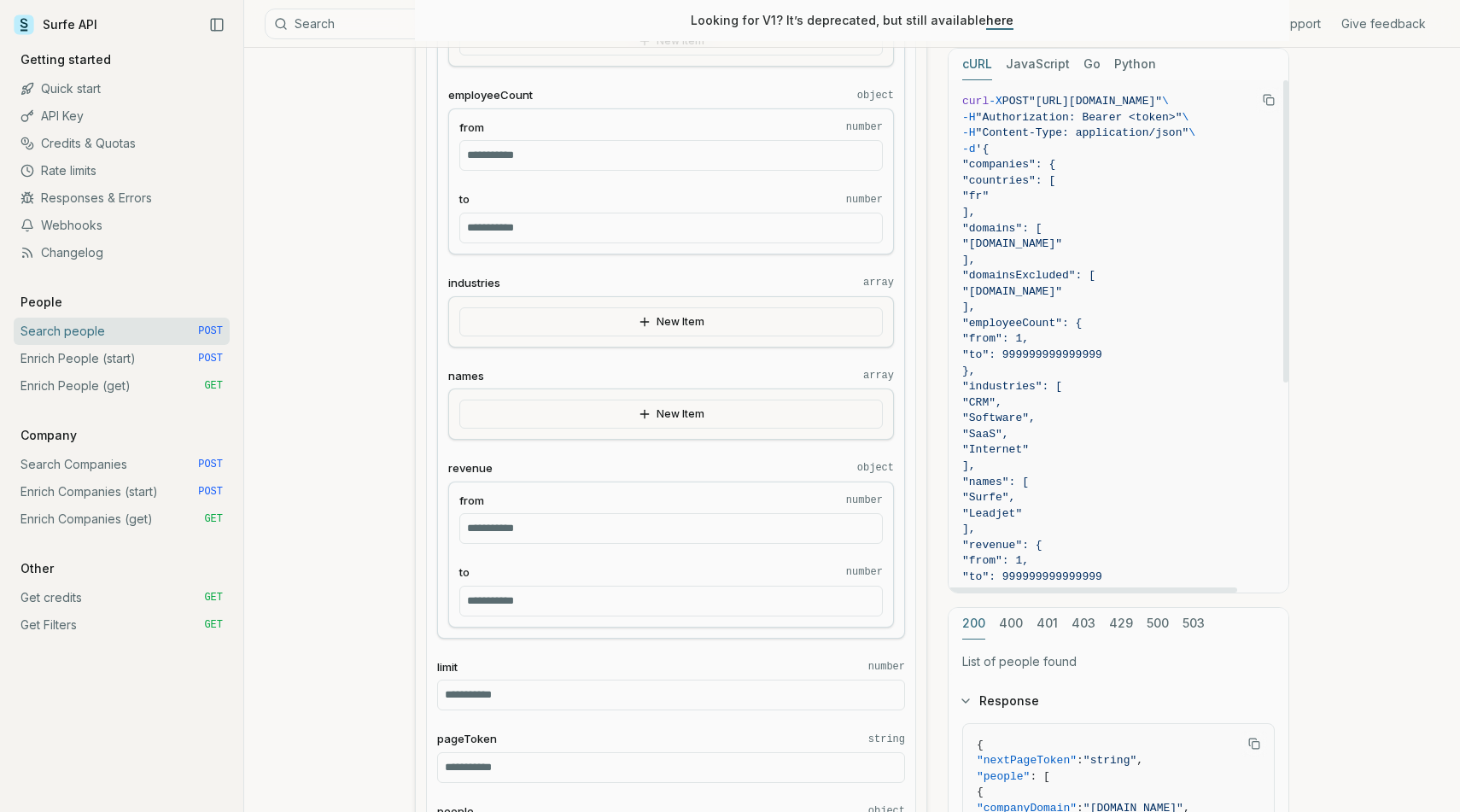
copy code ""companies": { "countries": [ "fr" ], "domains": [ "[DOMAIN_NAME]" ], "domainsE…"
